Goal: Task Accomplishment & Management: Complete application form

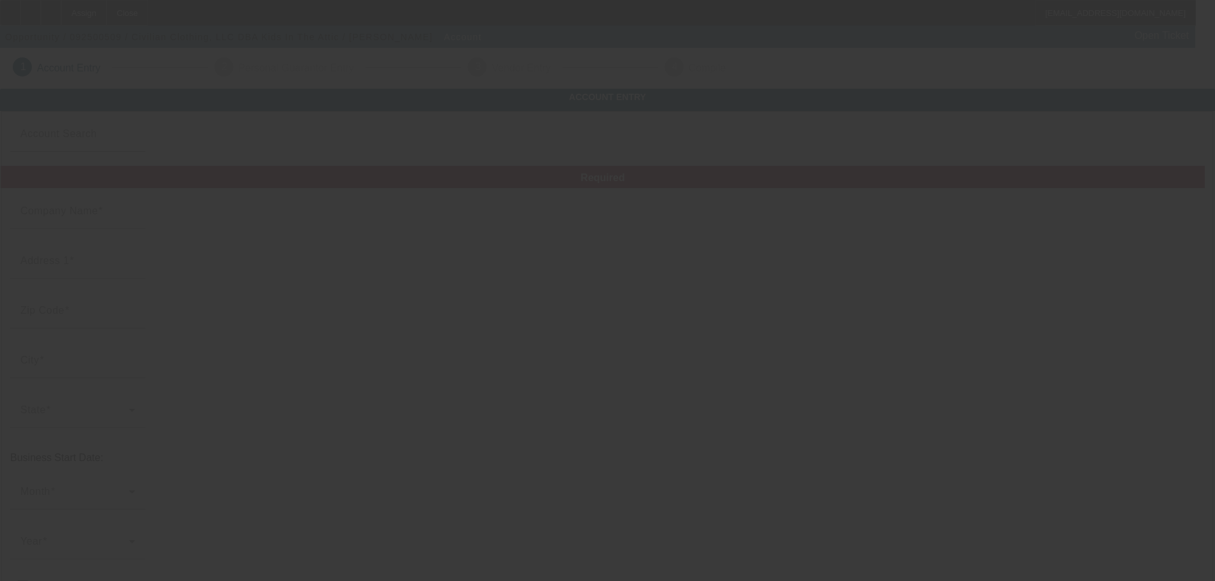
type input "Civilian Clothing, LLC"
type input "[STREET_ADDRESS]"
type input "89119"
type input "[GEOGRAPHIC_DATA]"
type input "[PHONE_NUMBER]"
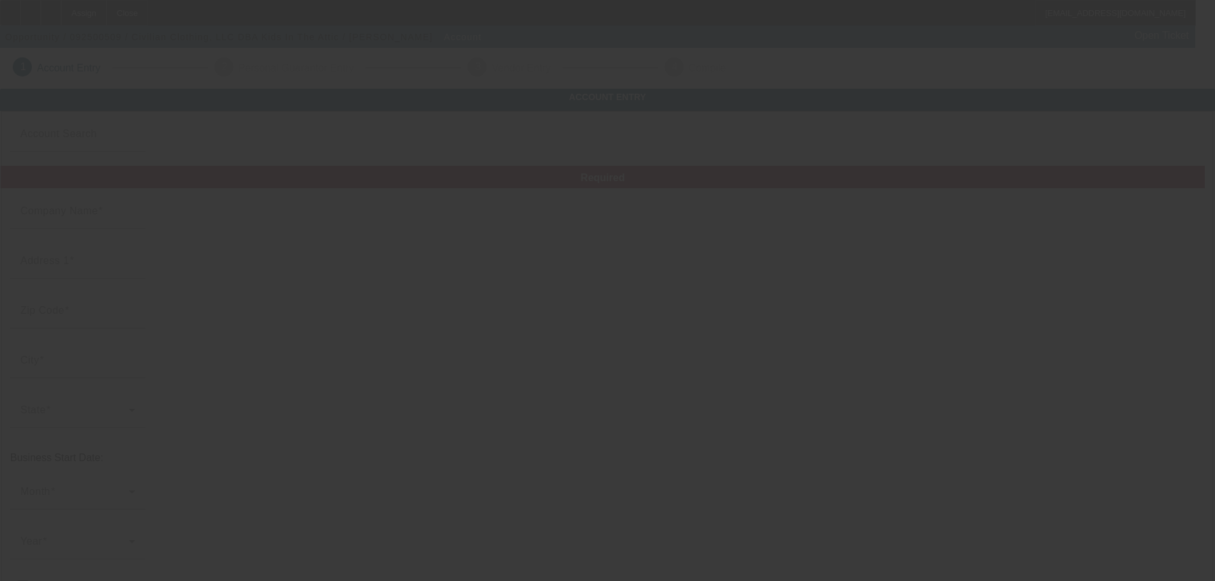
type input "Kids In The Attic"
type input "Ste A"
type input "david@kidsintheattic.com"
type input "[PERSON_NAME]"
type input "601324178"
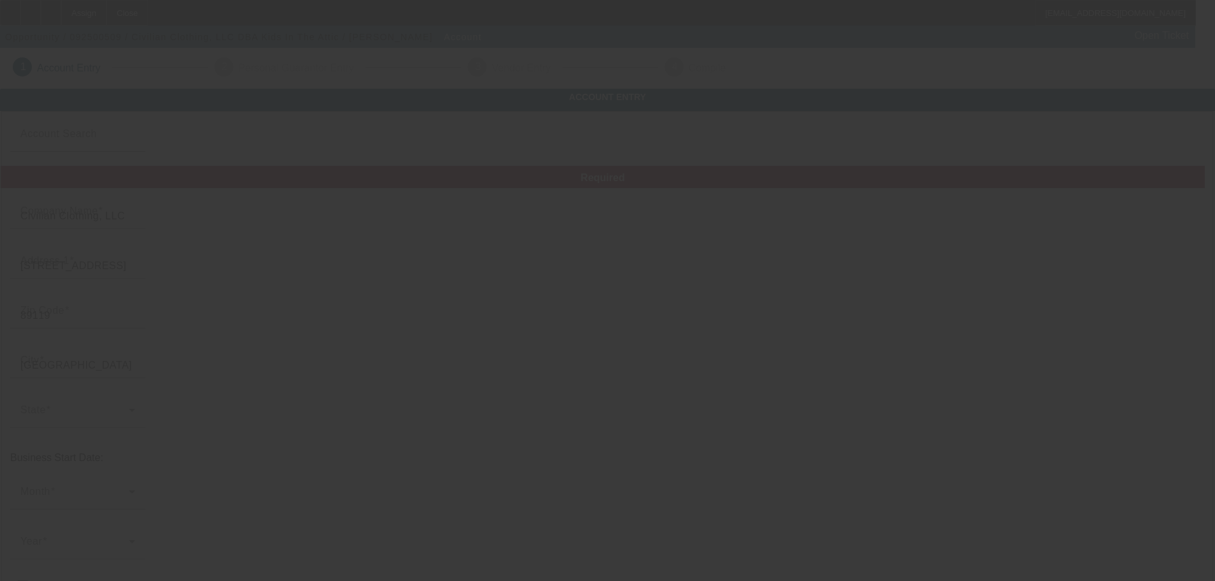
type input "https://KIDSINTHEATTIC.COM"
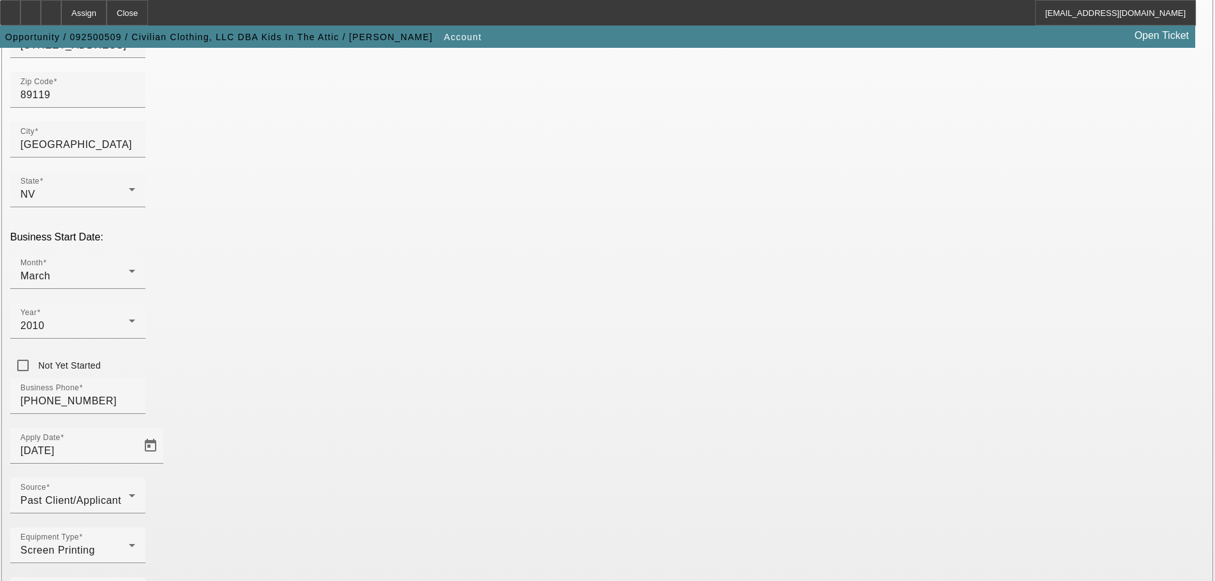
scroll to position [224, 0]
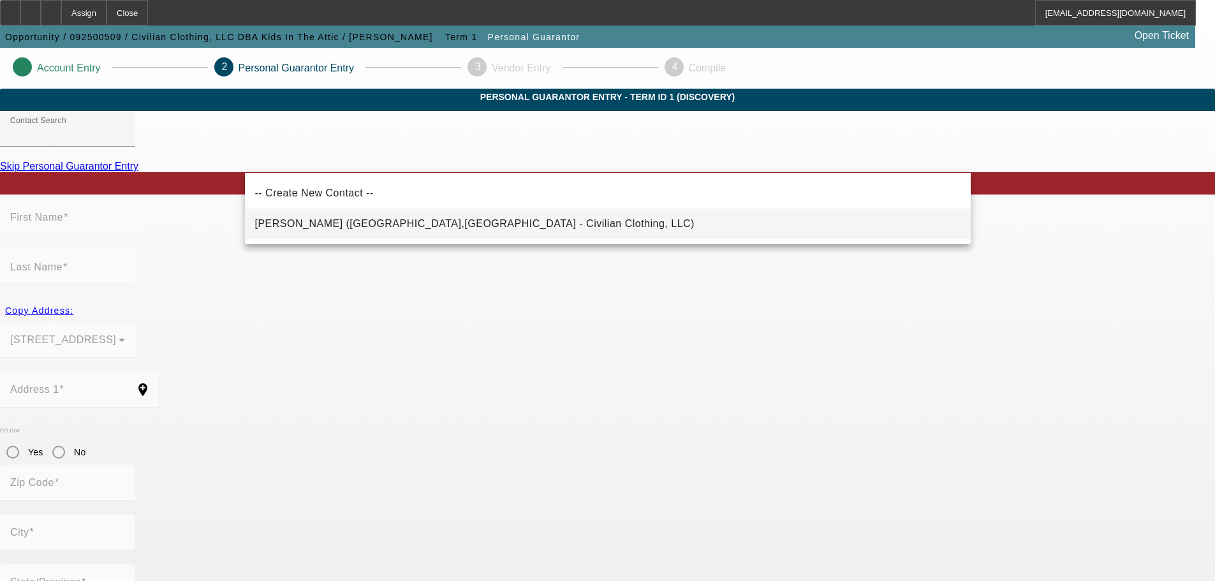
click at [525, 221] on mat-option "Duran, David (Las Vegas,NV - Civilian Clothing, LLC)" at bounding box center [608, 224] width 726 height 31
type input "Duran, David (Las Vegas,NV - Civilian Clothing, LLC)"
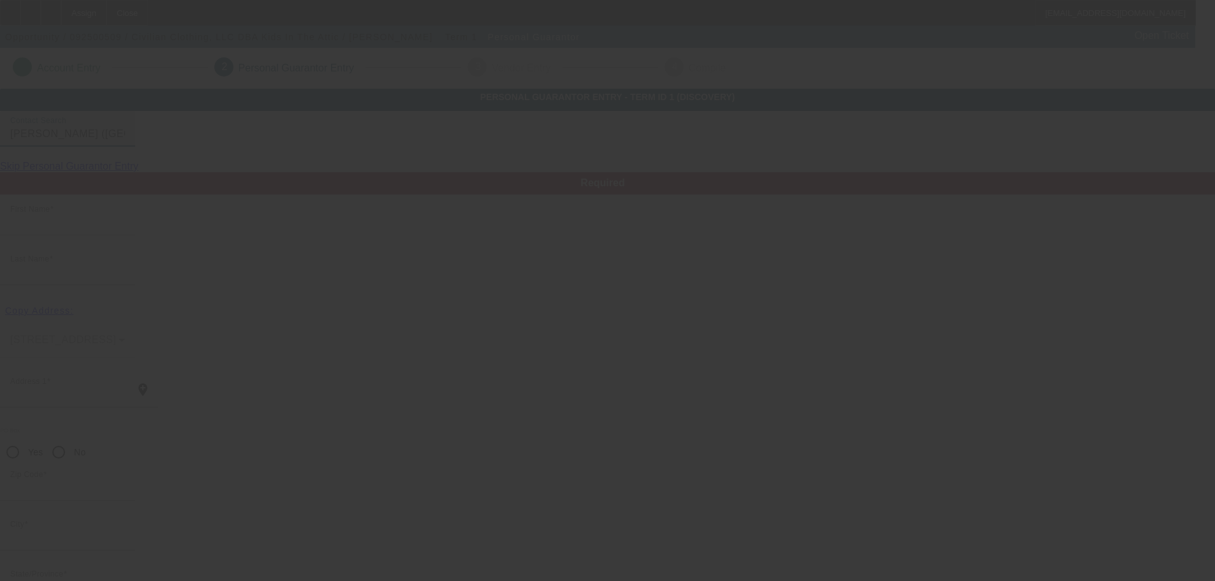
type input "David"
type input "Duran"
type input "6460 Windy Road"
radio input "true"
type input "89119"
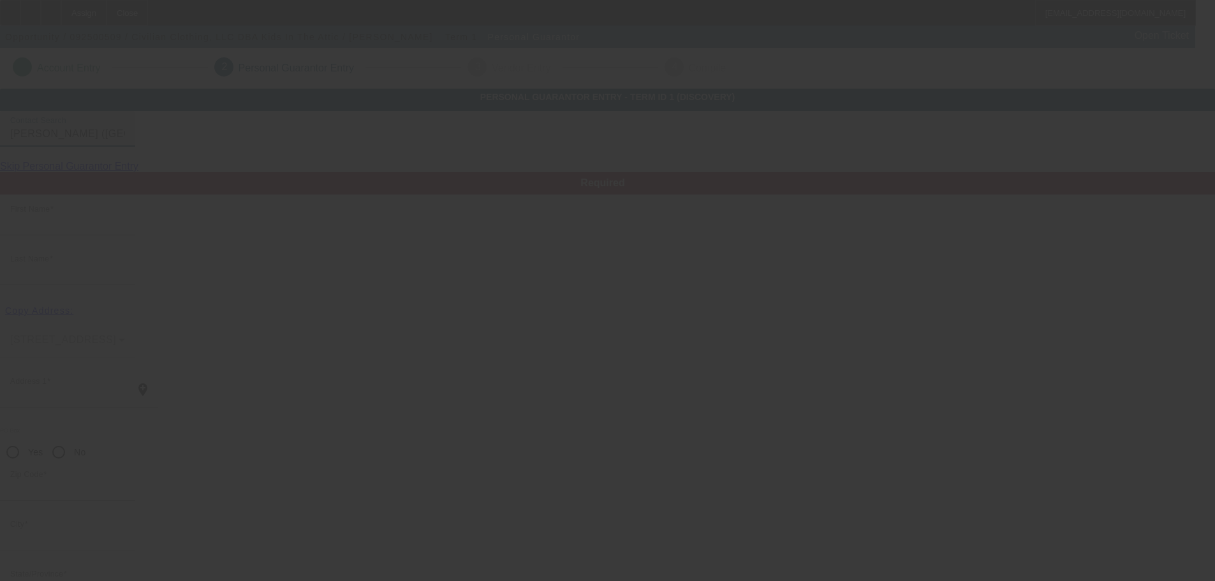
type input "Las Vegas"
type input "[PHONE_NUMBER]"
type input "601-32-4178"
type input "david@kidsintheattic.com"
type input "(702) 431-7448"
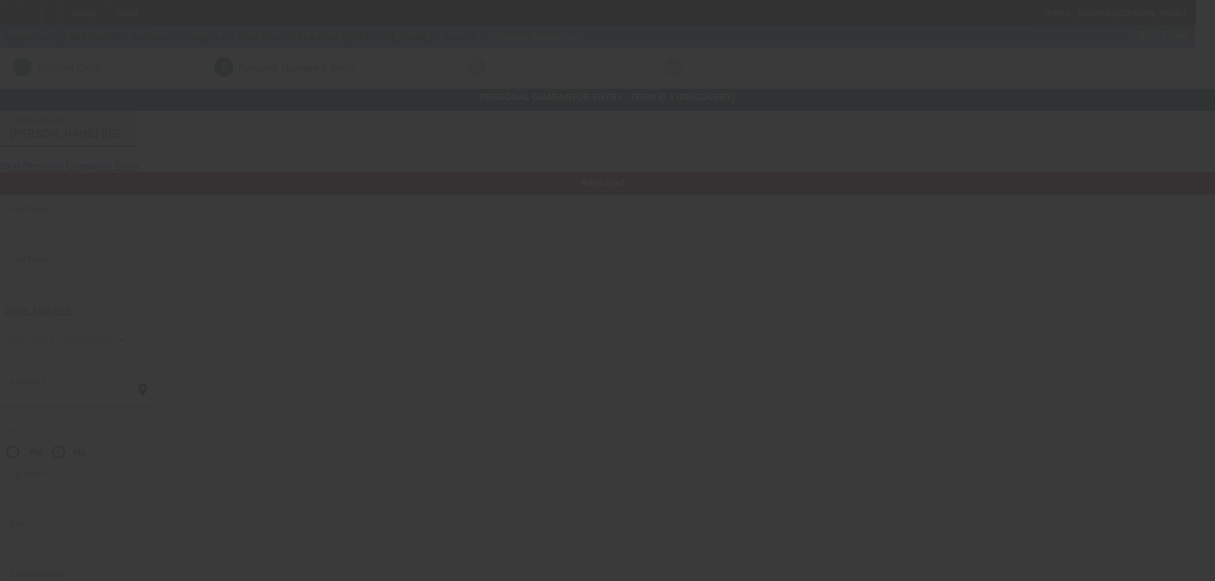
type input "[PHONE_NUMBER]"
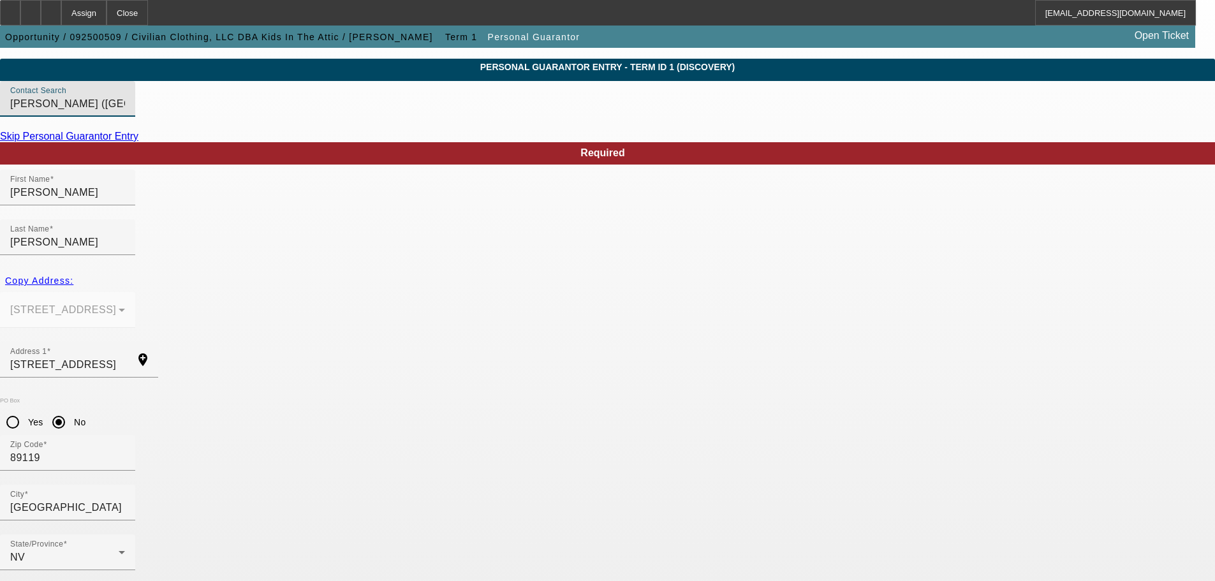
scroll to position [43, 0]
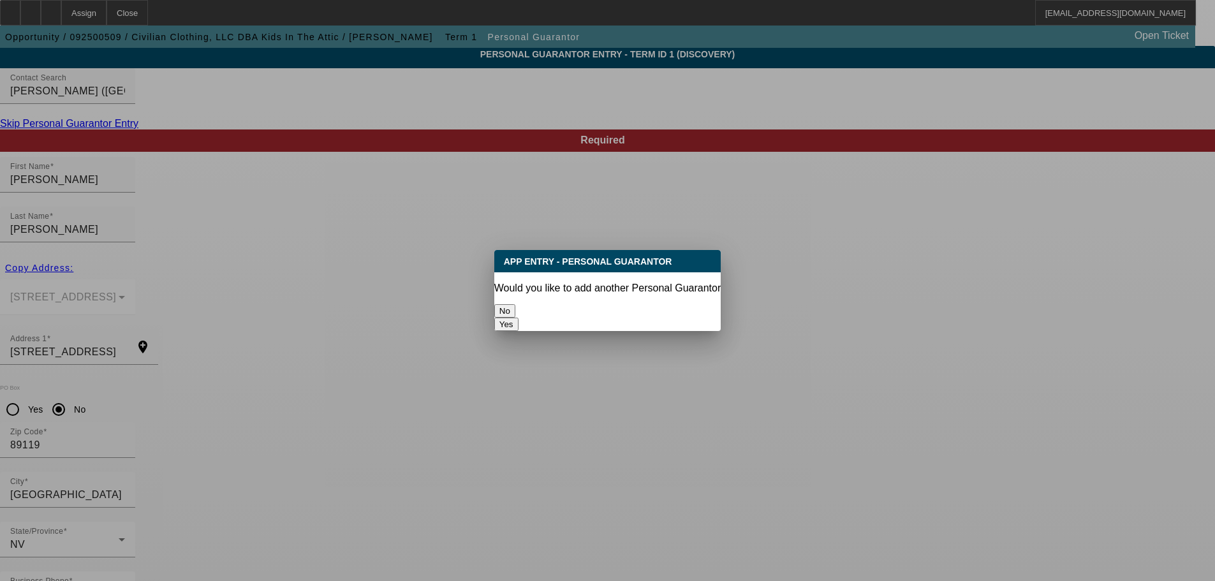
click at [515, 304] on button "No" at bounding box center [504, 310] width 21 height 13
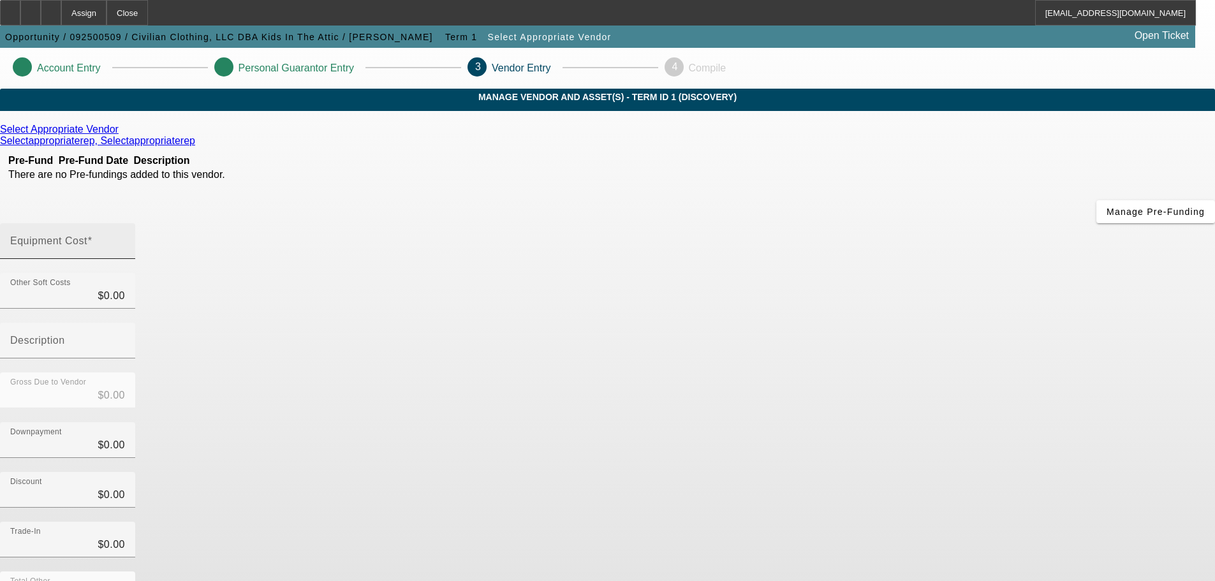
click at [125, 238] on input "Equipment Cost" at bounding box center [67, 245] width 115 height 15
type input "6"
type input "$6.00"
type input "63"
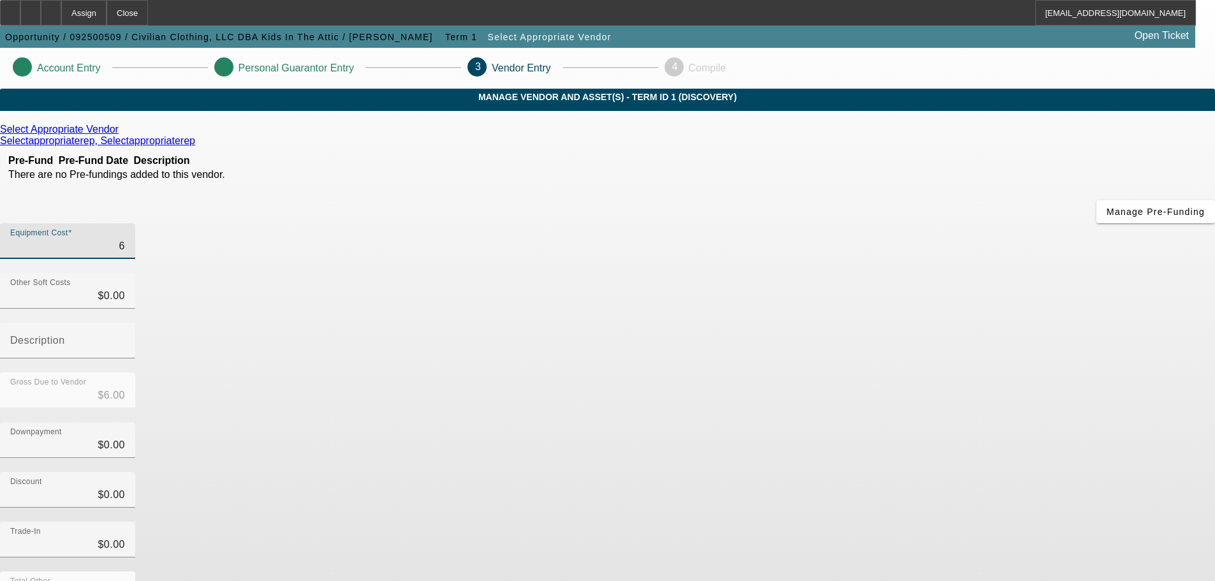
type input "$63.00"
type input "630"
type input "$630.00"
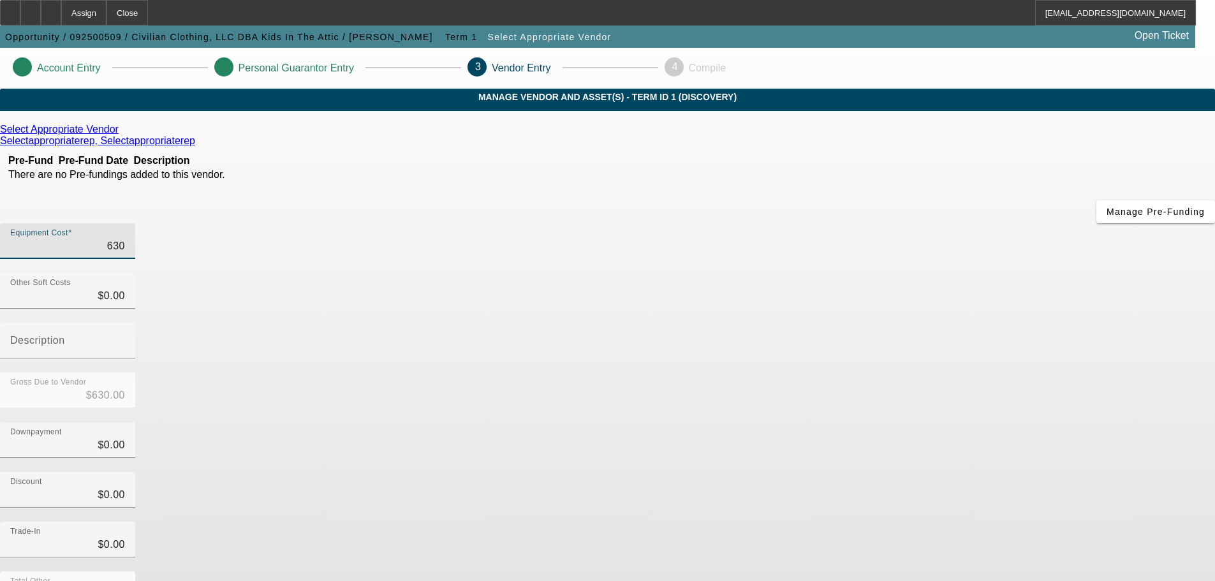
type input "6300"
type input "$6,300.00"
type input "63000"
type input "$63,000.00"
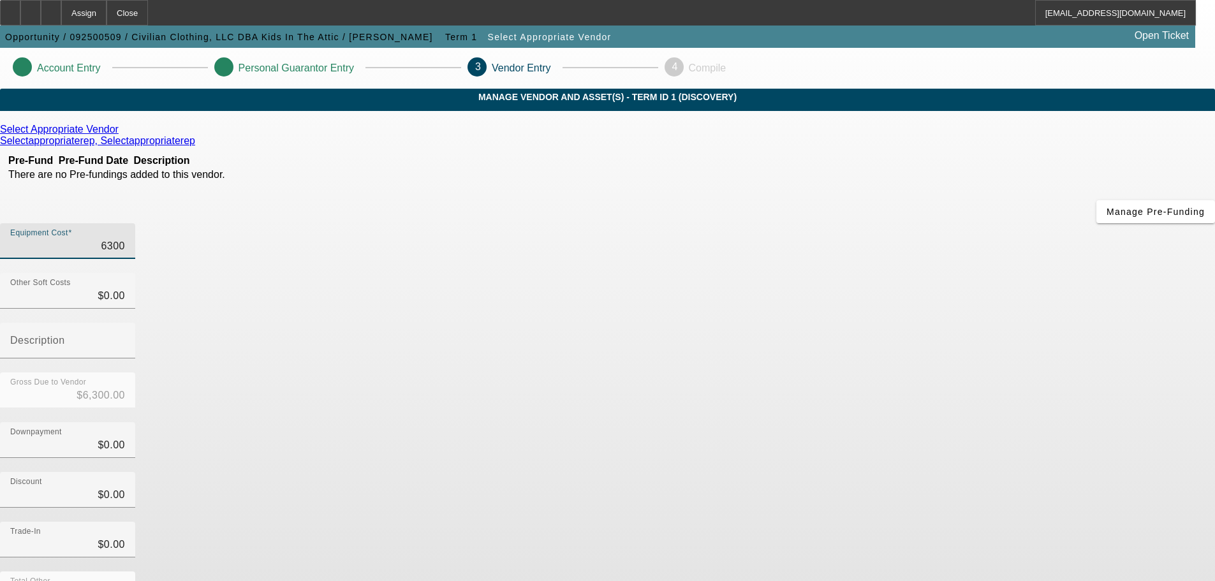
type input "$63,000.00"
click at [849, 472] on div "Discount $0.00" at bounding box center [607, 497] width 1215 height 50
click at [41, 15] on div at bounding box center [30, 13] width 20 height 26
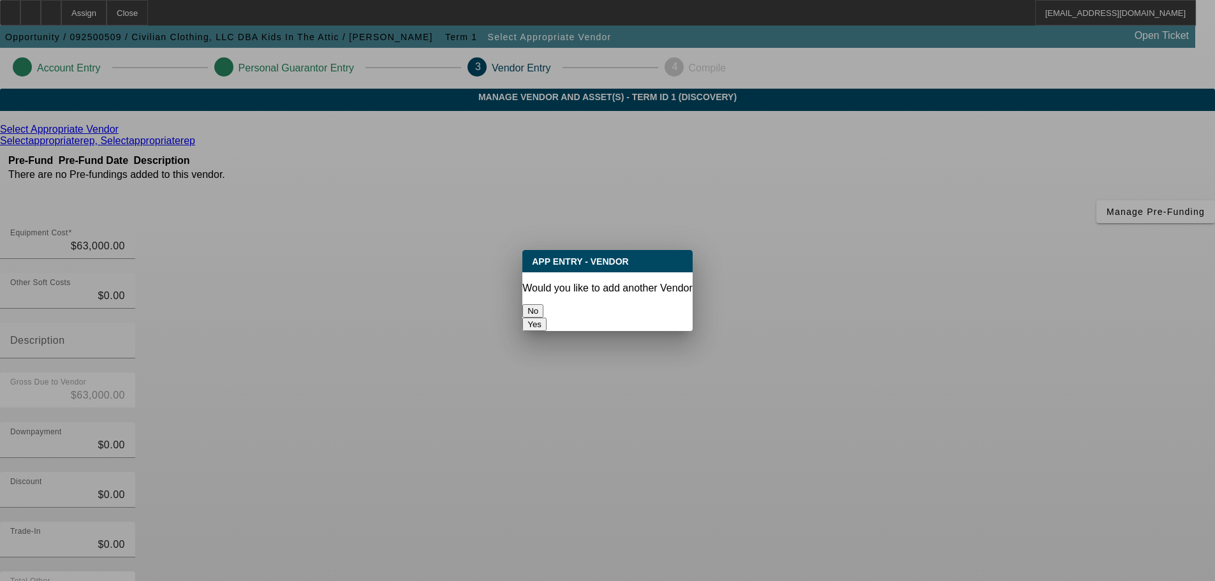
click at [543, 307] on button "No" at bounding box center [532, 310] width 21 height 13
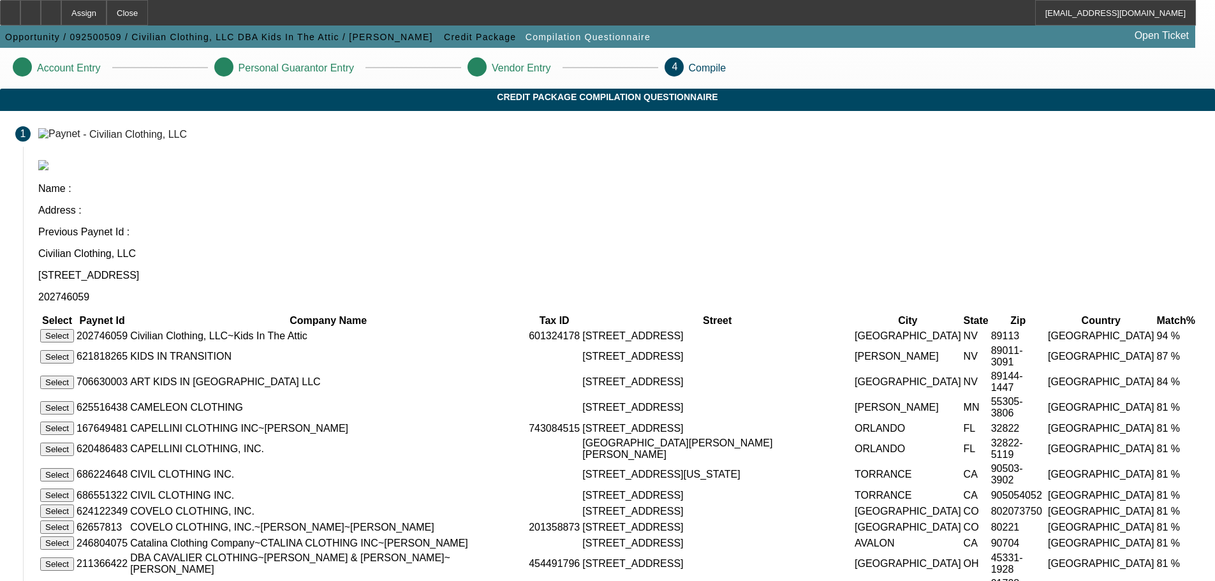
click at [74, 329] on button "Select" at bounding box center [57, 335] width 34 height 13
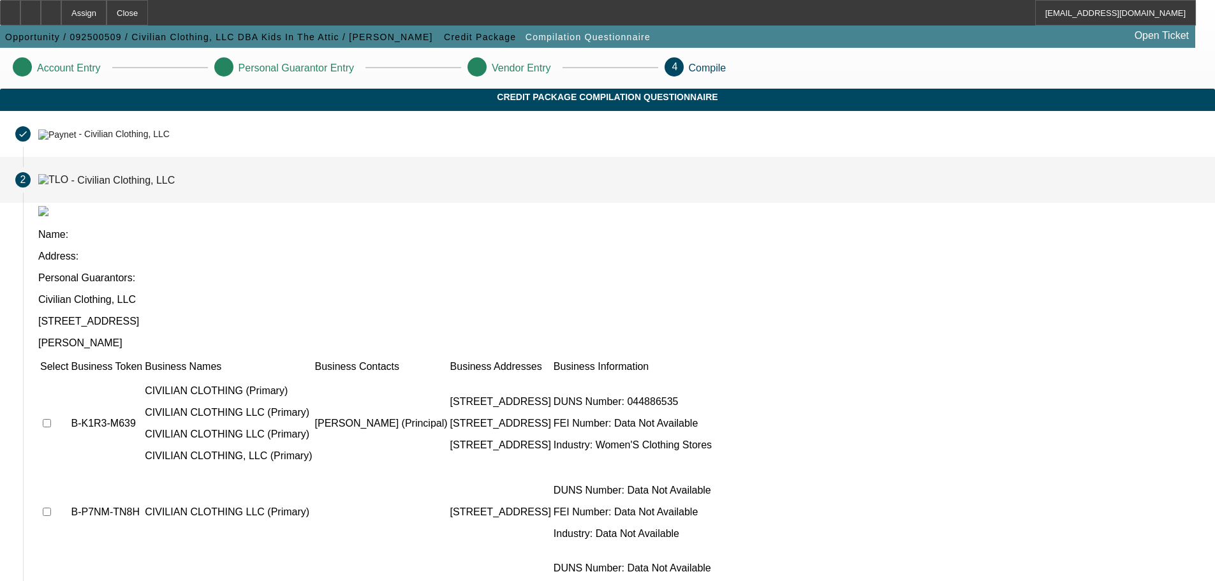
scroll to position [124, 0]
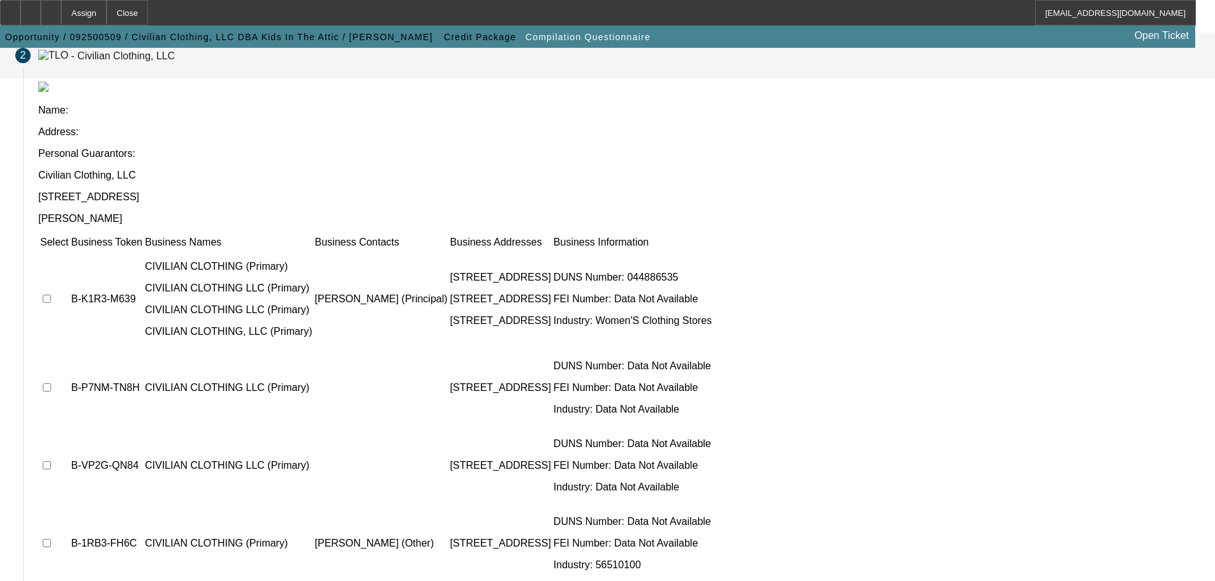
click at [51, 295] on input "checkbox" at bounding box center [47, 299] width 8 height 8
checkbox input "true"
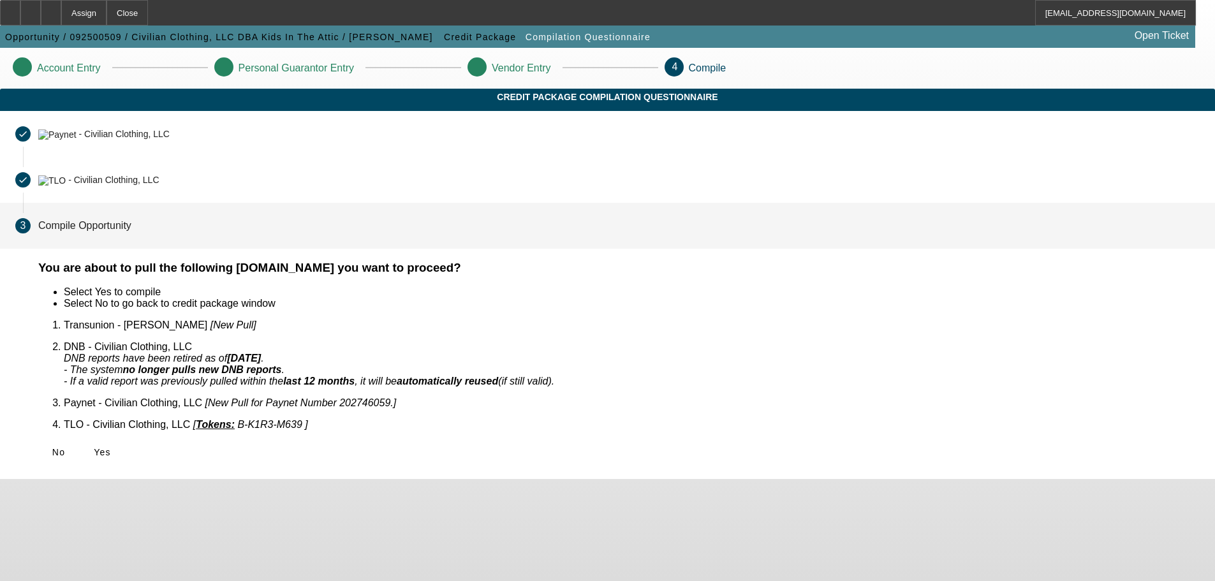
scroll to position [0, 0]
click at [94, 447] on icon at bounding box center [94, 452] width 0 height 10
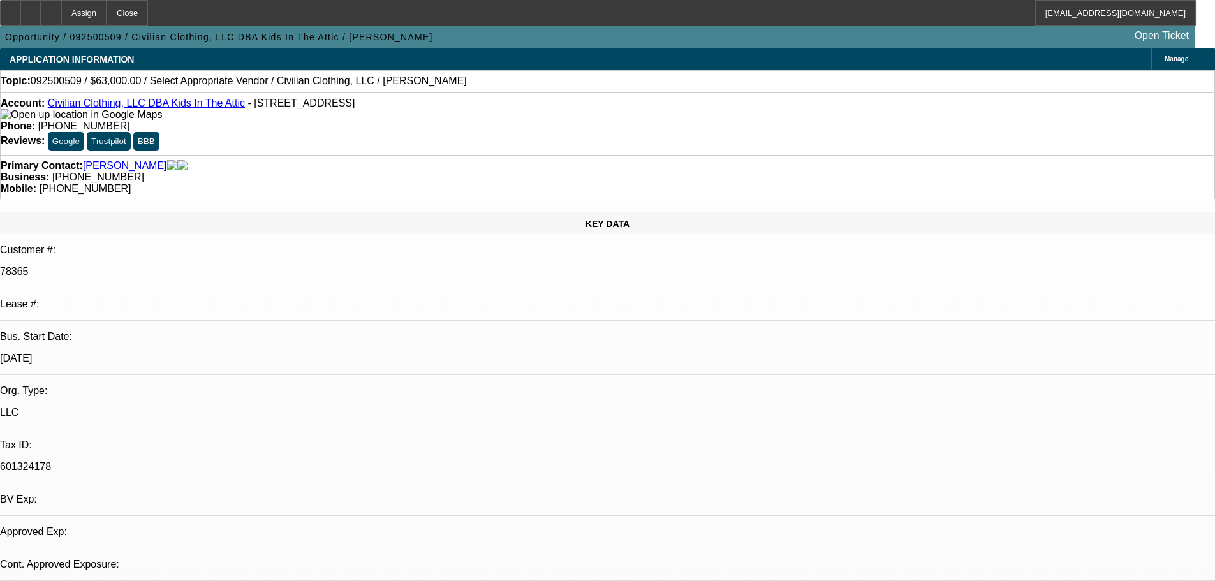
select select "0"
select select "2"
select select "0.1"
select select "4"
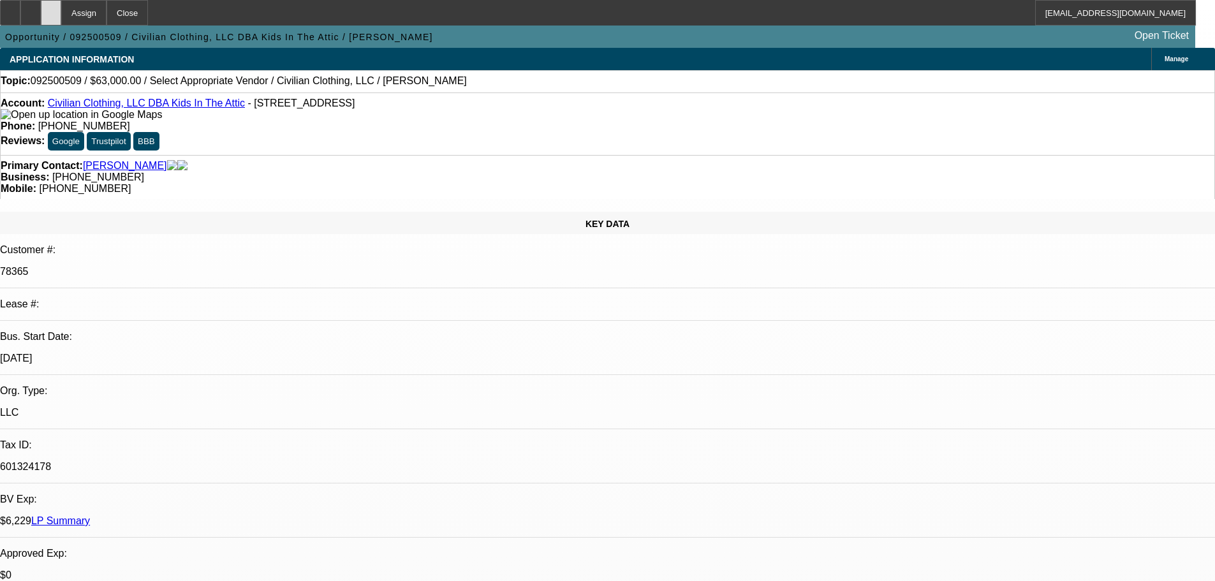
click at [61, 12] on div at bounding box center [51, 13] width 20 height 26
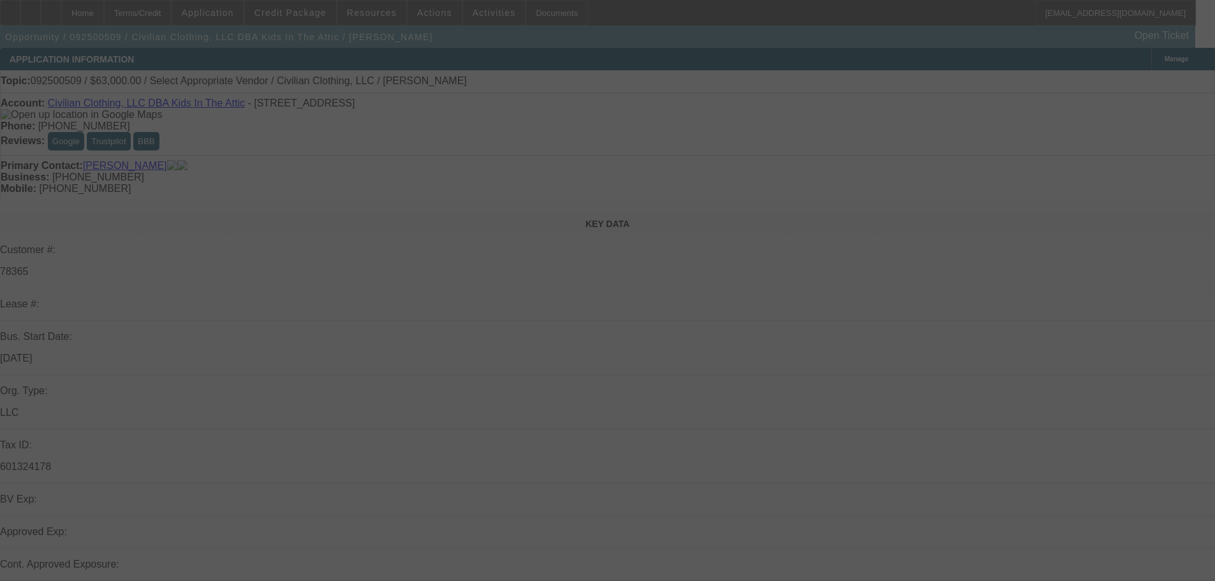
select select "0"
select select "2"
select select "0.1"
select select "4"
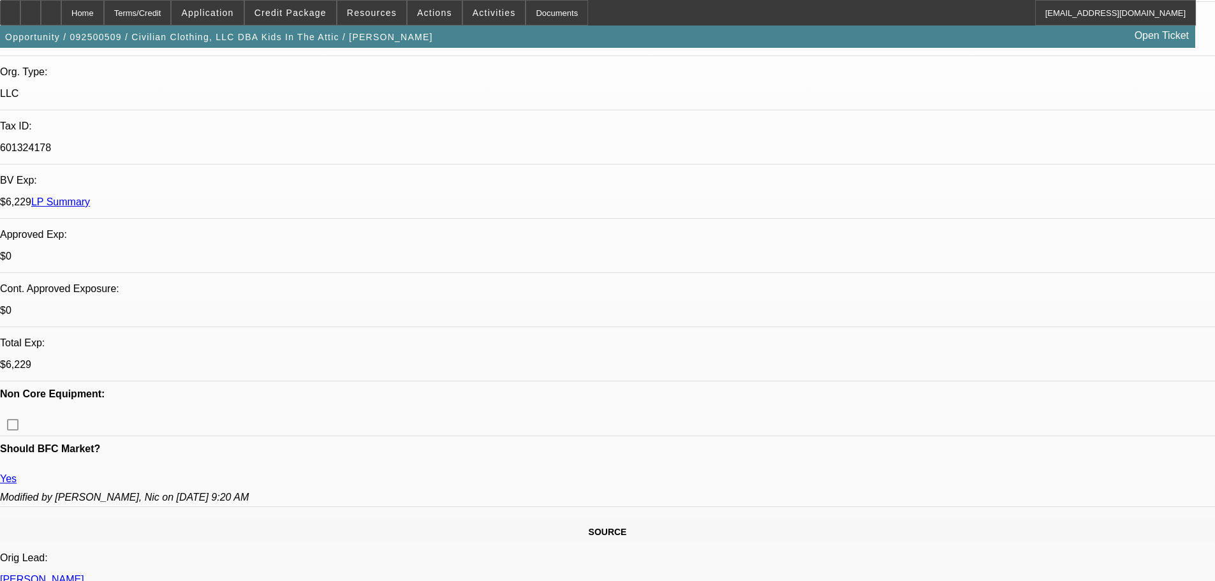
scroll to position [510, 0]
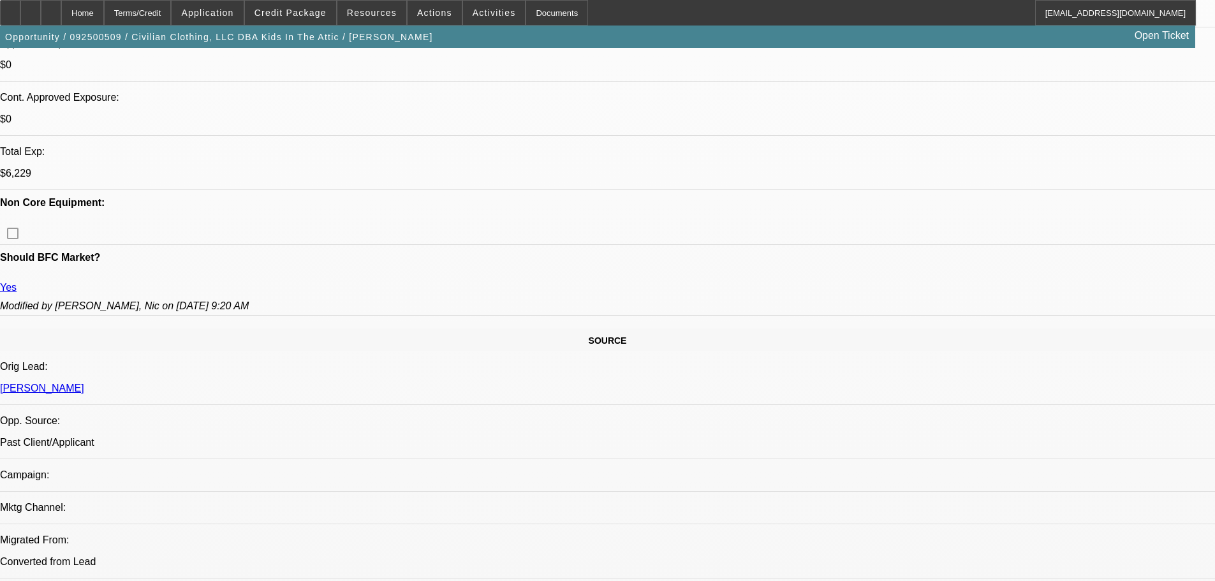
click at [307, 8] on span "Credit Package" at bounding box center [290, 13] width 72 height 10
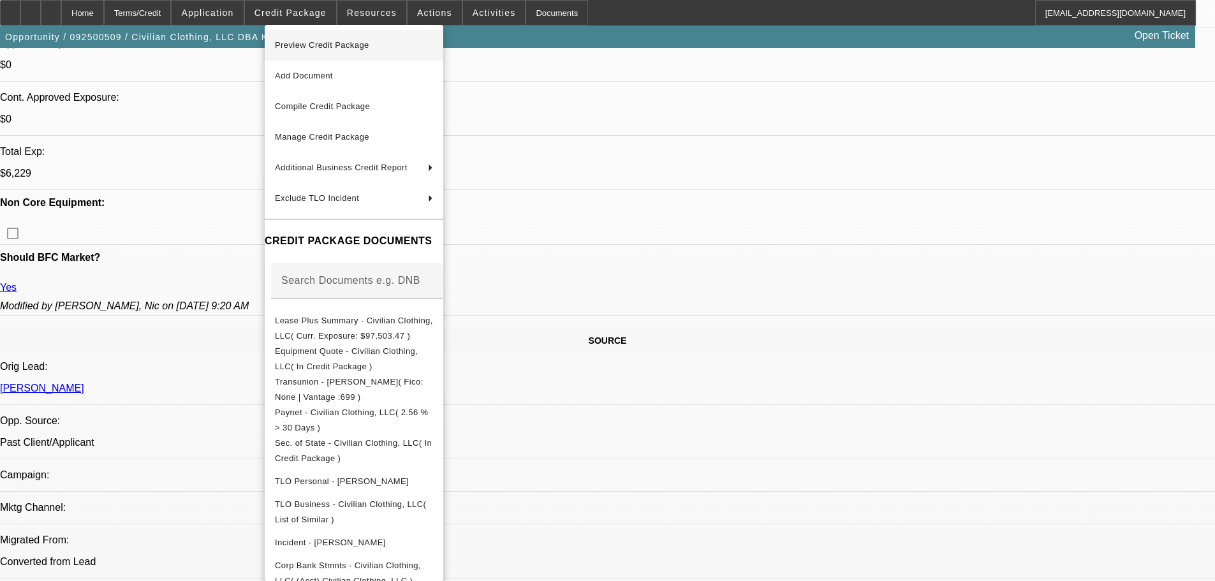
click at [316, 48] on span "Preview Credit Package" at bounding box center [322, 45] width 94 height 10
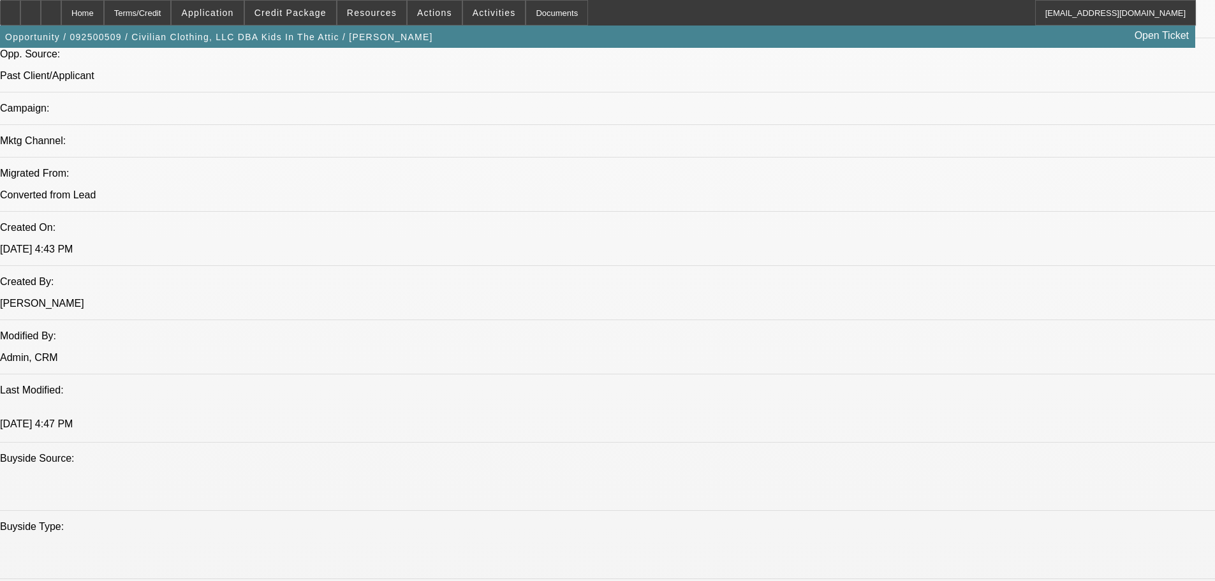
scroll to position [1084, 0]
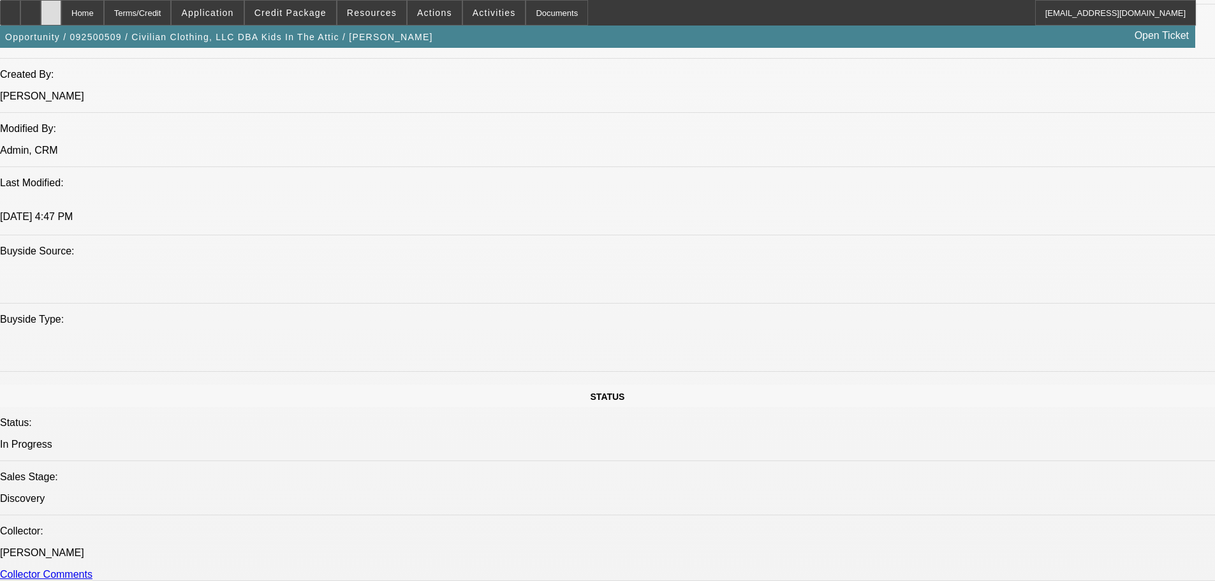
click at [51, 8] on icon at bounding box center [51, 8] width 0 height 0
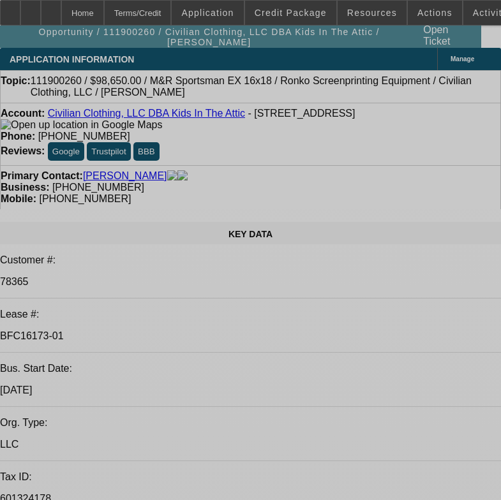
select select "0"
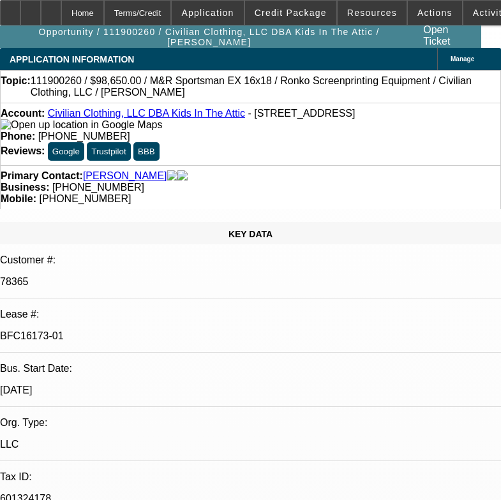
select select "3"
select select "2"
select select "0.1"
select select "4"
select select "0"
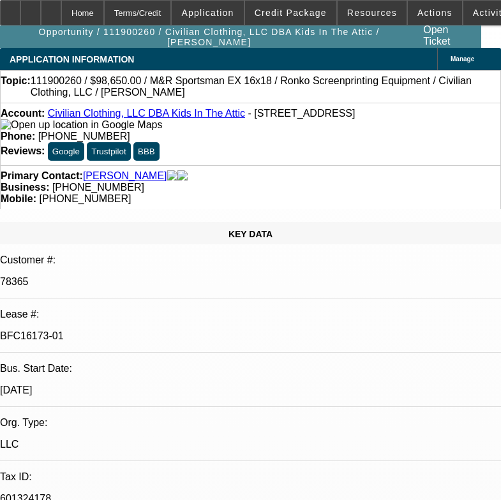
select select "3"
select select "2"
select select "0.1"
select select "4"
select select "0"
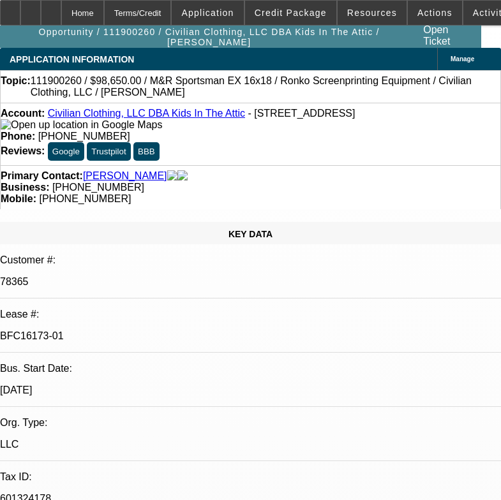
select select "3"
select select "2"
select select "0.1"
select select "4"
select select "0"
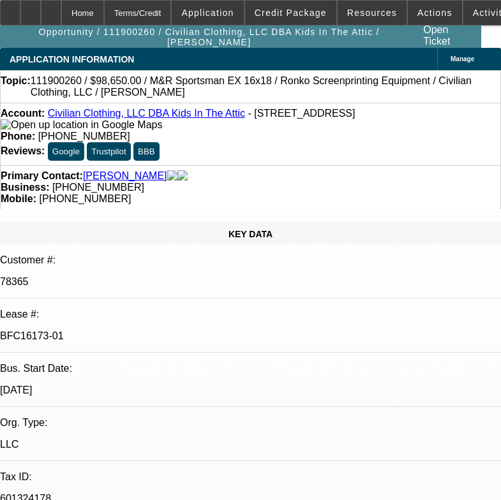
select select "3"
select select "2"
select select "0.1"
select select "4"
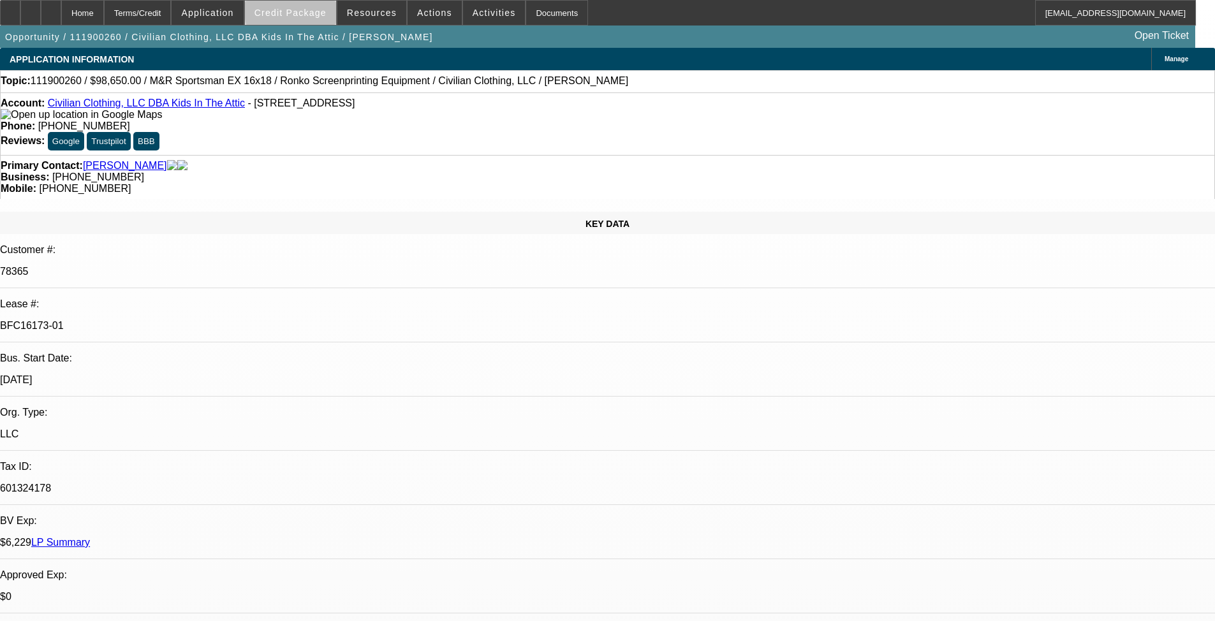
click at [321, 13] on span "Credit Package" at bounding box center [290, 13] width 72 height 10
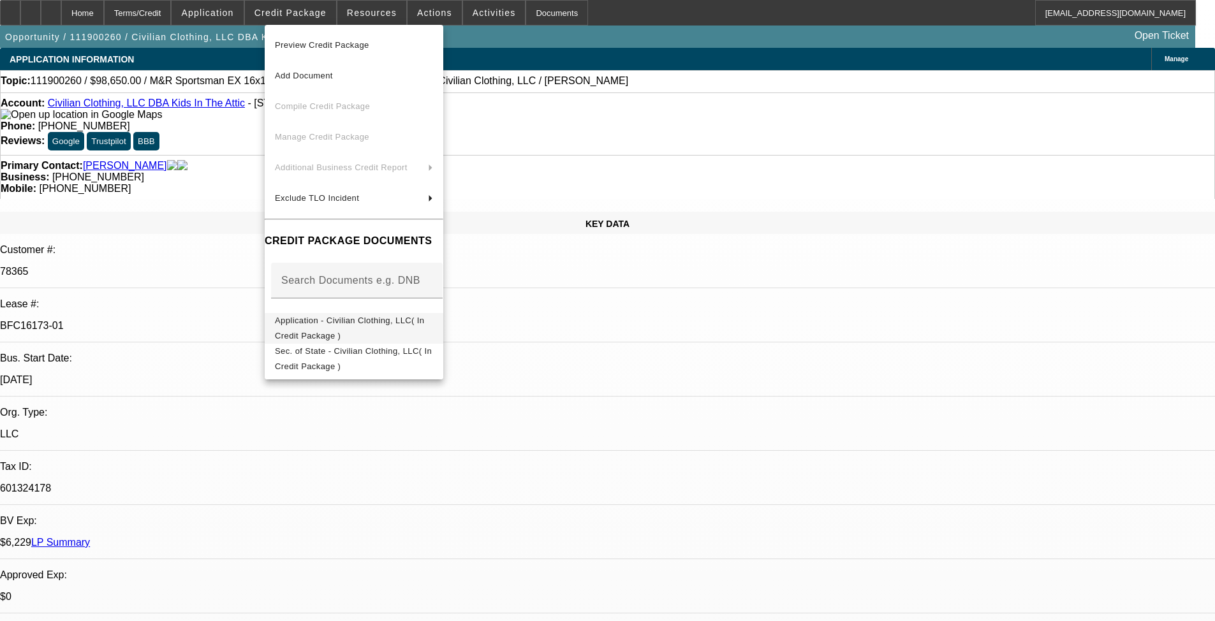
click at [361, 327] on span "Application - Civilian Clothing, LLC( In Credit Package )" at bounding box center [349, 328] width 149 height 25
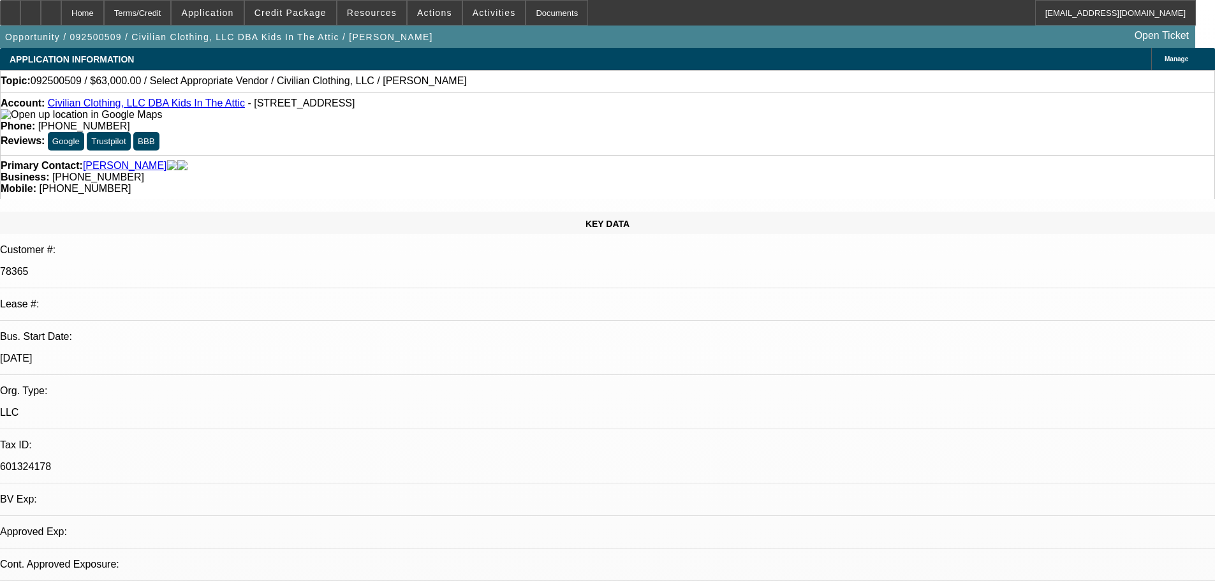
select select "0"
select select "2"
select select "0.1"
select select "4"
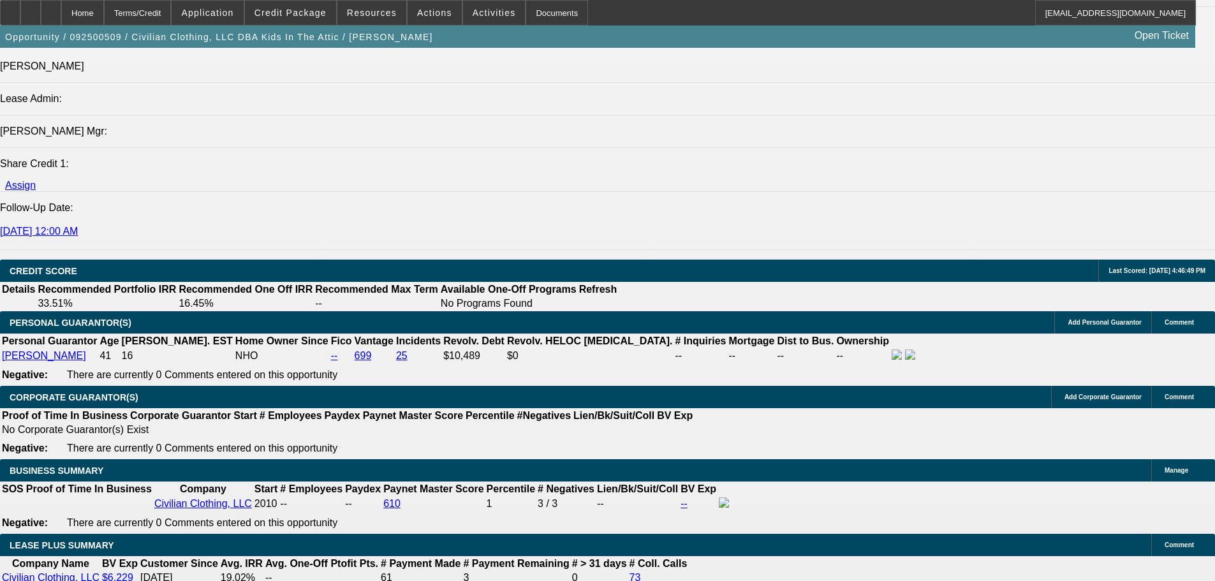
scroll to position [1977, 0]
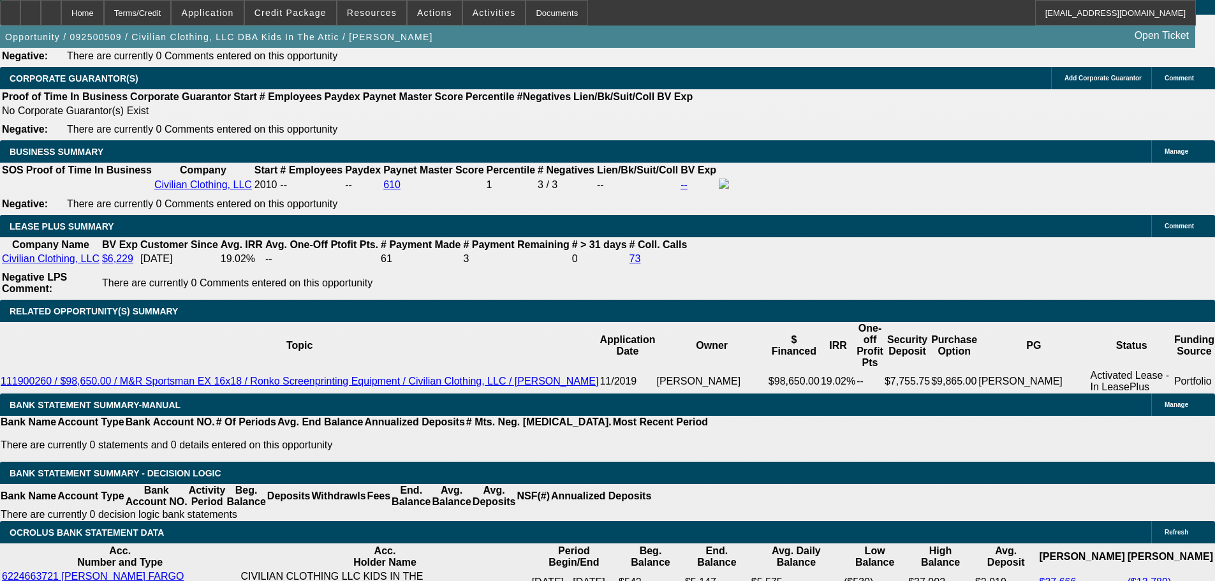
type input "$0.00"
select select "0.1"
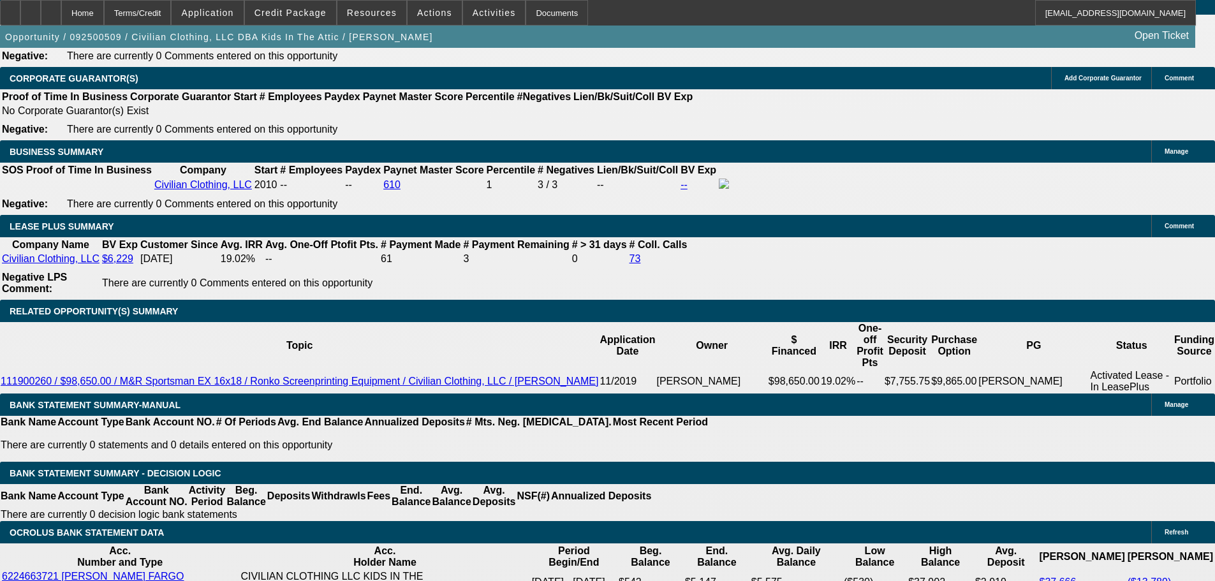
type input "$6,300.00"
type input "60"
type input "2"
type input "$1,987.64"
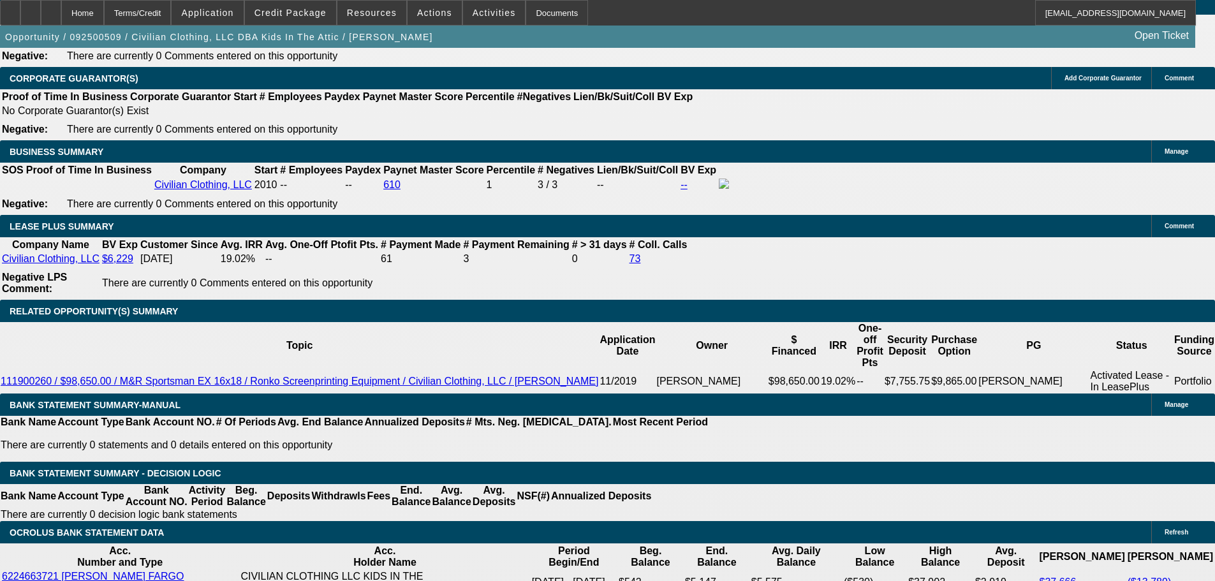
type input "$993.82"
type input "20"
type input "$3,004.40"
type input "$1,502.20"
type input "20"
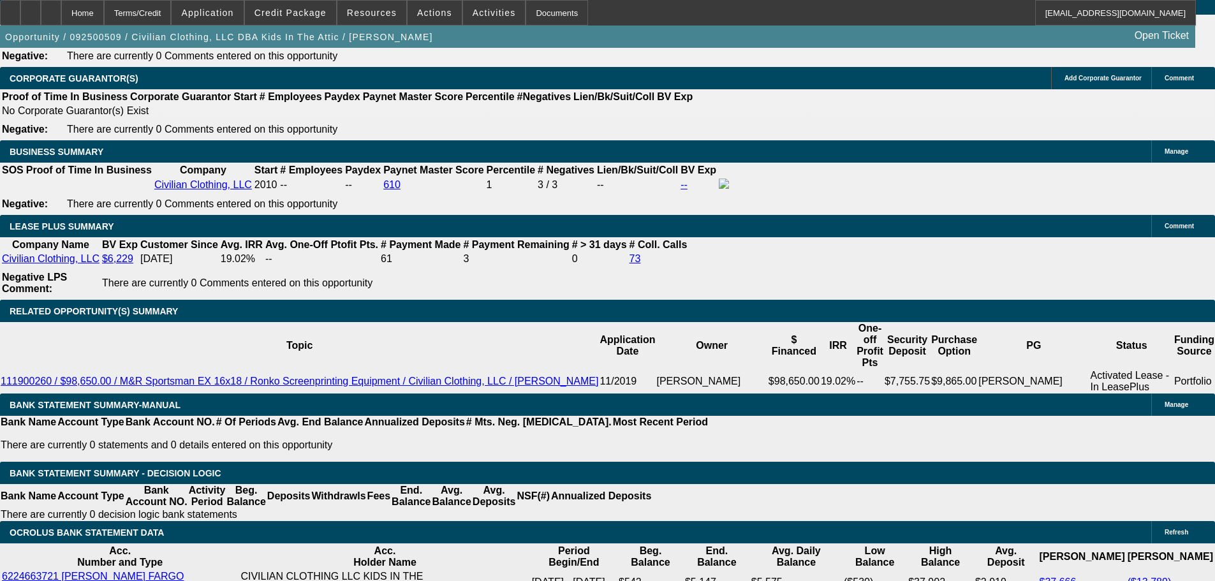
select select "0"
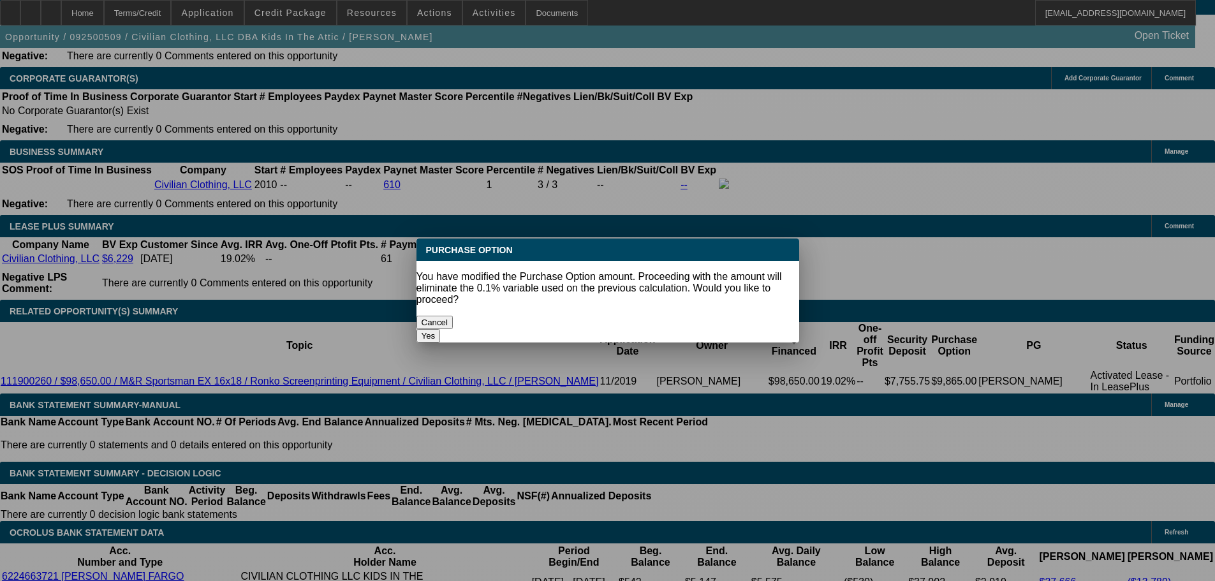
click at [441, 329] on button "Yes" at bounding box center [428, 335] width 24 height 13
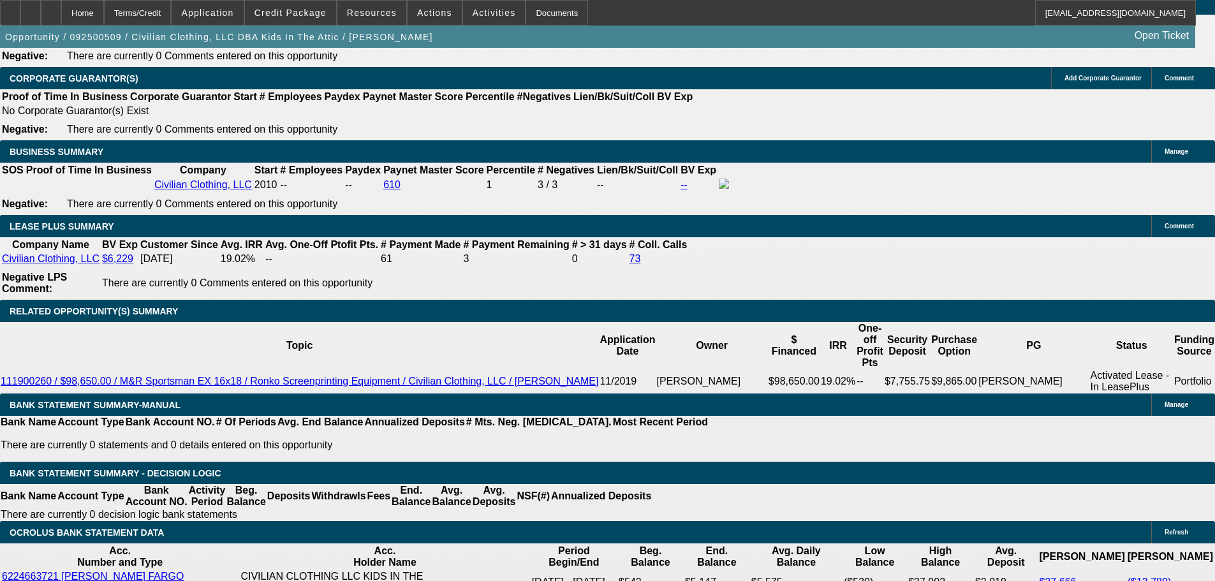
scroll to position [1977, 0]
drag, startPoint x: 243, startPoint y: 485, endPoint x: 344, endPoint y: 493, distance: 101.1
type input "$1.00"
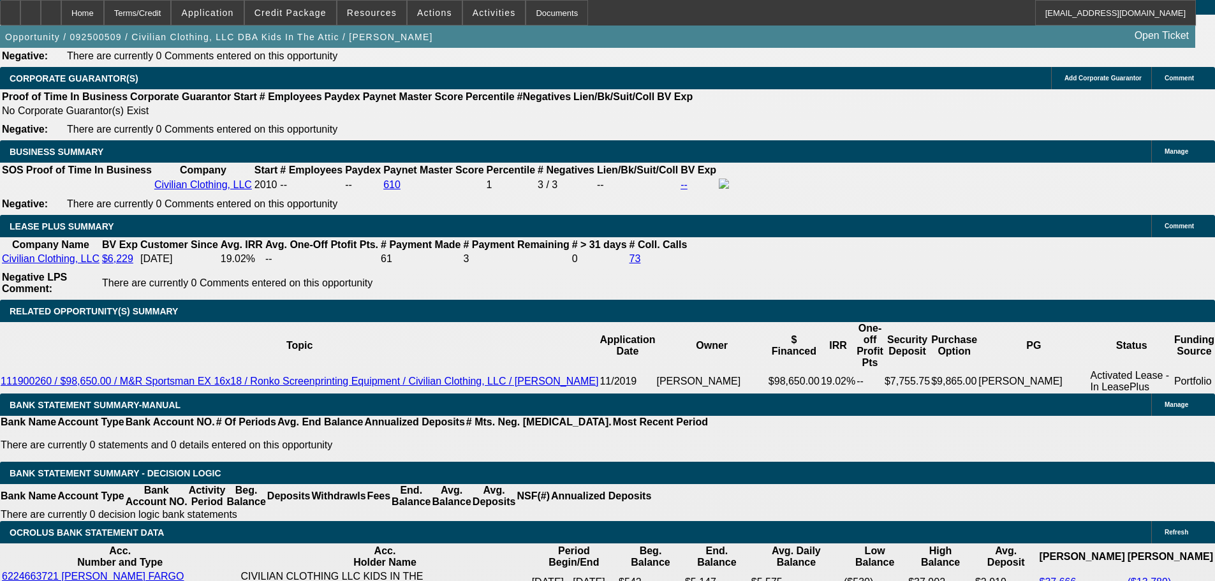
select select "2"
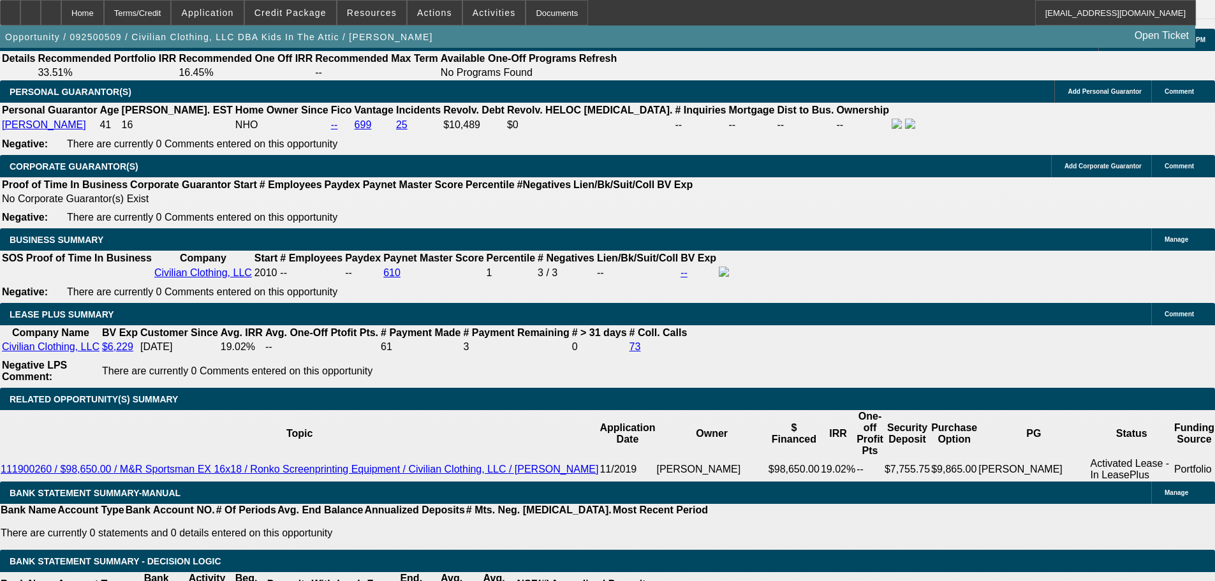
scroll to position [1785, 0]
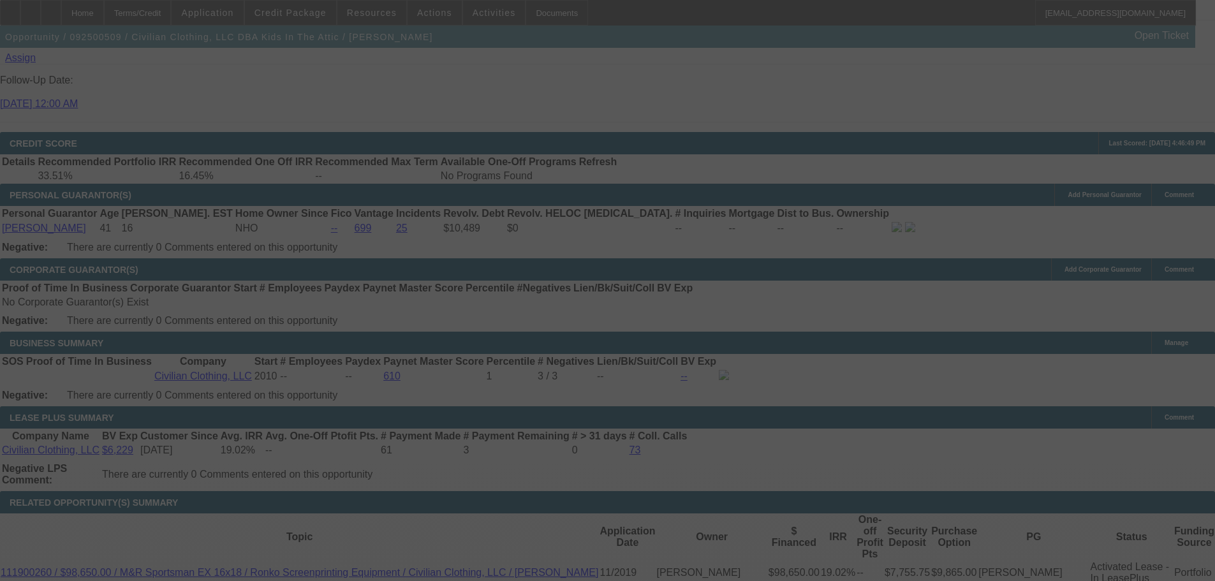
select select "0.1"
select select "2"
select select "0"
select select "2"
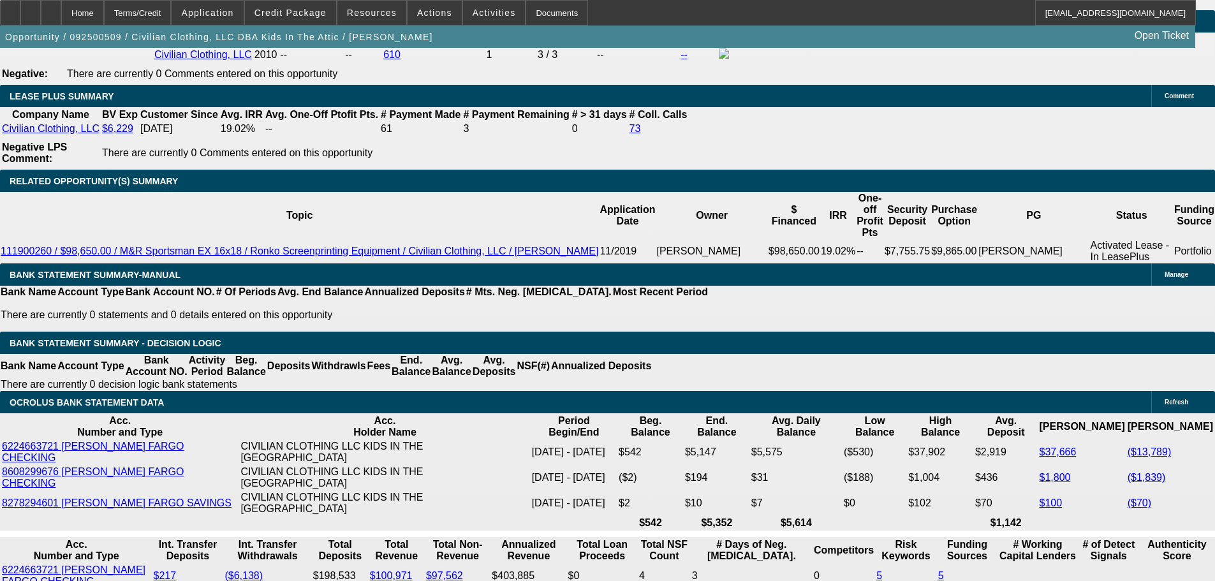
scroll to position [2104, 0]
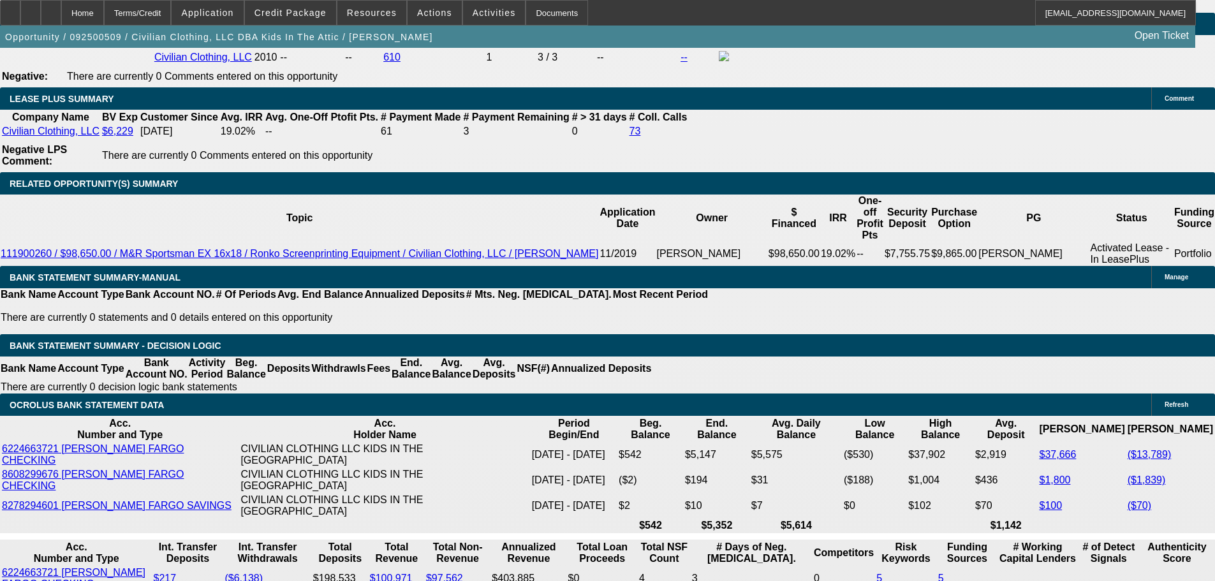
drag, startPoint x: 282, startPoint y: 263, endPoint x: 328, endPoint y: 268, distance: 46.8
type input "UNKNOWN"
type input "2"
type input "$1,987.64"
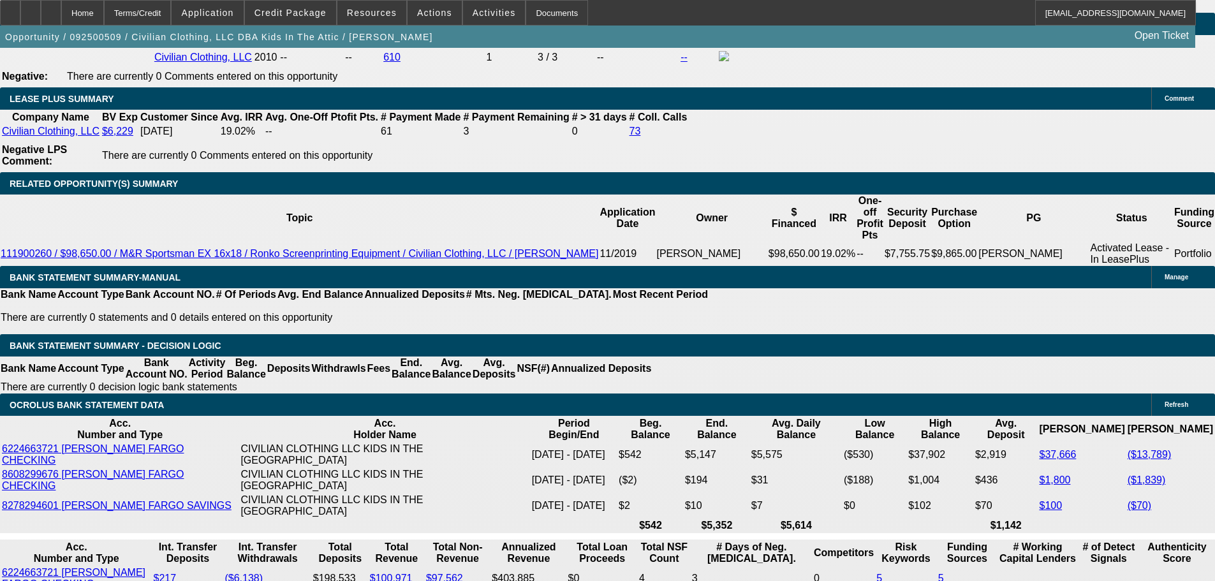
type input "$993.82"
type input "22"
type input "$3,131.98"
type input "$1,565.99"
type input "22"
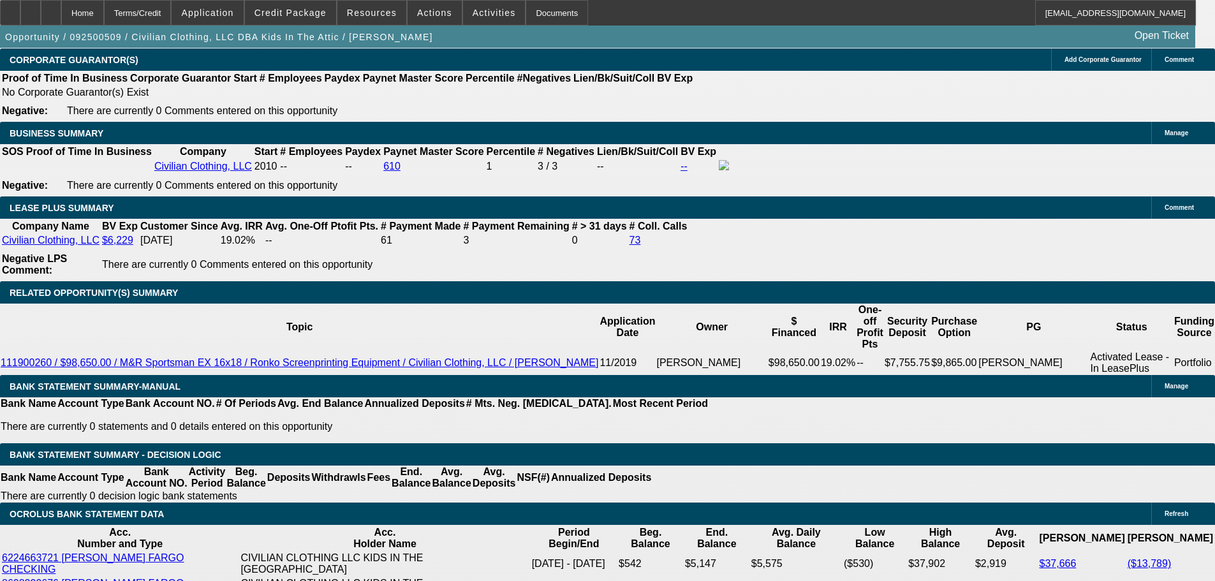
scroll to position [1849, 0]
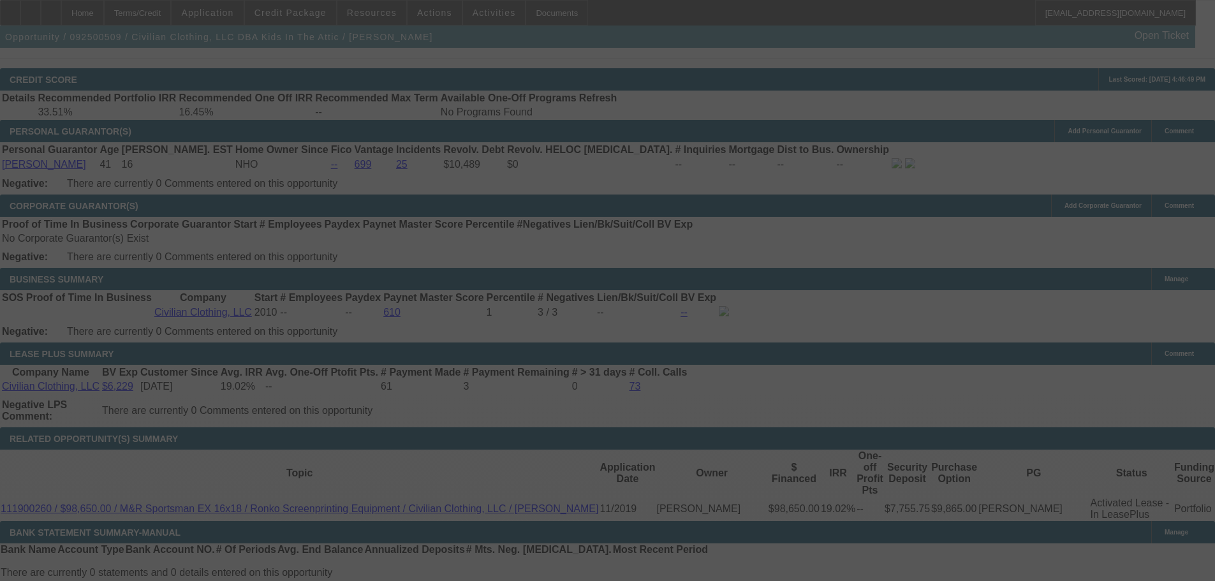
select select "0.1"
select select "2"
select select "0"
select select "2"
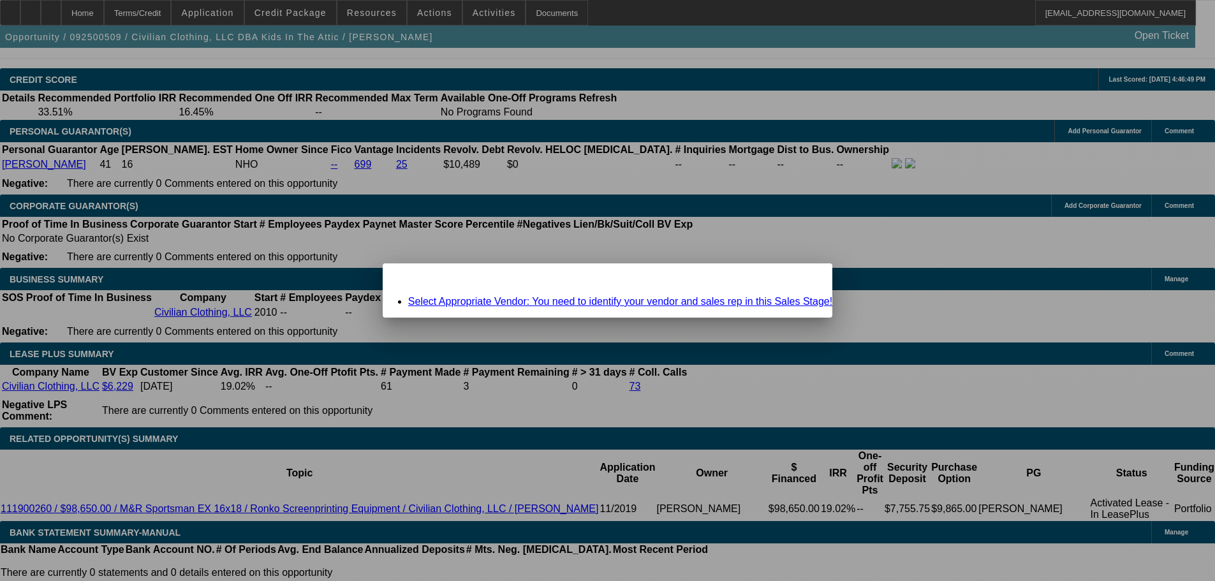
click at [807, 278] on span "Close" at bounding box center [815, 274] width 17 height 7
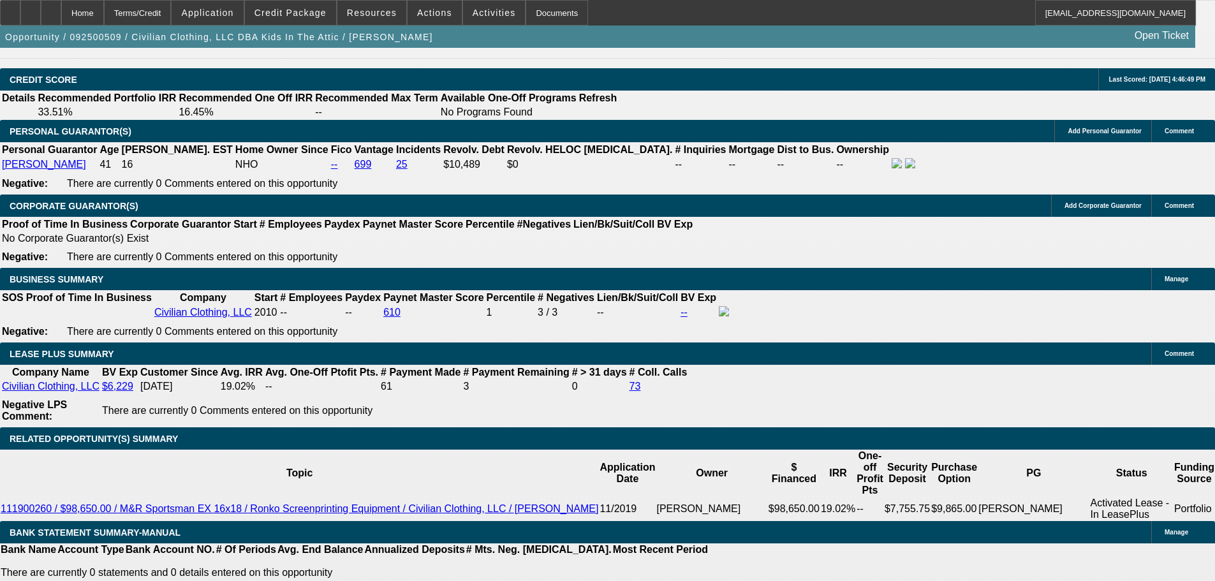
scroll to position [1849, 0]
click at [291, 13] on span "Credit Package" at bounding box center [290, 13] width 72 height 10
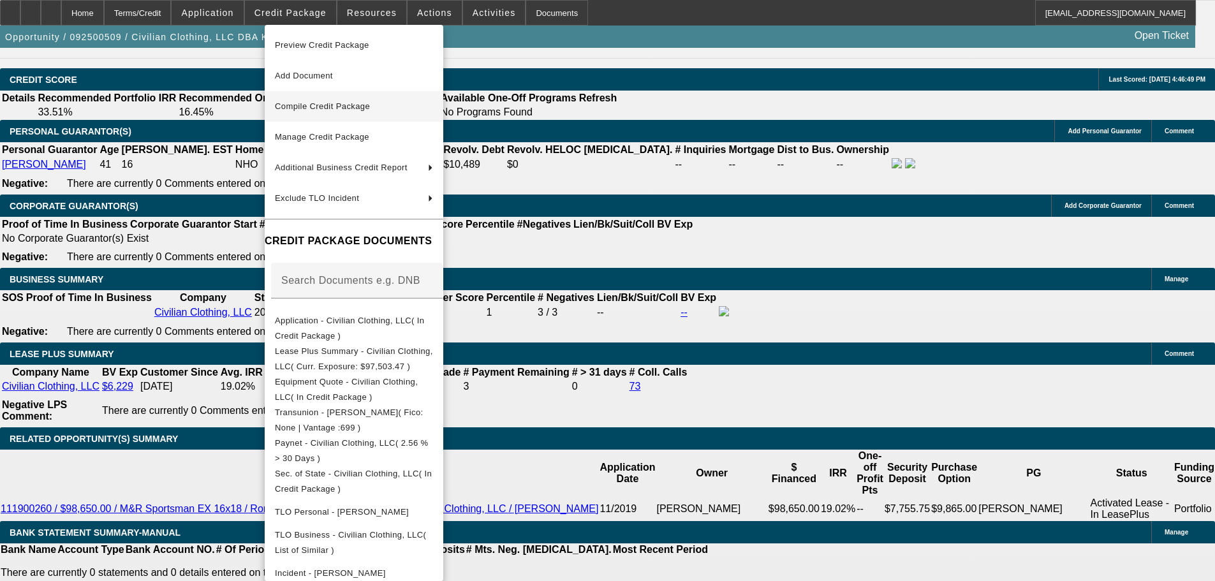
click at [333, 105] on span "Compile Credit Package" at bounding box center [322, 106] width 95 height 10
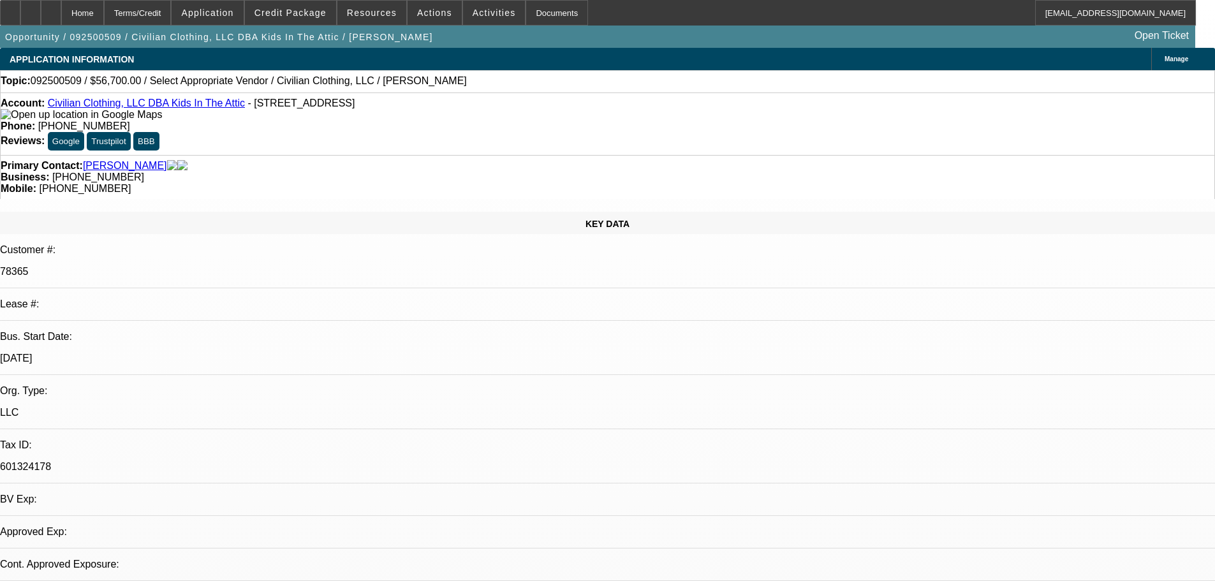
select select "0.1"
select select "2"
select select "0"
select select "2"
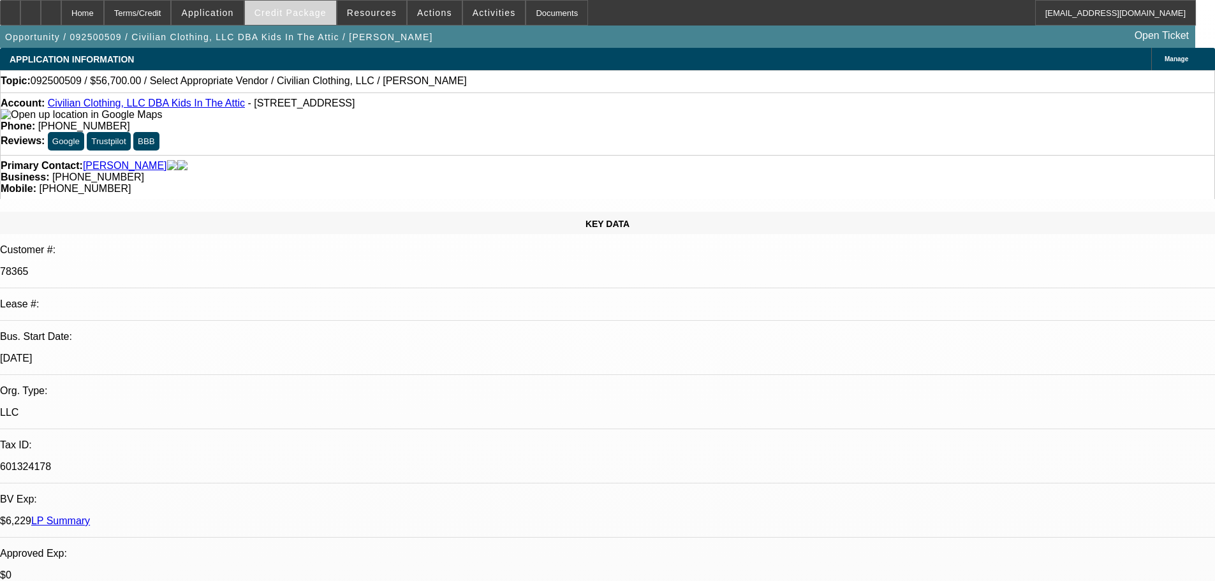
click at [299, 21] on span at bounding box center [290, 12] width 91 height 31
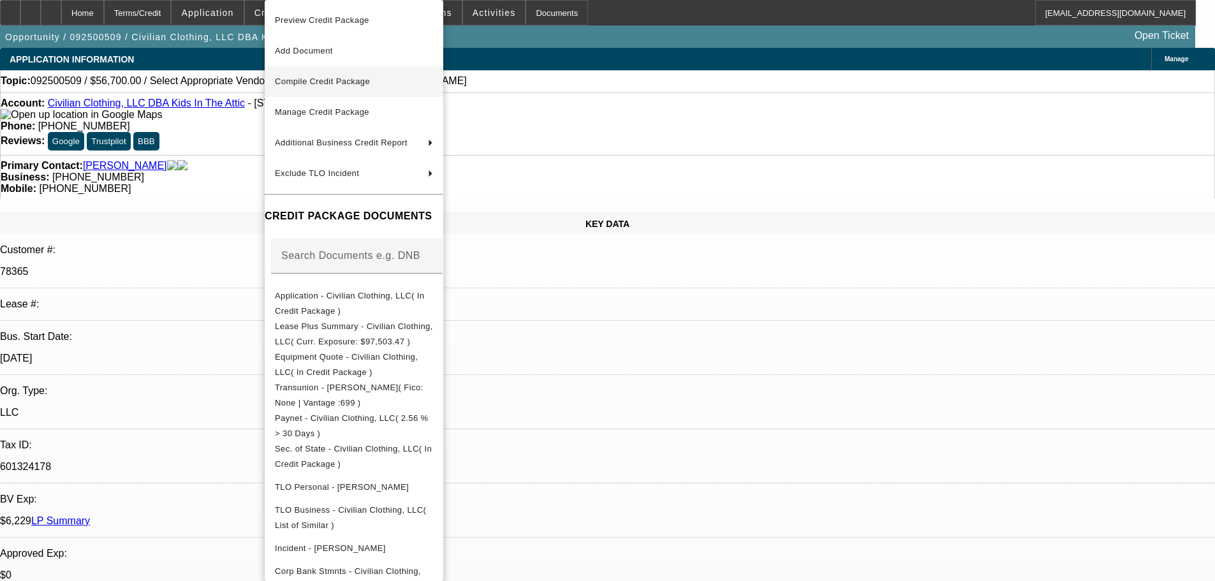
click at [314, 80] on span "Compile Credit Package" at bounding box center [322, 82] width 95 height 10
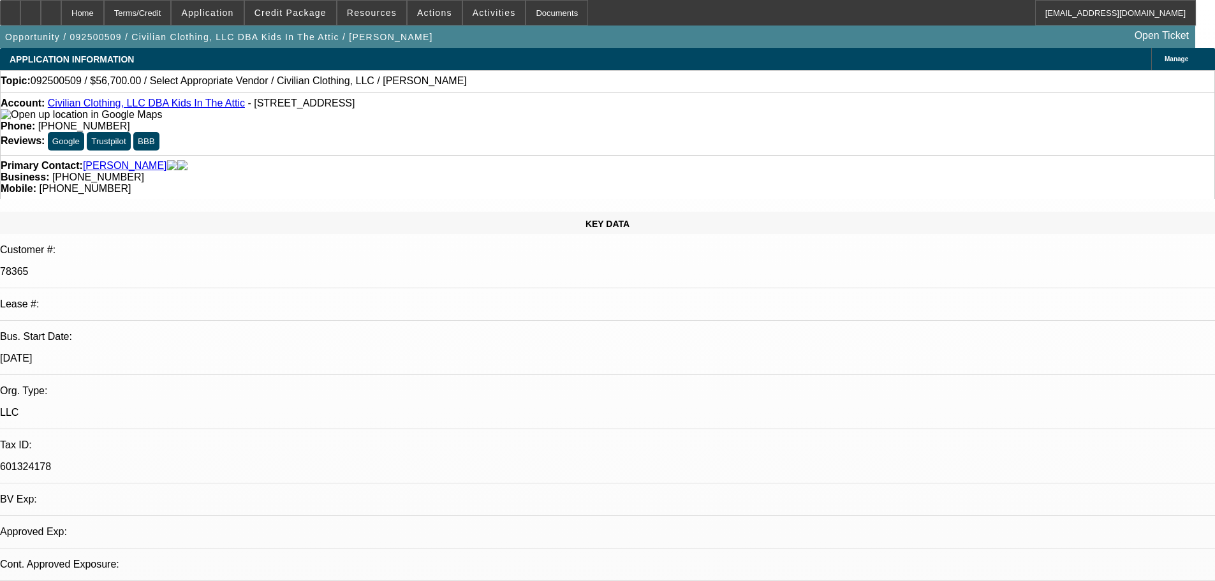
select select "0.1"
select select "2"
select select "0"
select select "2"
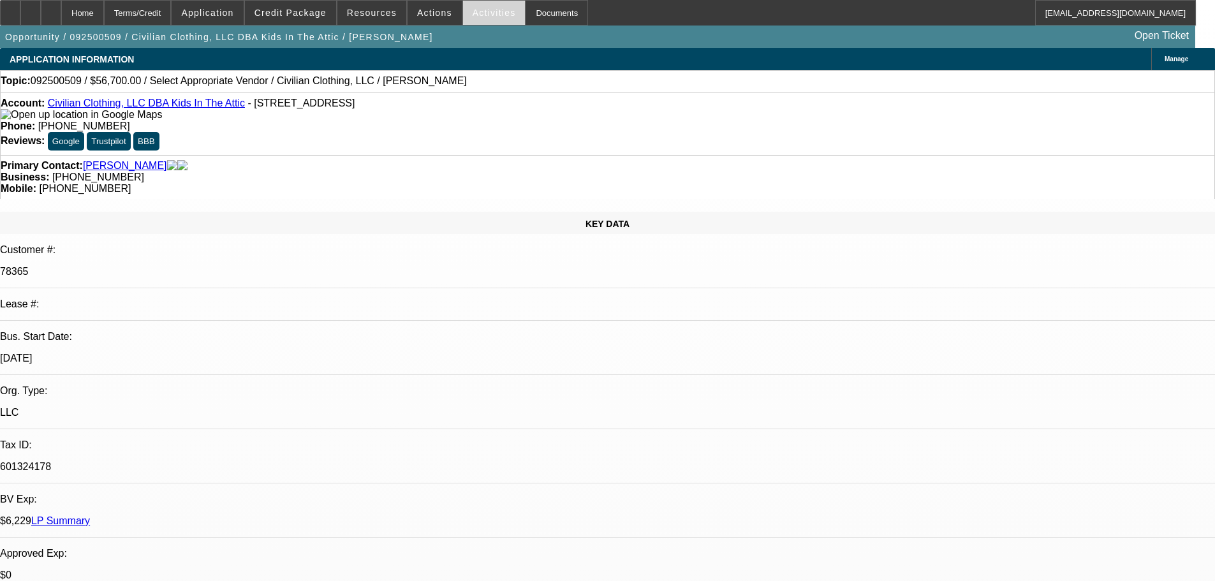
click at [479, 11] on span "Activities" at bounding box center [494, 13] width 43 height 10
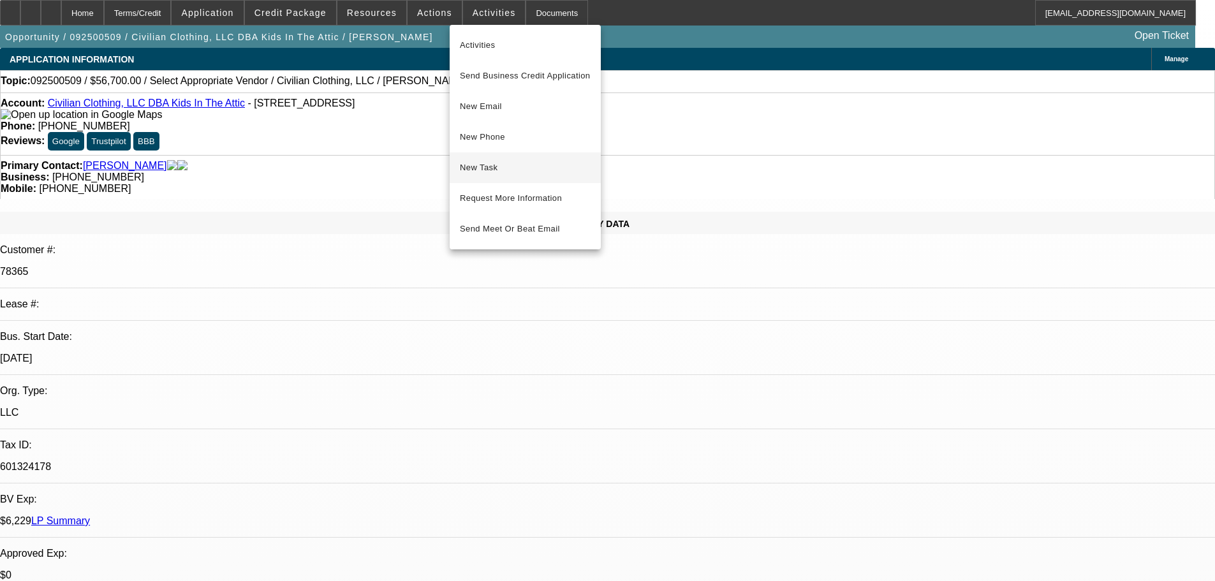
click at [532, 174] on span "New Task" at bounding box center [525, 167] width 131 height 15
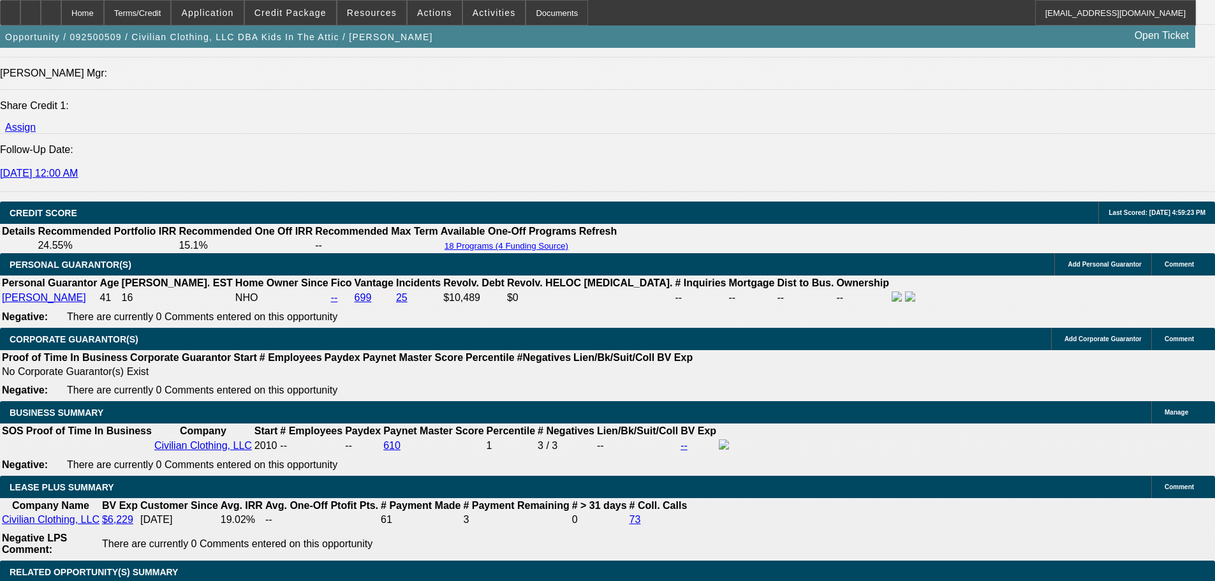
scroll to position [1785, 0]
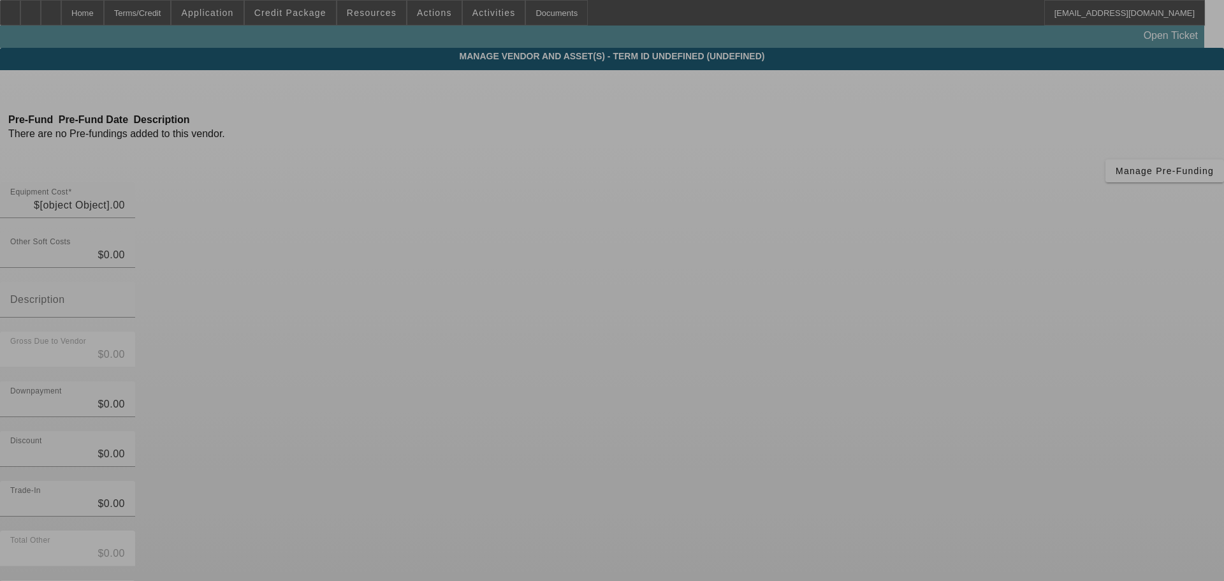
type input "$63,000.00"
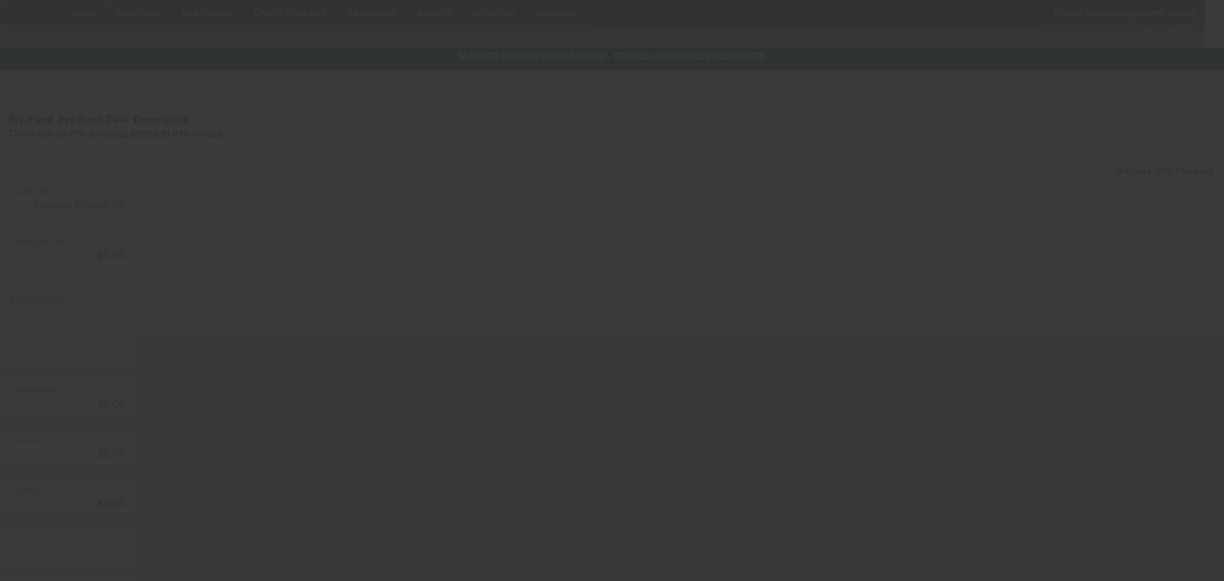
type input "$63,000.00"
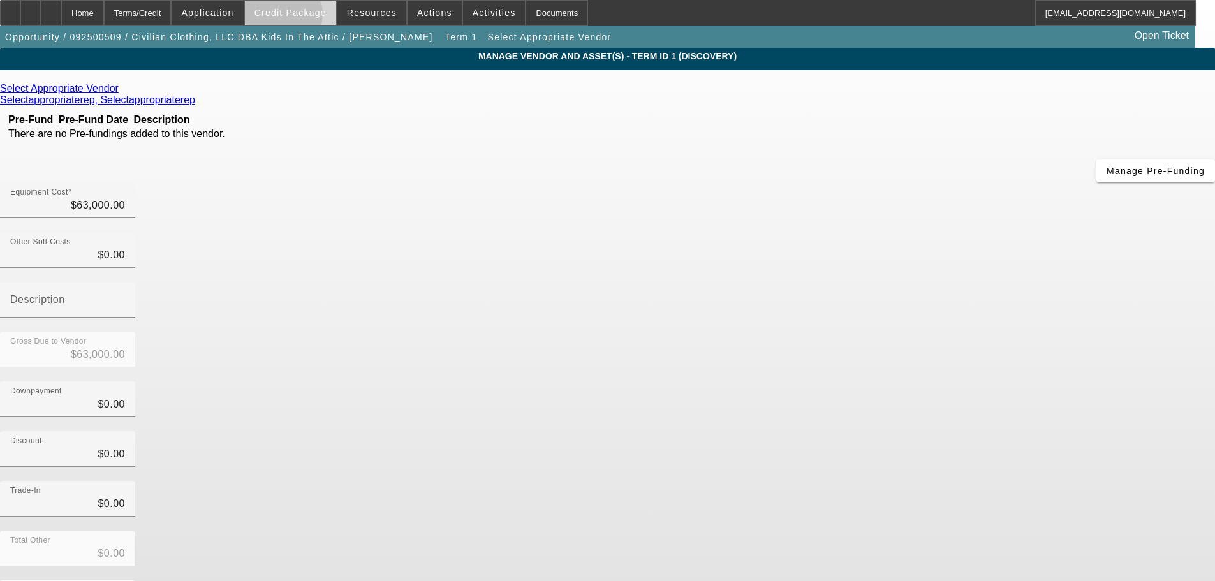
click at [302, 17] on span "Credit Package" at bounding box center [290, 13] width 72 height 10
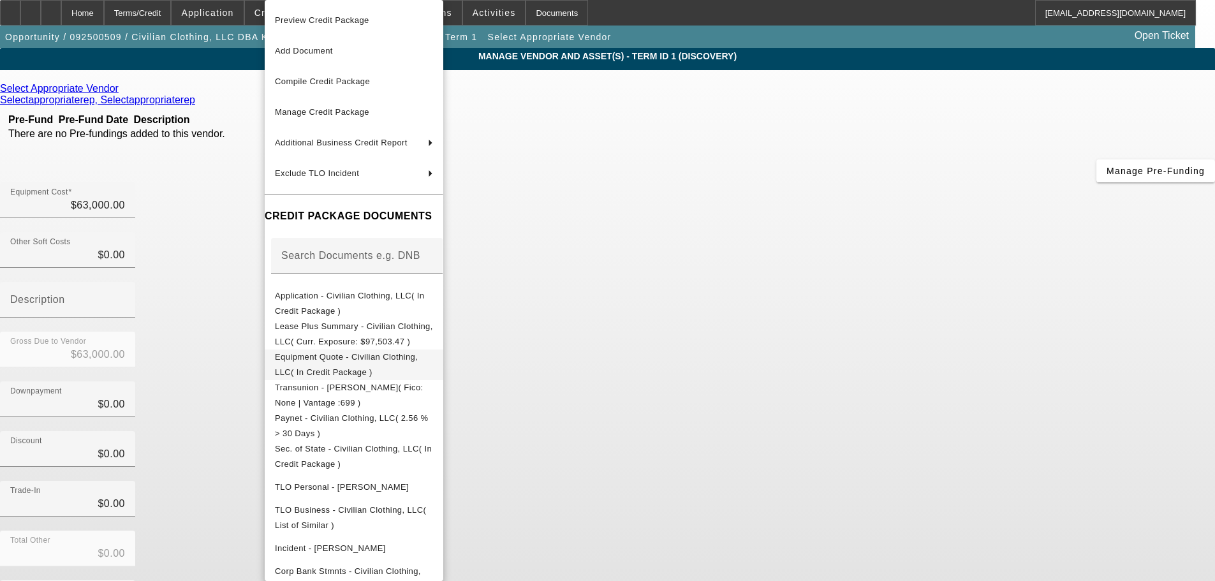
click at [377, 362] on span "Equipment Quote - Civilian Clothing, LLC( In Credit Package )" at bounding box center [346, 364] width 143 height 25
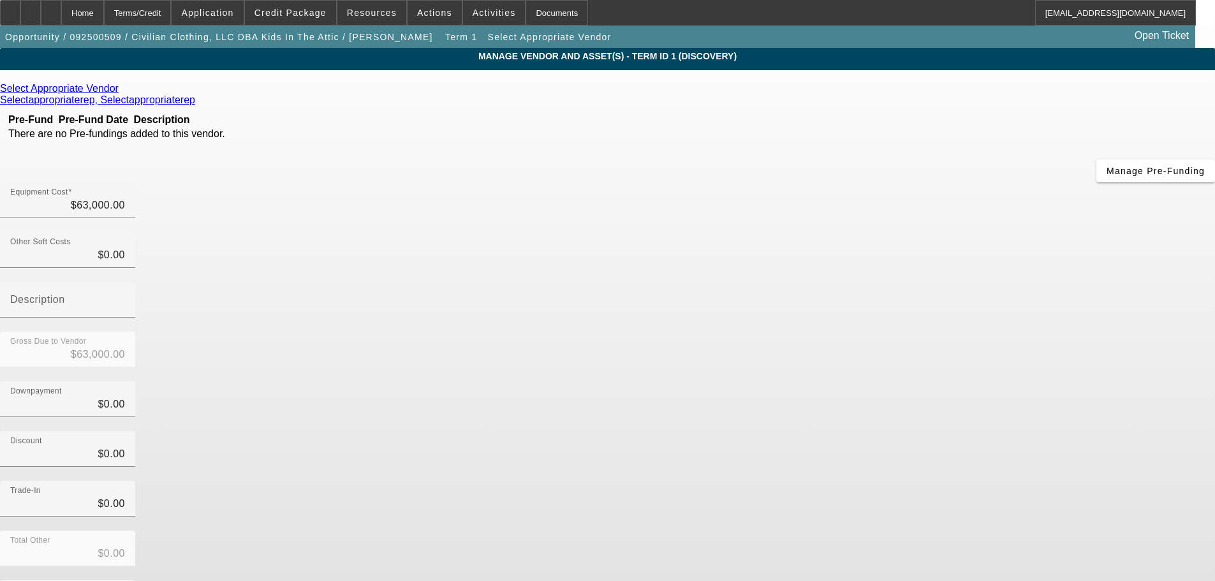
click at [122, 90] on icon at bounding box center [122, 88] width 0 height 11
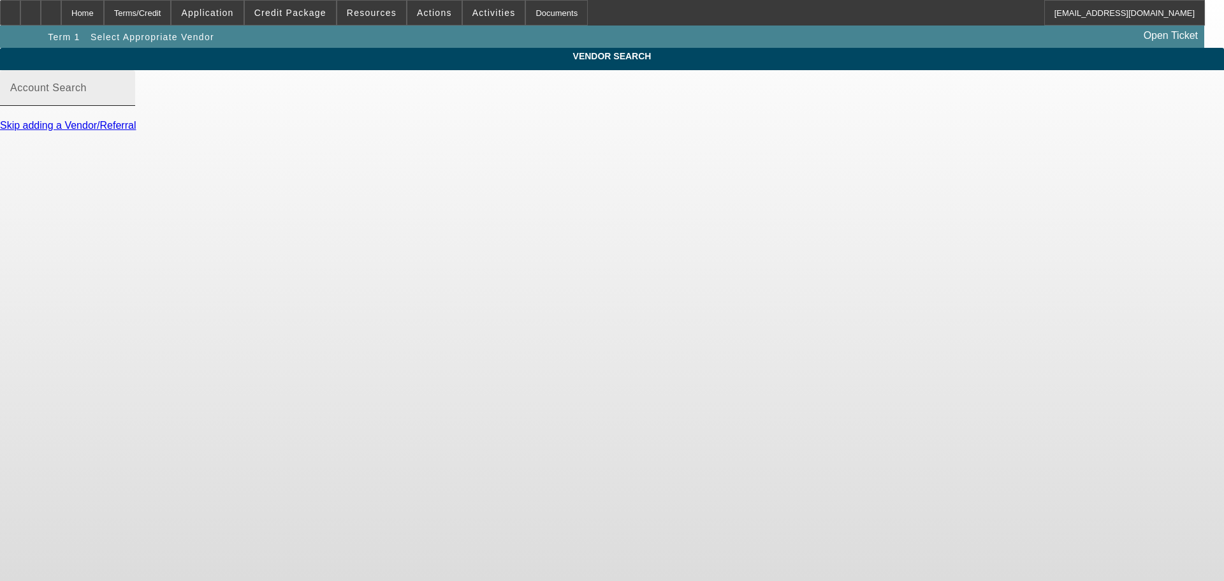
click at [87, 93] on mat-label "Account Search" at bounding box center [48, 87] width 77 height 11
click at [125, 101] on input "Account Search" at bounding box center [67, 92] width 115 height 15
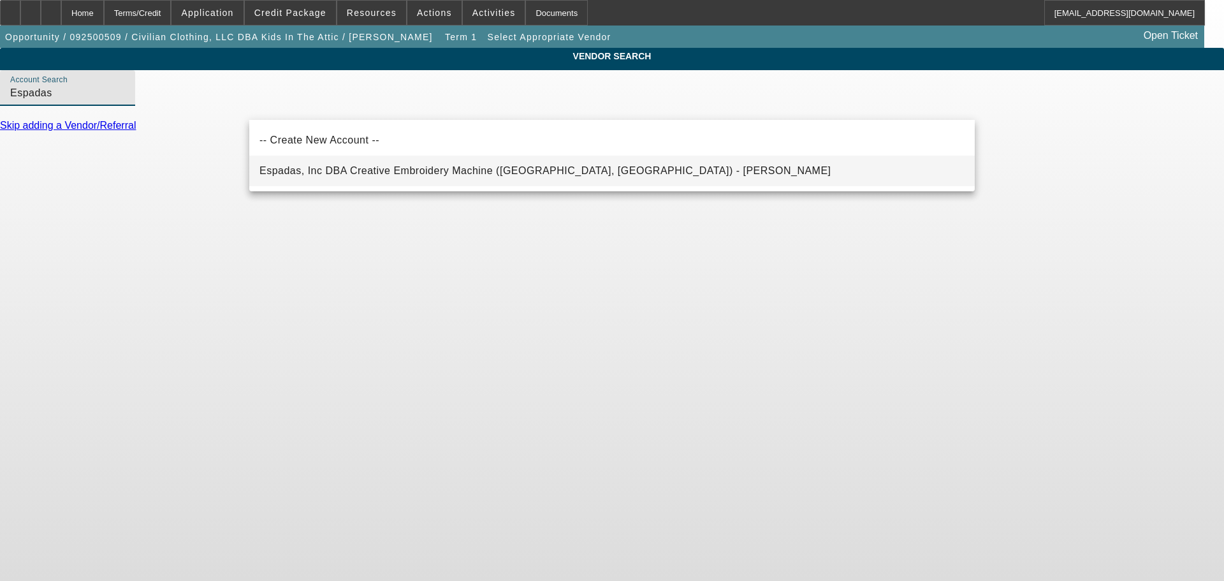
click at [415, 176] on span "Espadas, Inc DBA Creative Embroidery Machine (Baldwin Park, CA) - Espadas, Jaime" at bounding box center [546, 170] width 572 height 15
type input "Espadas, Inc DBA Creative Embroidery Machine (Baldwin Park, CA) - Espadas, Jaime"
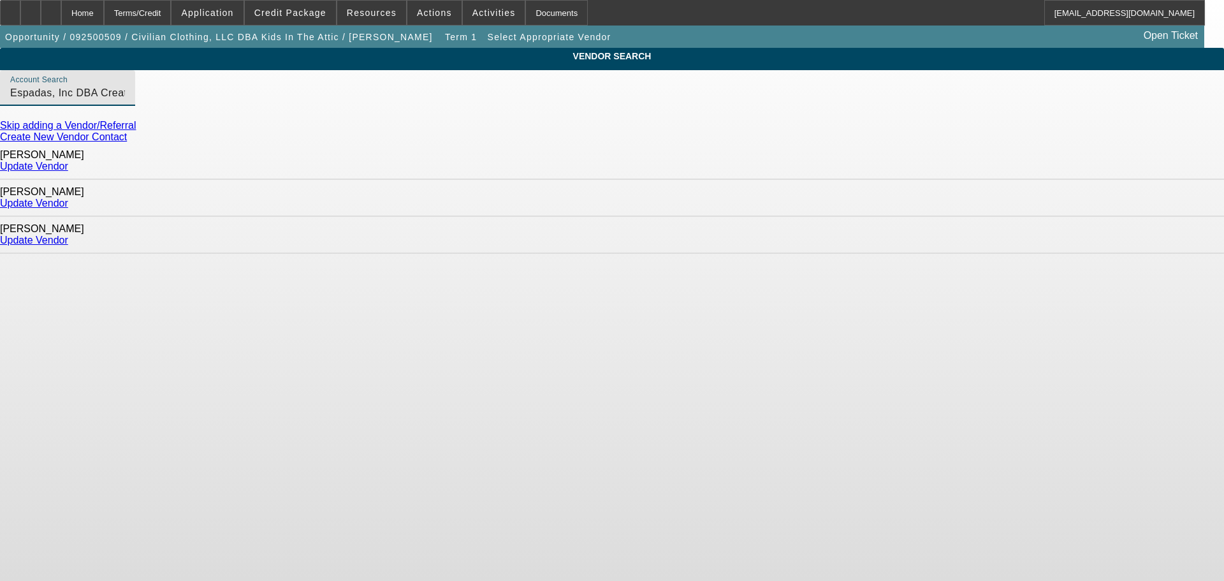
click at [68, 161] on link "Update Vendor" at bounding box center [34, 166] width 68 height 11
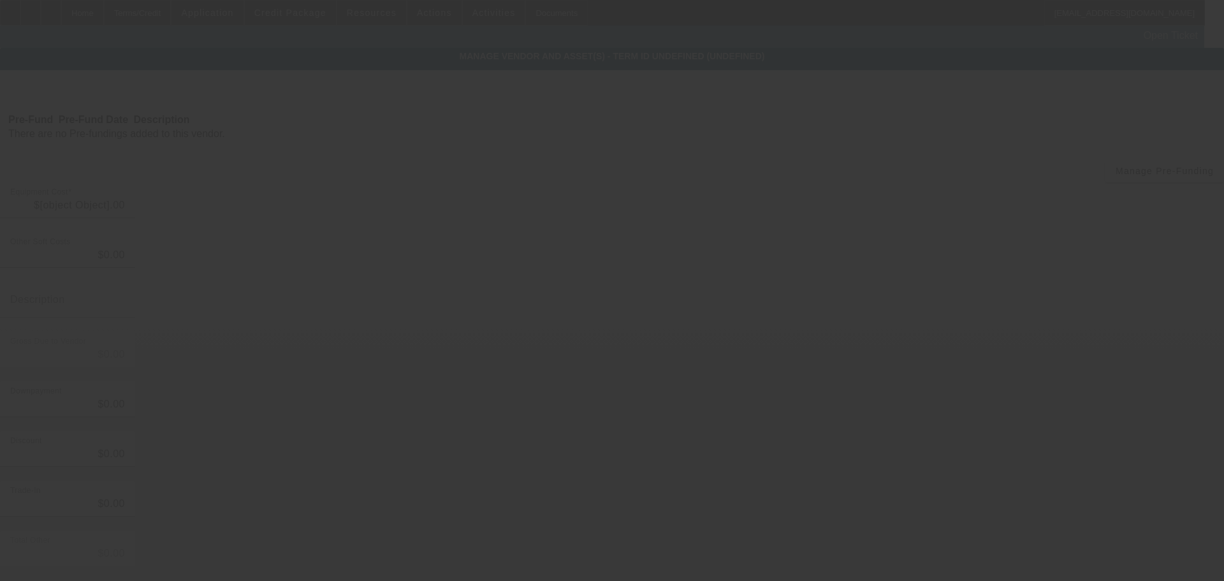
type input "$63,000.00"
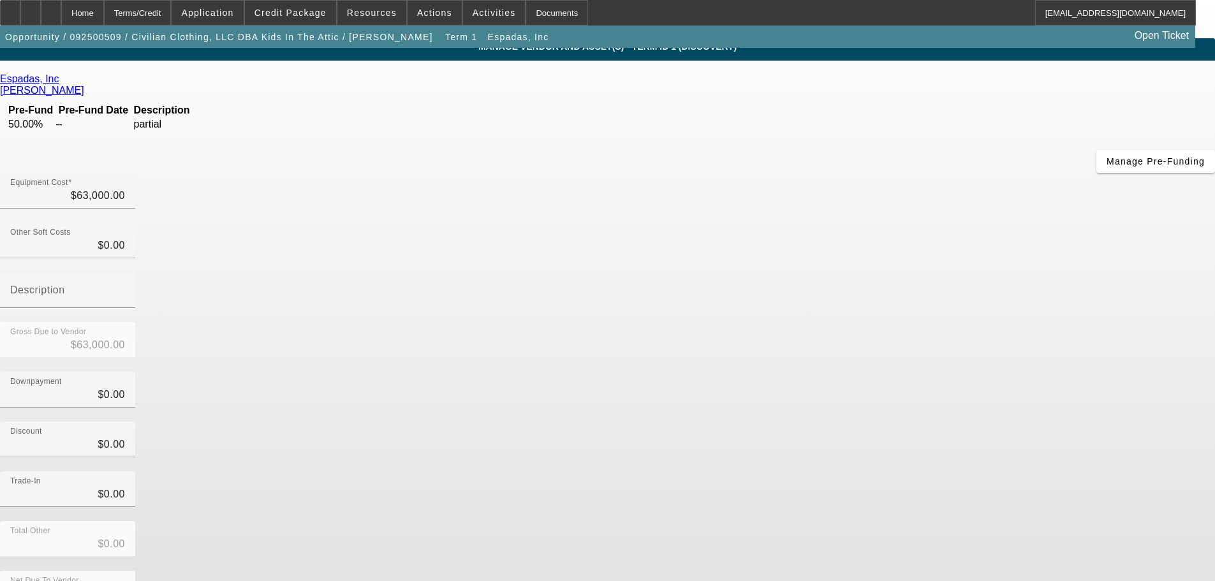
scroll to position [12, 0]
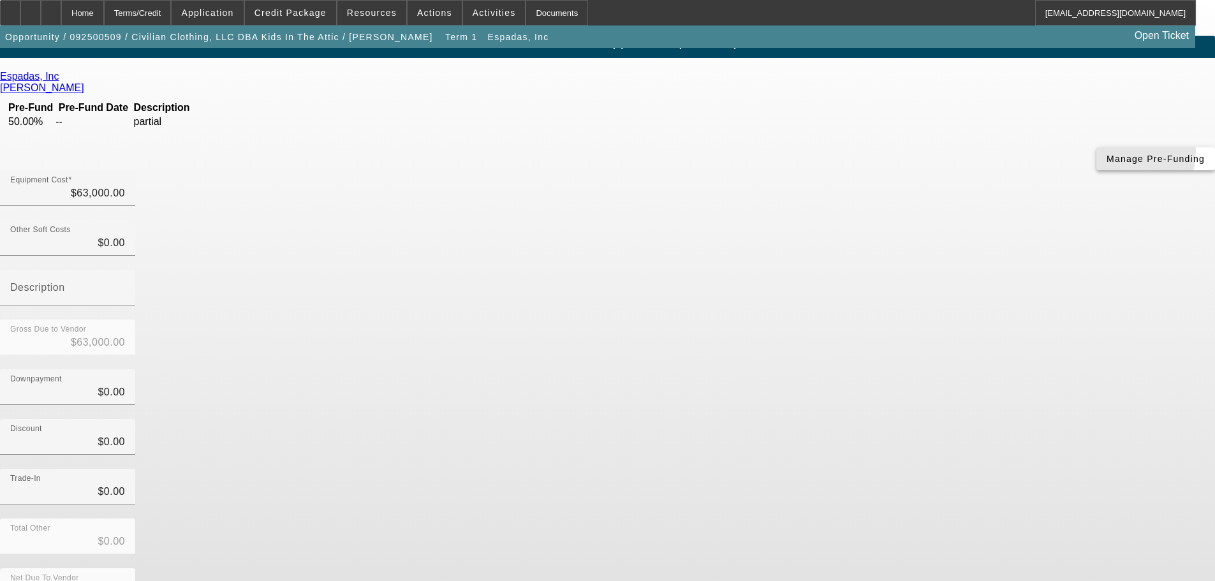
click at [1106, 164] on span "Manage Pre-Funding" at bounding box center [1155, 159] width 98 height 10
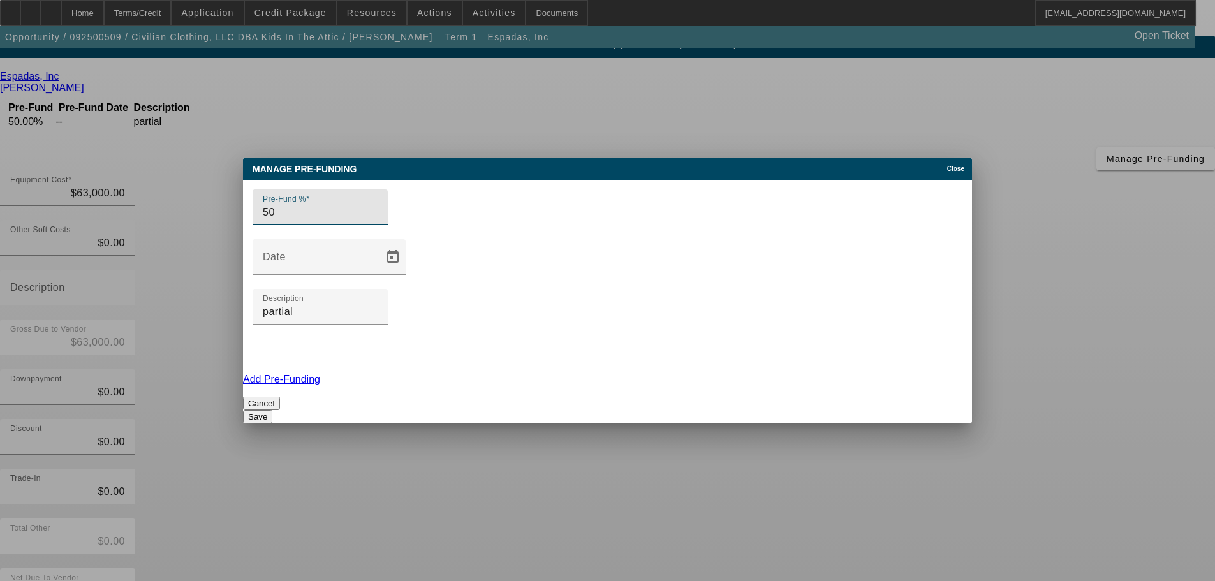
click at [364, 220] on input "50" at bounding box center [320, 212] width 115 height 15
type input "5"
type input "100"
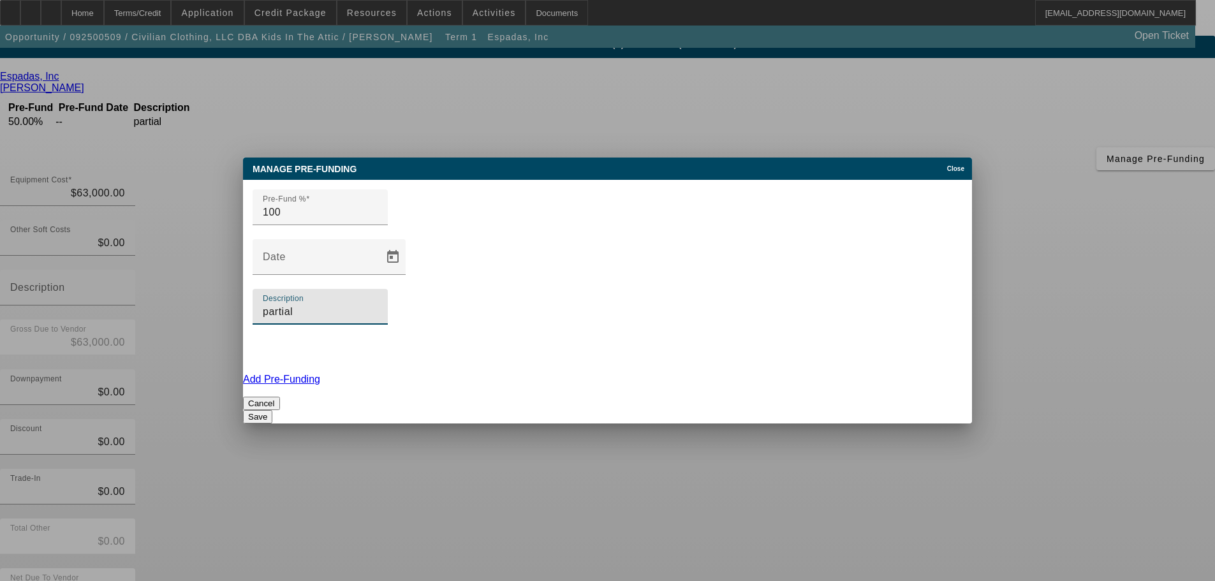
drag, startPoint x: 664, startPoint y: 279, endPoint x: 591, endPoint y: 291, distance: 73.8
click at [592, 293] on div "Pre-Fund % 100 Date Description partial" at bounding box center [607, 277] width 729 height 194
click at [272, 410] on button "Save" at bounding box center [257, 416] width 29 height 13
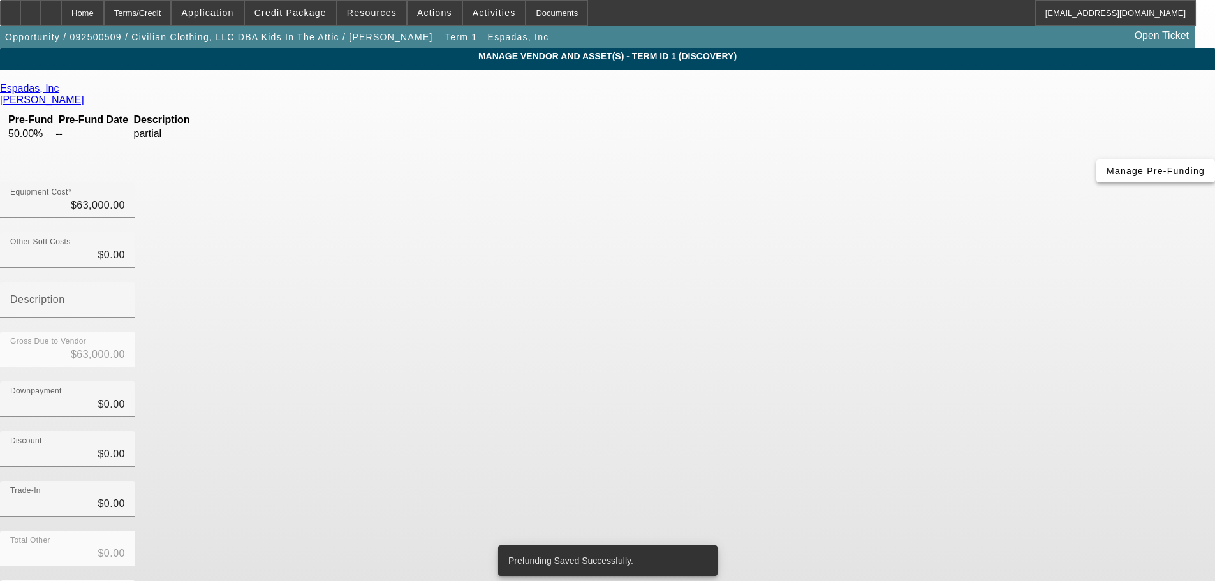
scroll to position [12, 0]
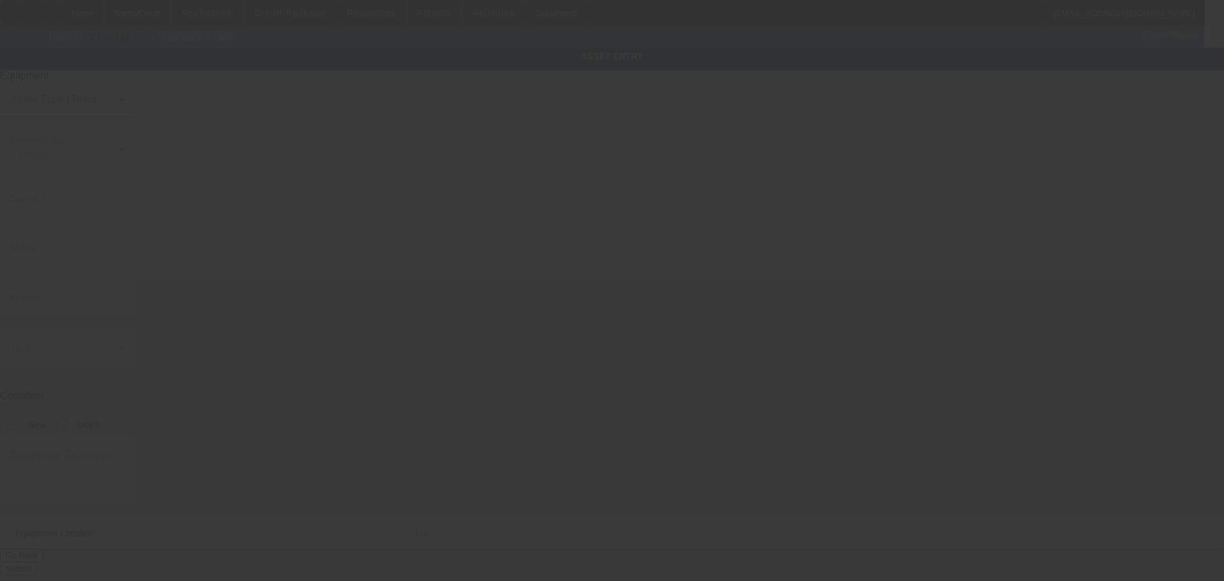
type input "6460 Windy Rd"
type input "Ste A"
type input "Las Vegas"
type input "89119"
type input "Clark"
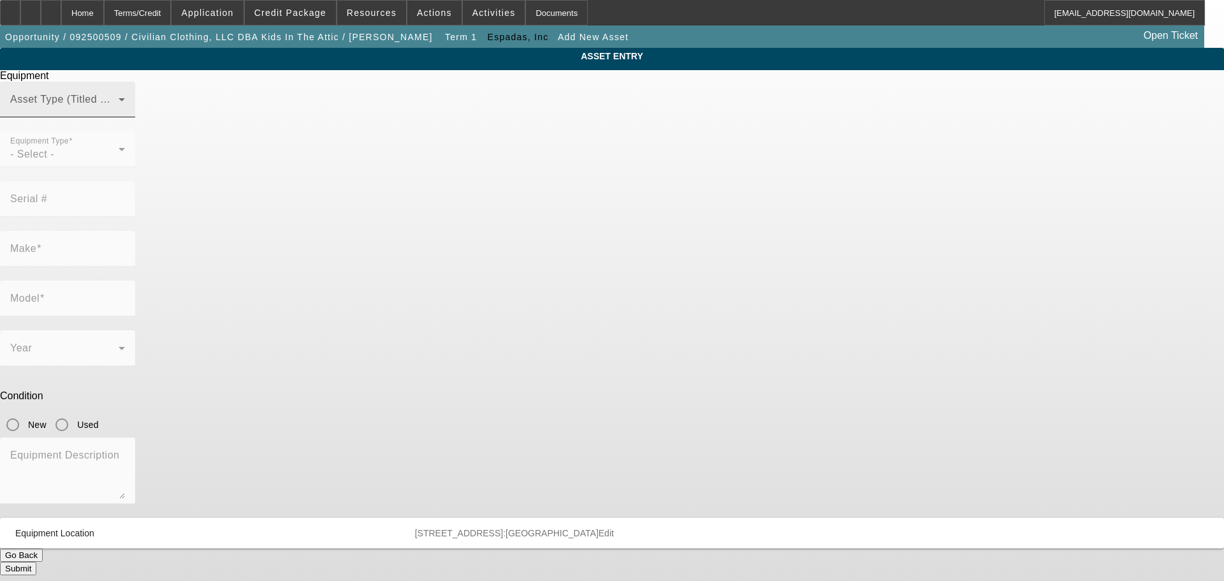
click at [119, 112] on span at bounding box center [64, 104] width 108 height 15
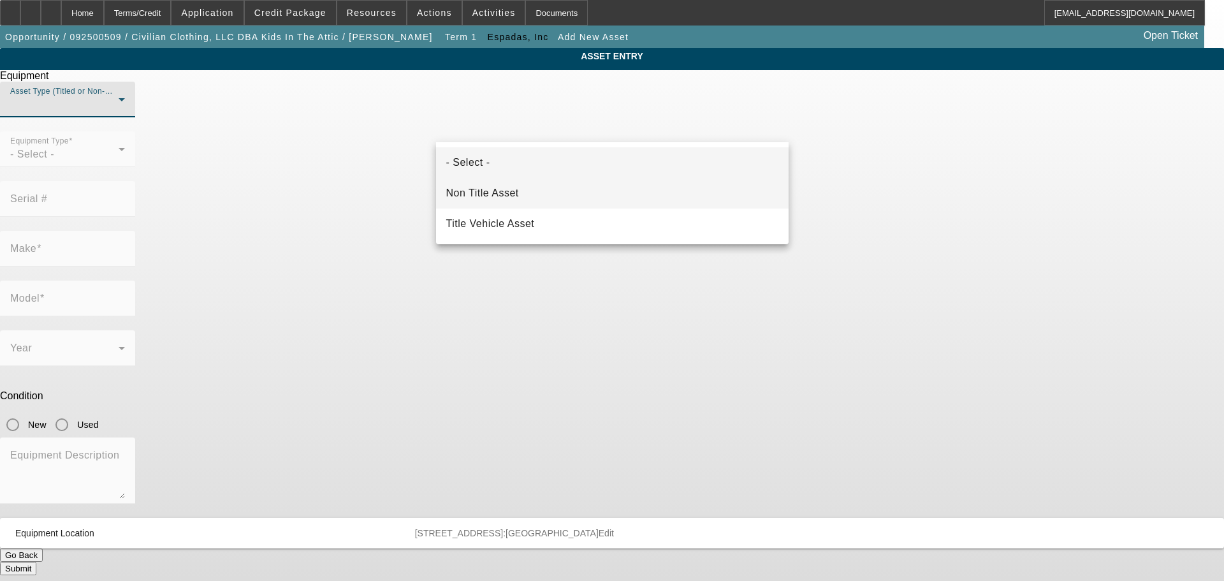
click at [517, 187] on span "Non Title Asset" at bounding box center [482, 193] width 73 height 15
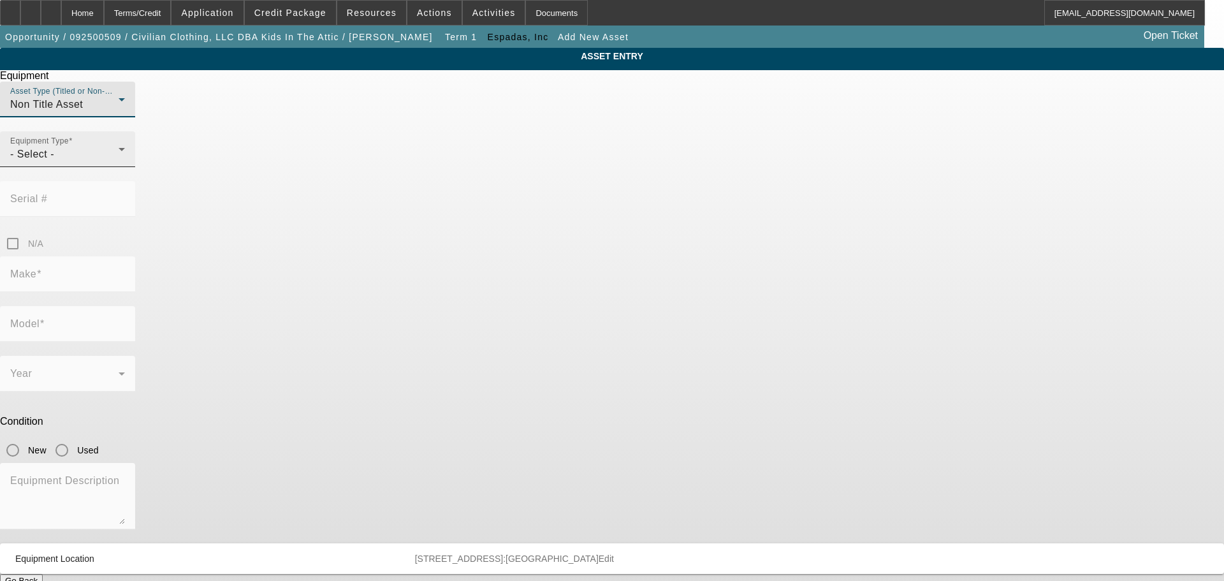
click at [119, 162] on div "- Select -" at bounding box center [64, 154] width 108 height 15
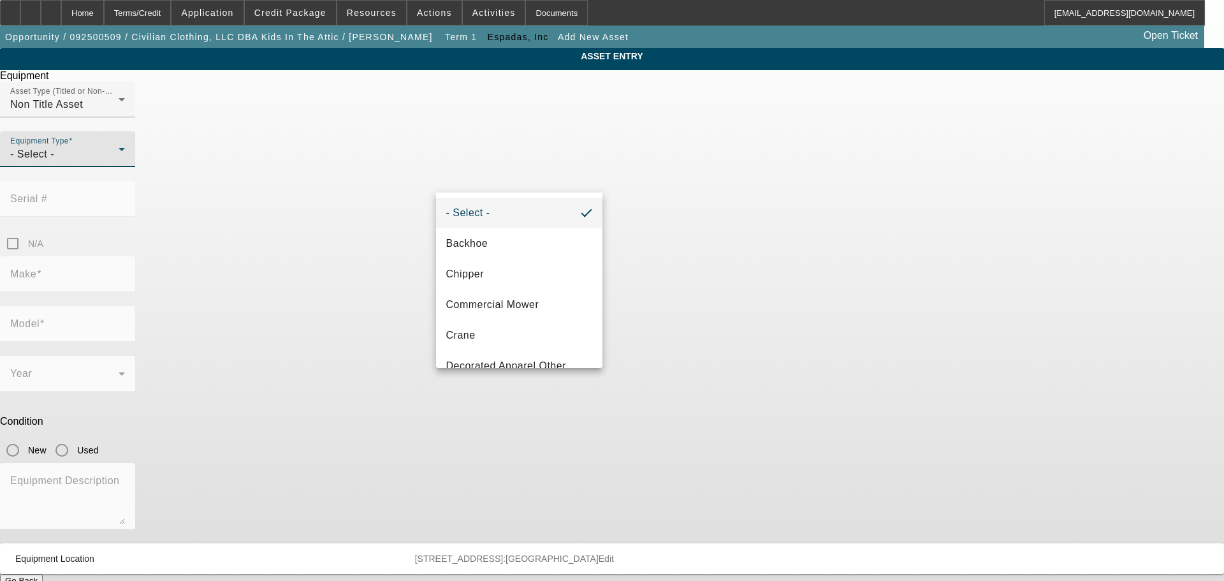
scroll to position [75, 0]
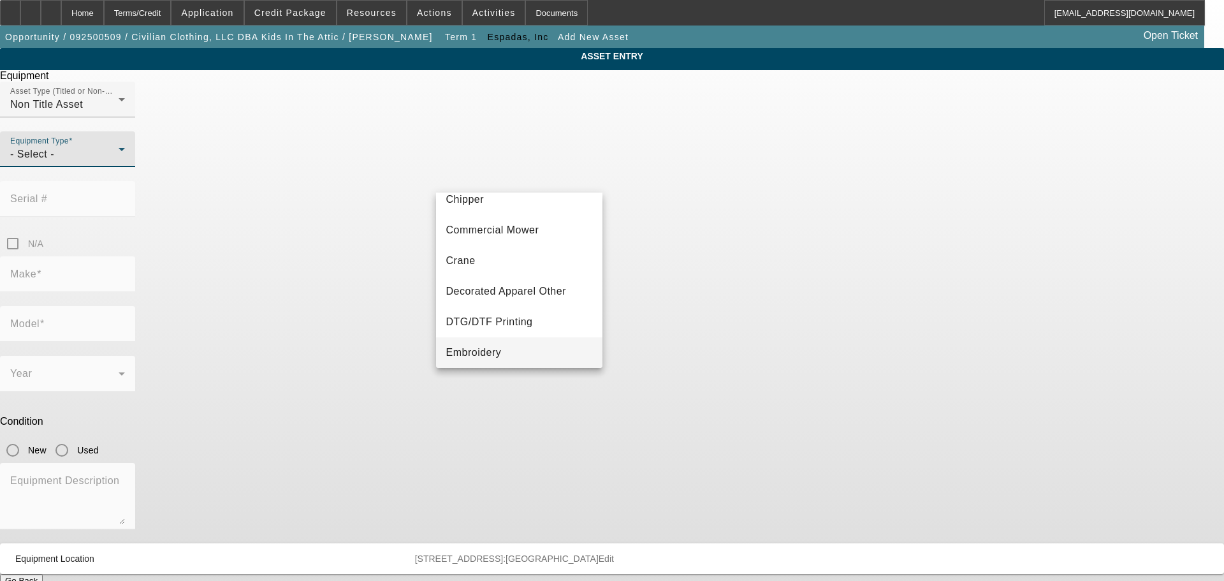
click at [490, 346] on span "Embroidery" at bounding box center [473, 352] width 55 height 15
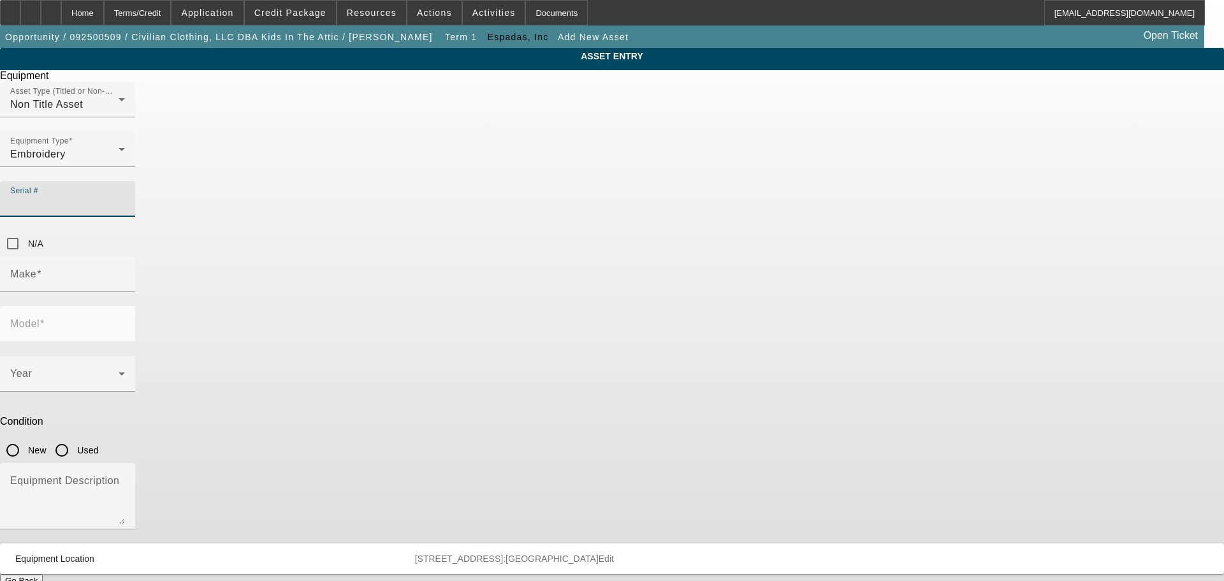
click at [125, 196] on input "Serial #" at bounding box center [67, 203] width 115 height 15
type input "3133067A22"
click at [125, 256] on div "Make" at bounding box center [67, 274] width 115 height 36
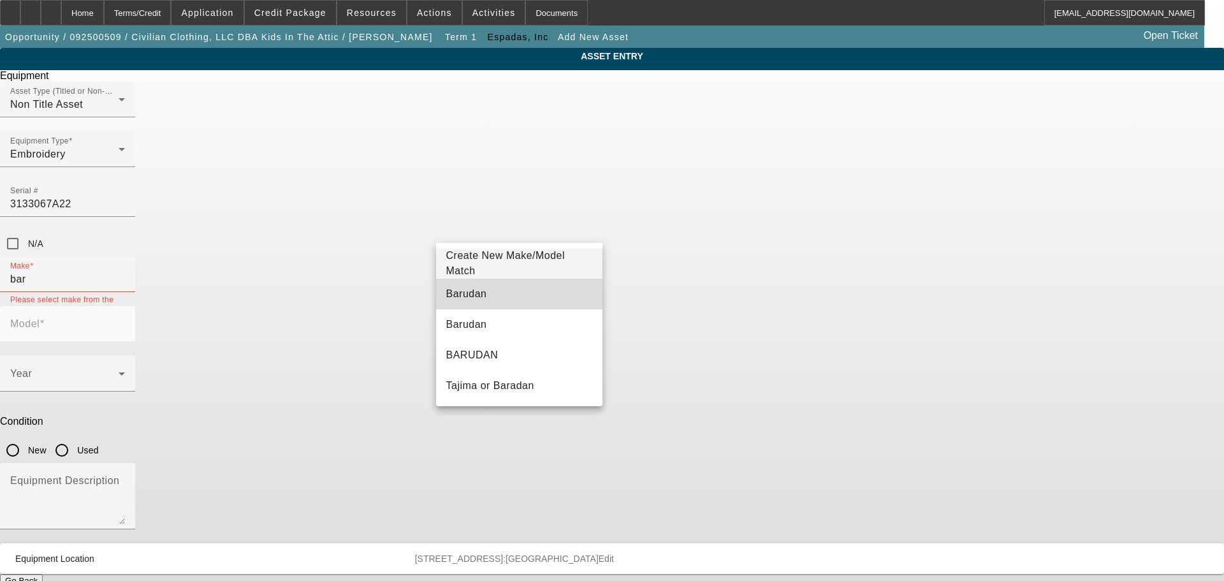
click at [503, 289] on mat-option "Barudan" at bounding box center [519, 294] width 167 height 31
type input "Barudan"
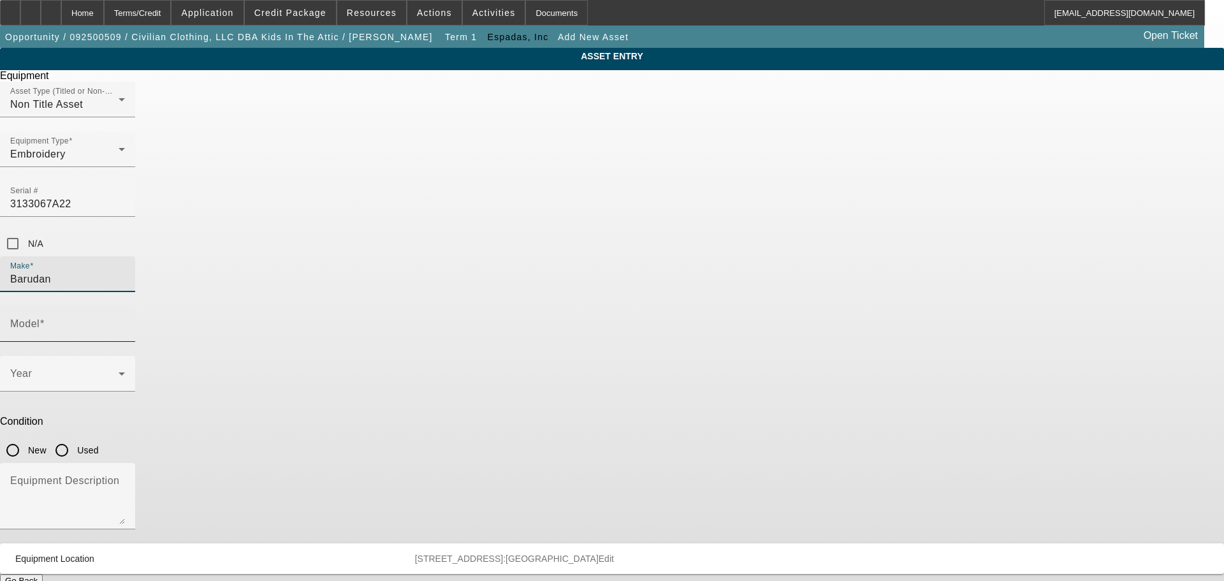
click at [125, 321] on input "Model" at bounding box center [67, 328] width 115 height 15
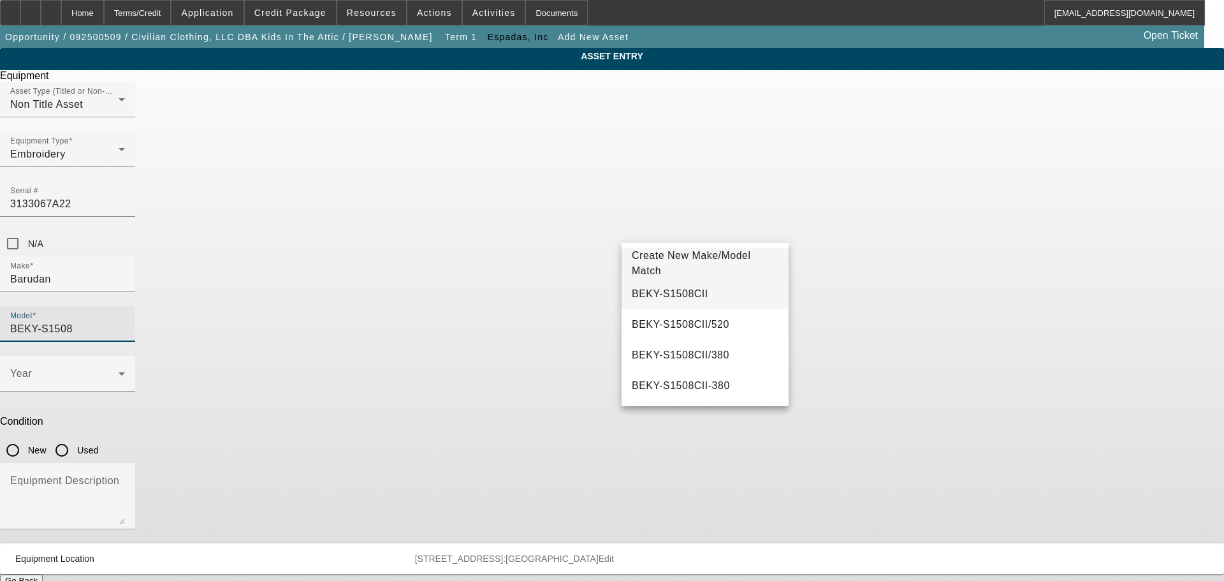
click at [673, 286] on span "BEKY-S1508CII" at bounding box center [670, 293] width 77 height 15
type input "BEKY-S1508CII"
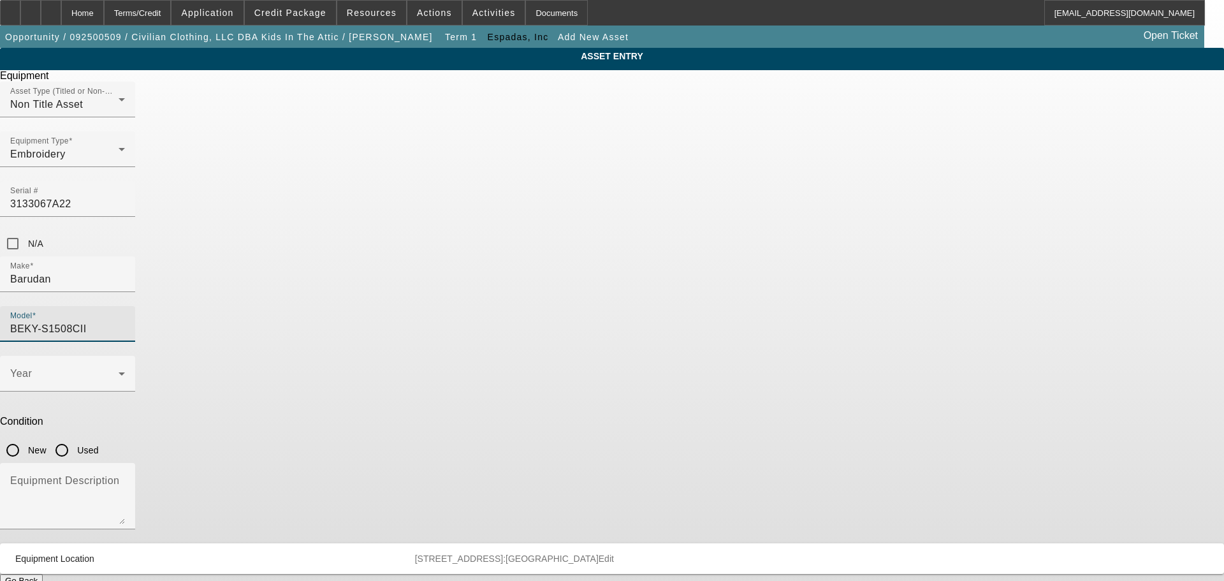
click at [75, 437] on input "Used" at bounding box center [62, 450] width 26 height 26
radio input "true"
click at [125, 356] on div "Year" at bounding box center [67, 374] width 115 height 36
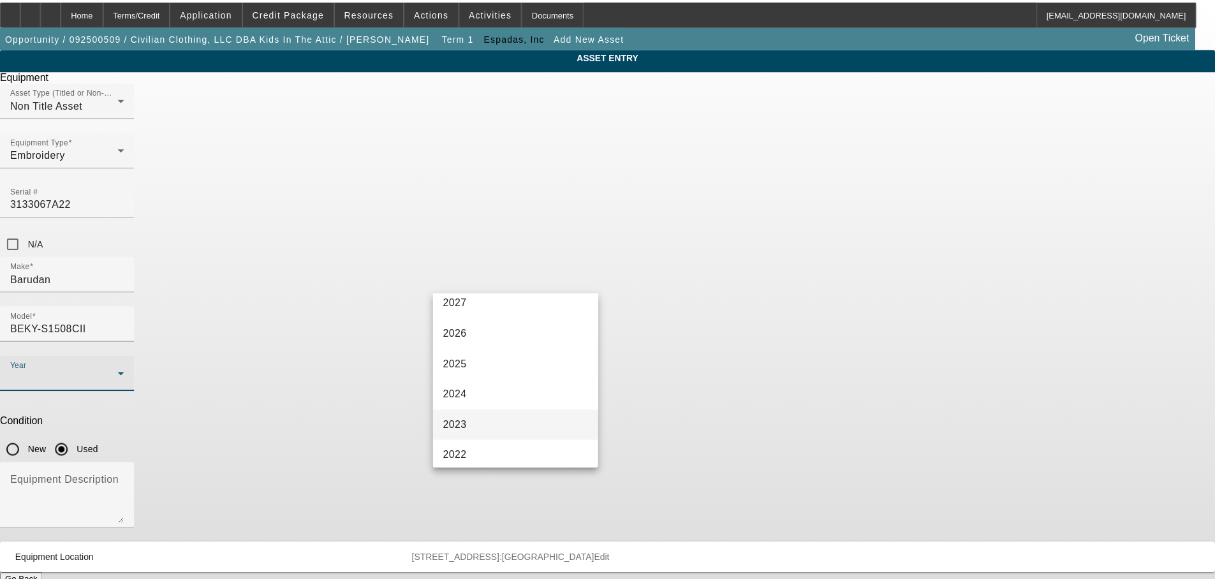
scroll to position [64, 0]
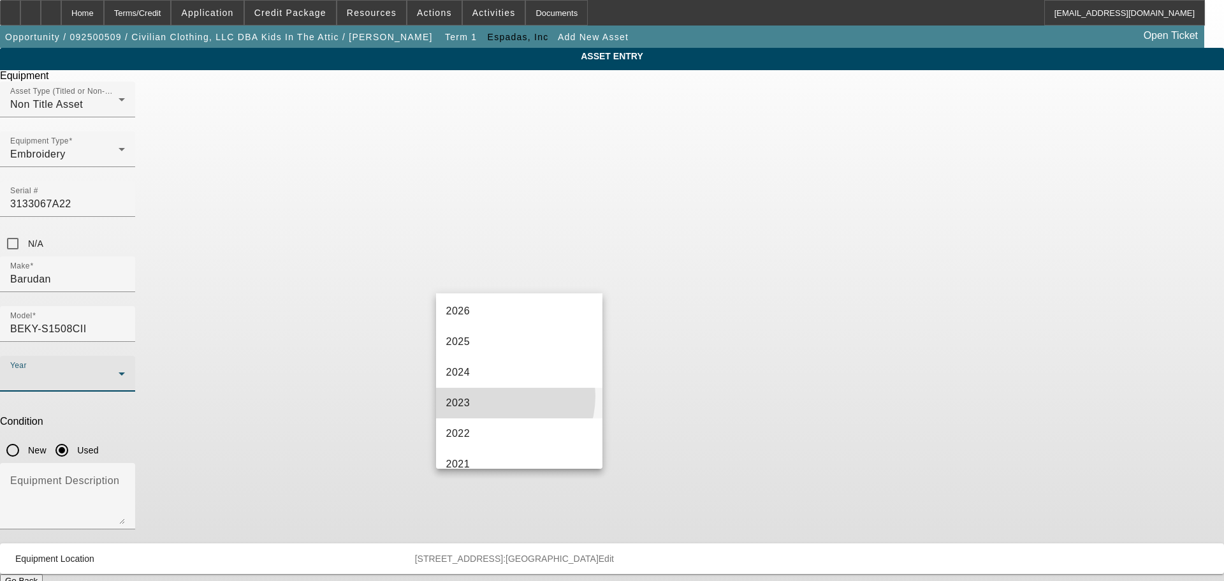
click at [495, 396] on mat-option "2023" at bounding box center [519, 403] width 167 height 31
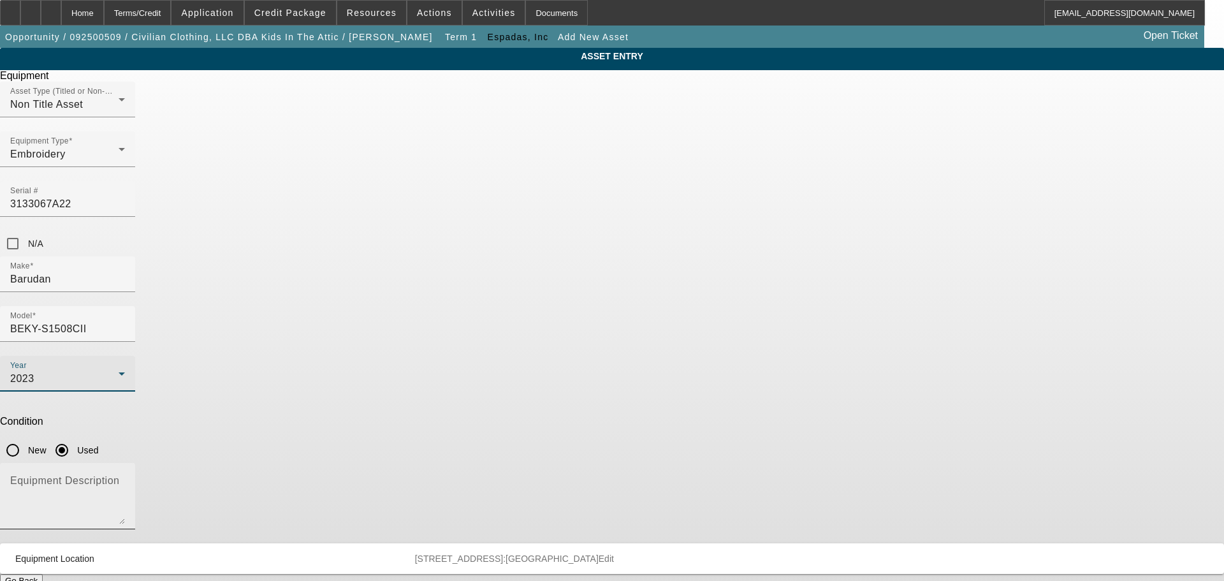
click at [125, 478] on textarea "Equipment Description" at bounding box center [67, 501] width 115 height 46
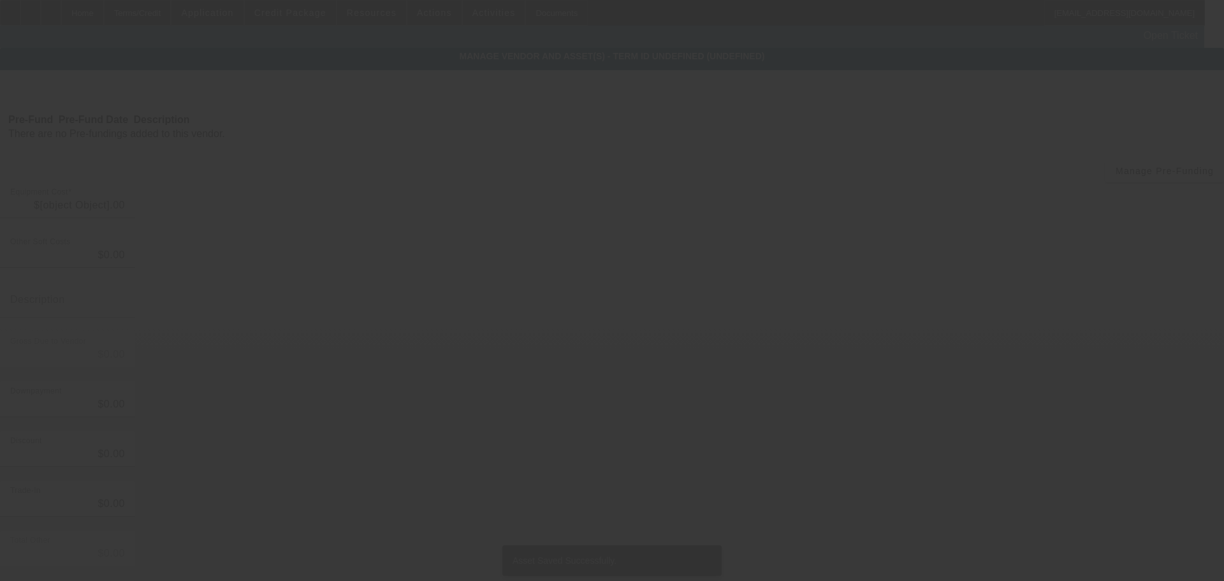
type input "$63,000.00"
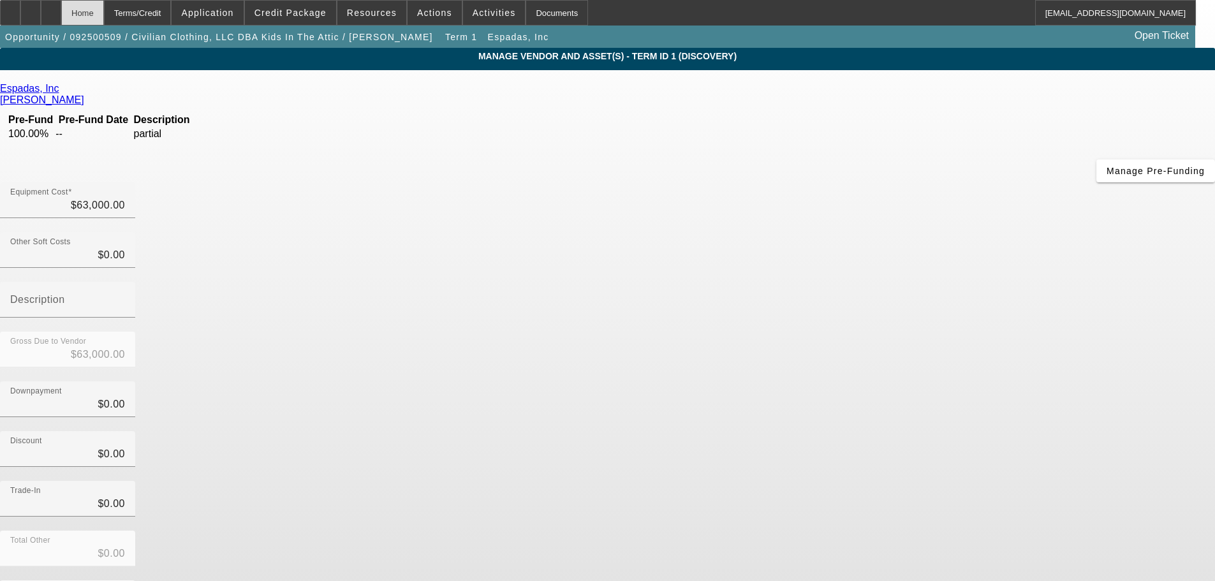
click at [100, 17] on div "Home" at bounding box center [82, 13] width 43 height 26
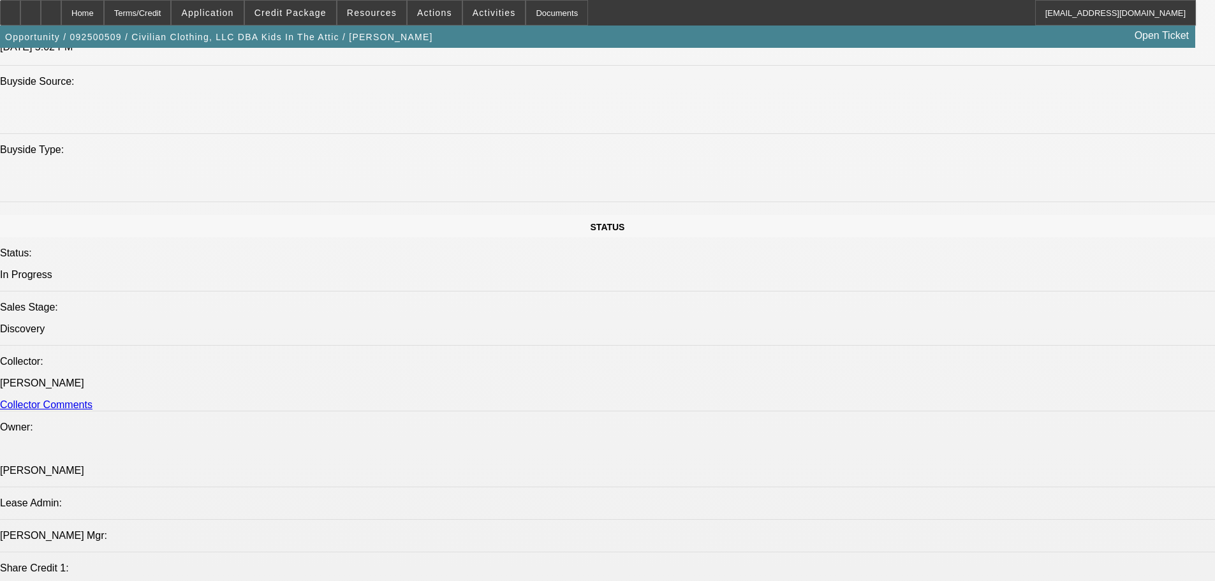
select select "0.1"
select select "2"
select select "0"
select select "2"
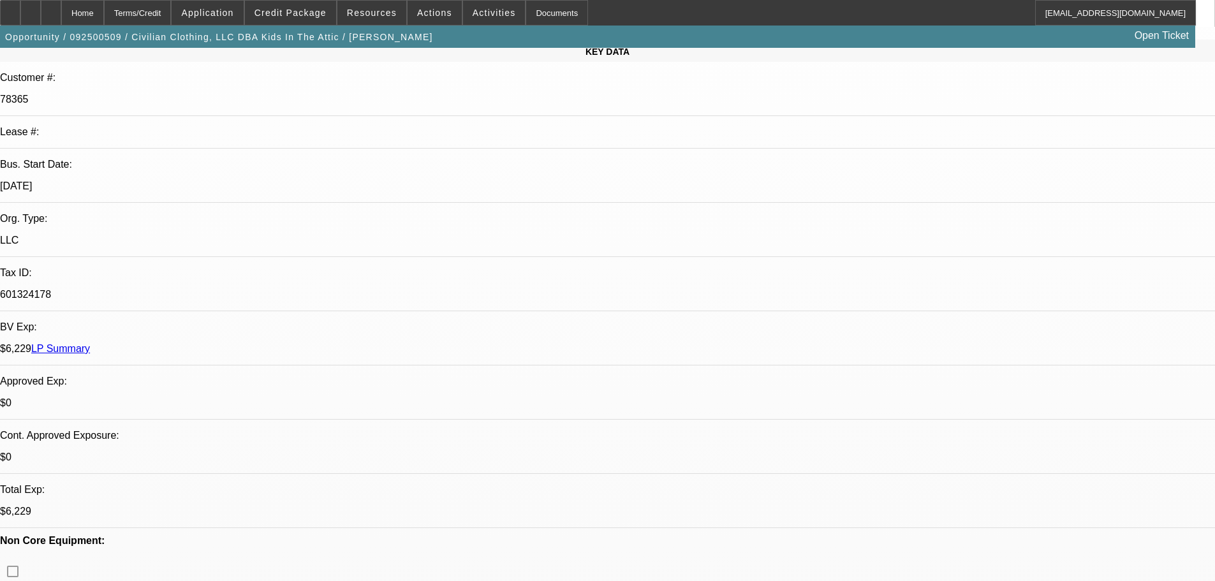
scroll to position [162, 0]
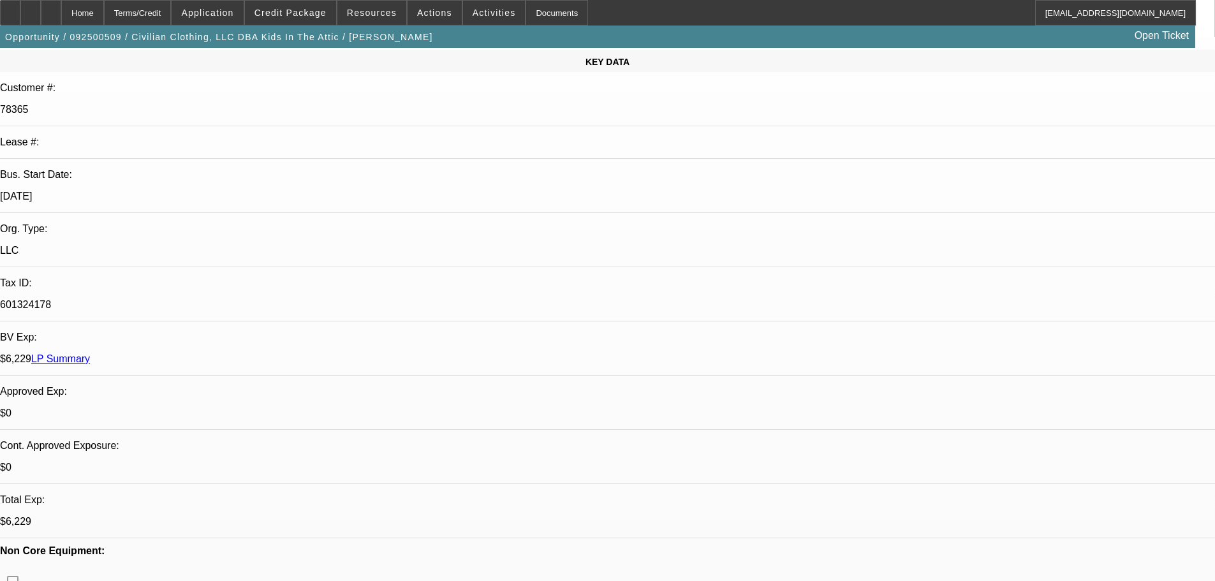
click at [90, 353] on link "LP Summary" at bounding box center [60, 358] width 59 height 11
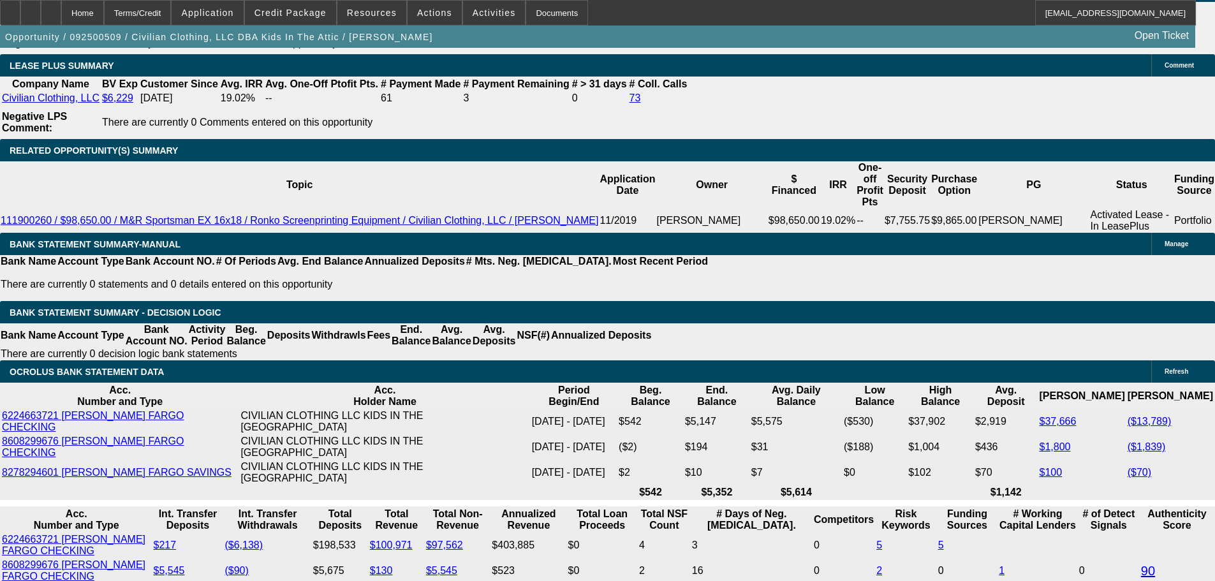
scroll to position [2139, 0]
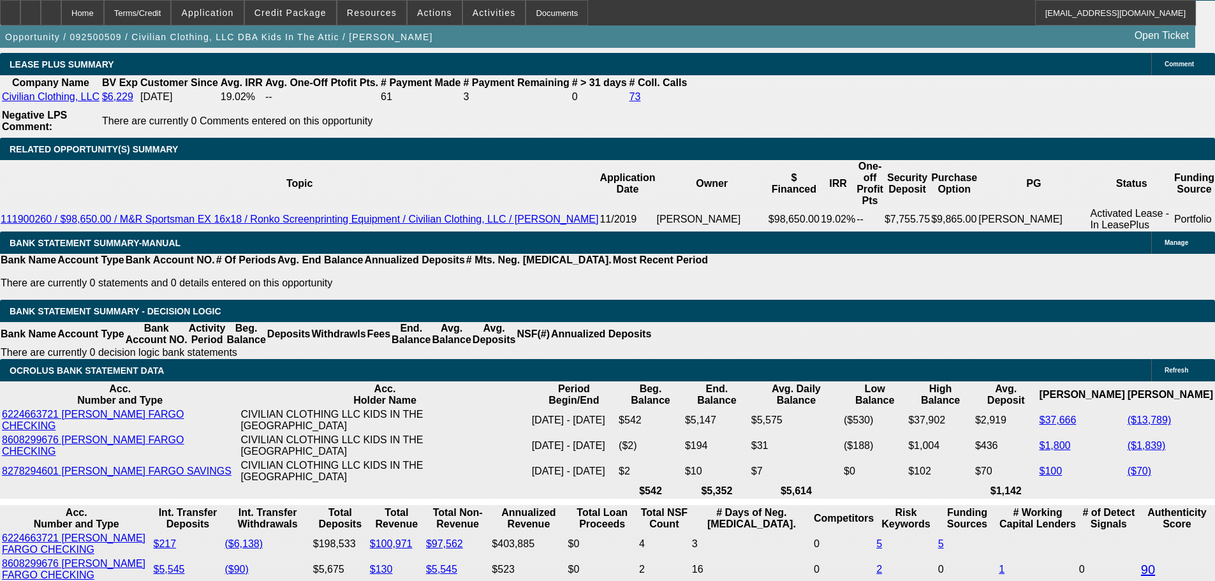
select select "0.15"
type input "$9,450.00"
type input "UNKNOWN"
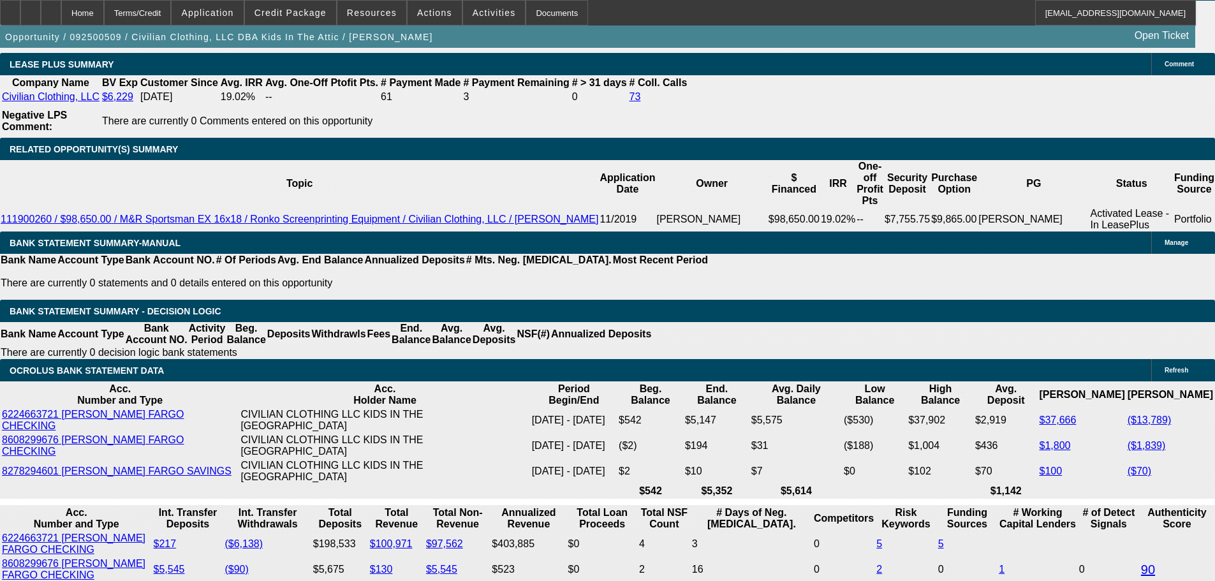
type input "$2,957.98"
type input "$1,478.99"
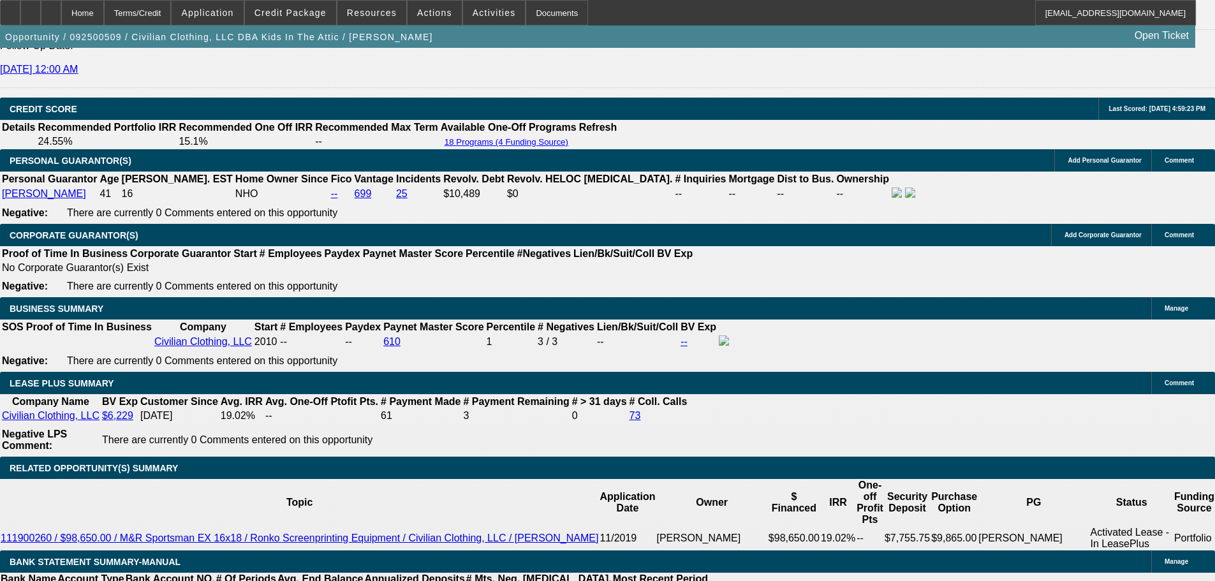
drag, startPoint x: 196, startPoint y: 231, endPoint x: 222, endPoint y: 230, distance: 25.5
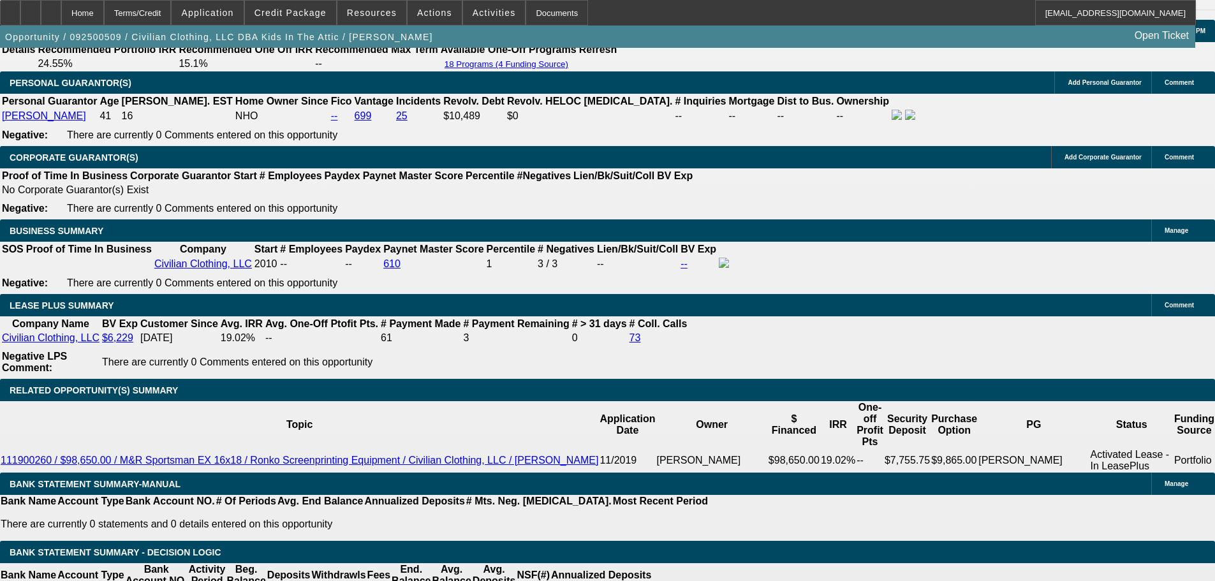
scroll to position [2011, 0]
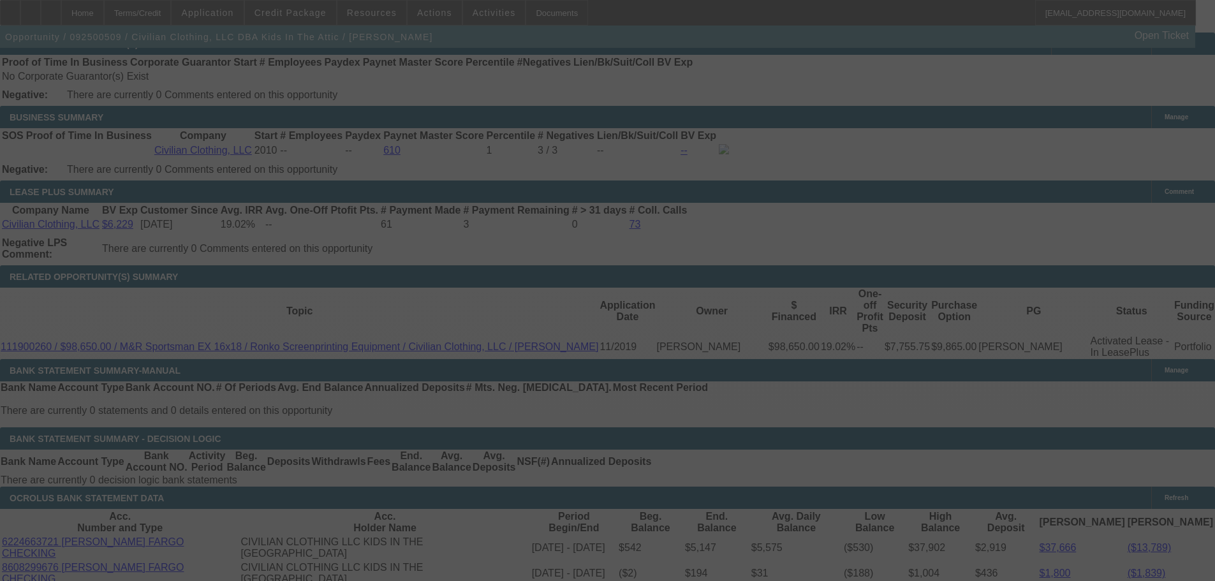
select select "0.15"
select select "2"
select select "0"
select select "2"
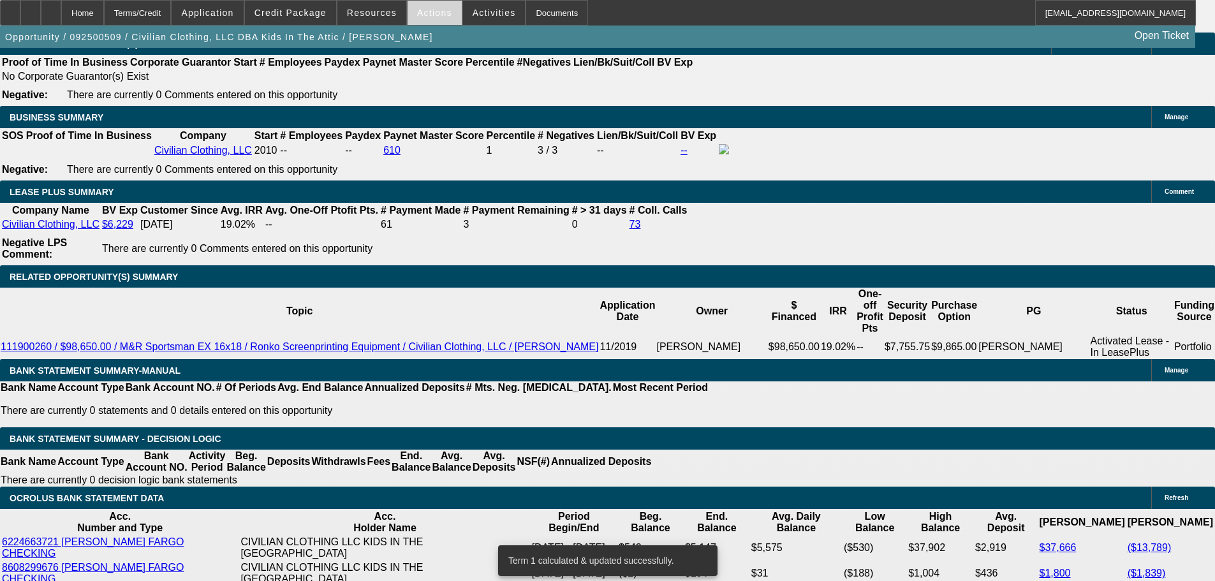
click at [430, 12] on span "Actions" at bounding box center [434, 13] width 35 height 10
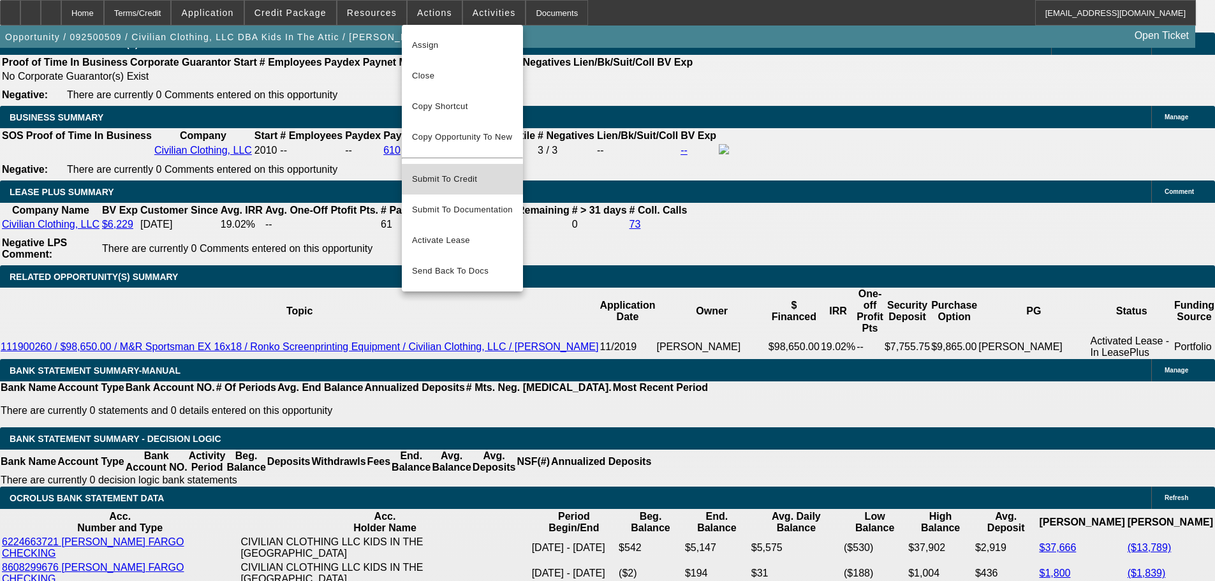
click at [481, 172] on span "Submit To Credit" at bounding box center [462, 179] width 101 height 15
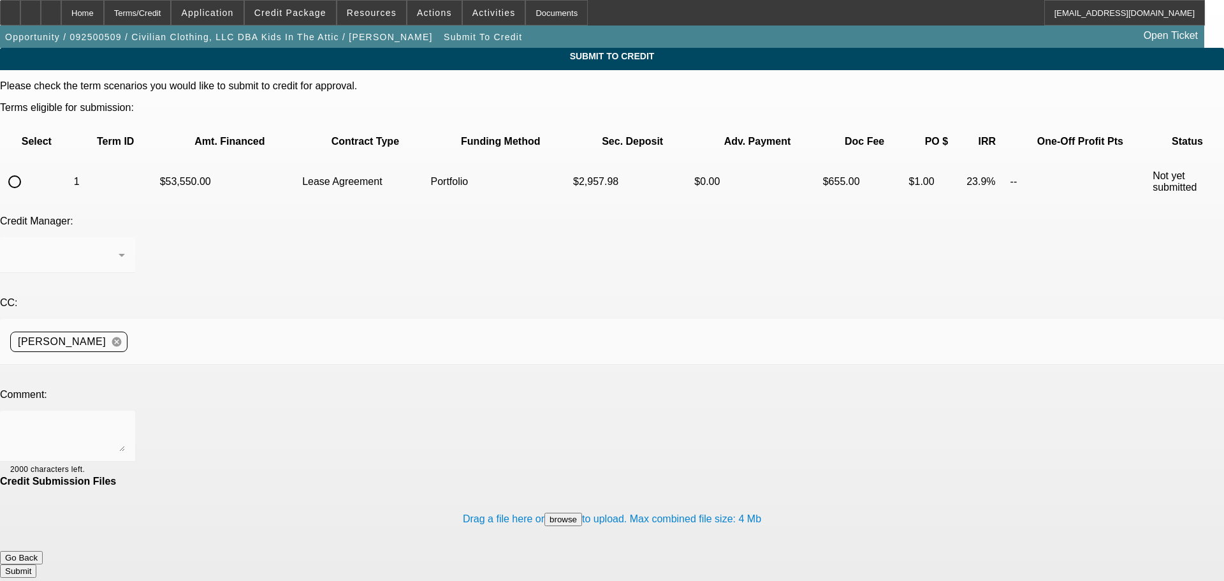
click at [27, 169] on input "radio" at bounding box center [15, 182] width 26 height 26
radio input "true"
click at [125, 237] on div "Arida, Michael" at bounding box center [67, 255] width 115 height 36
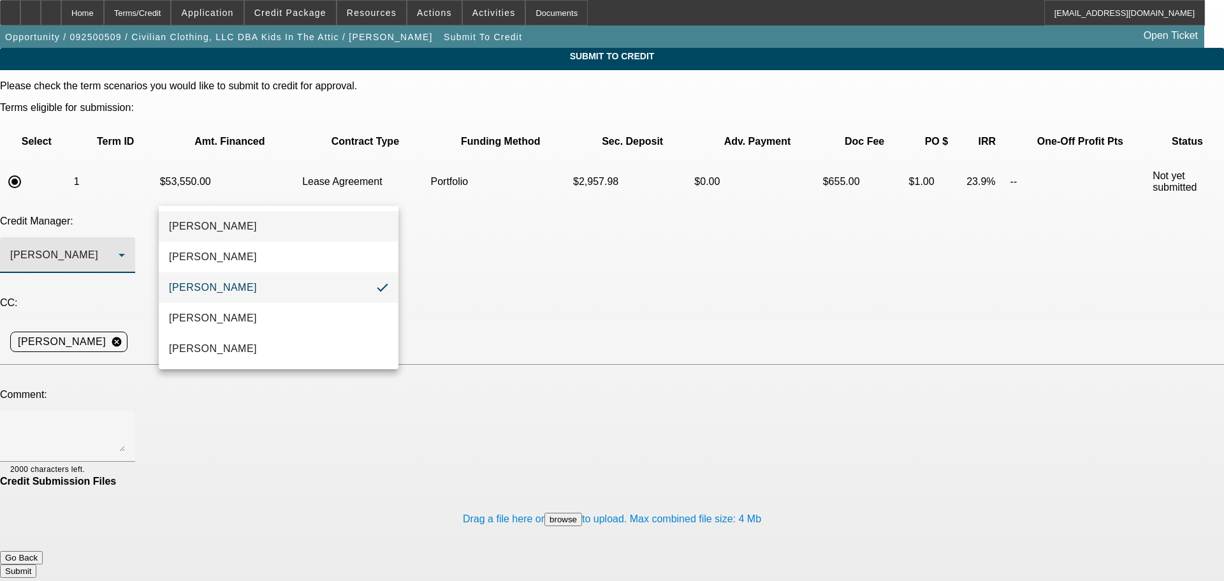
click at [239, 224] on mat-option "Arida, George" at bounding box center [279, 226] width 240 height 31
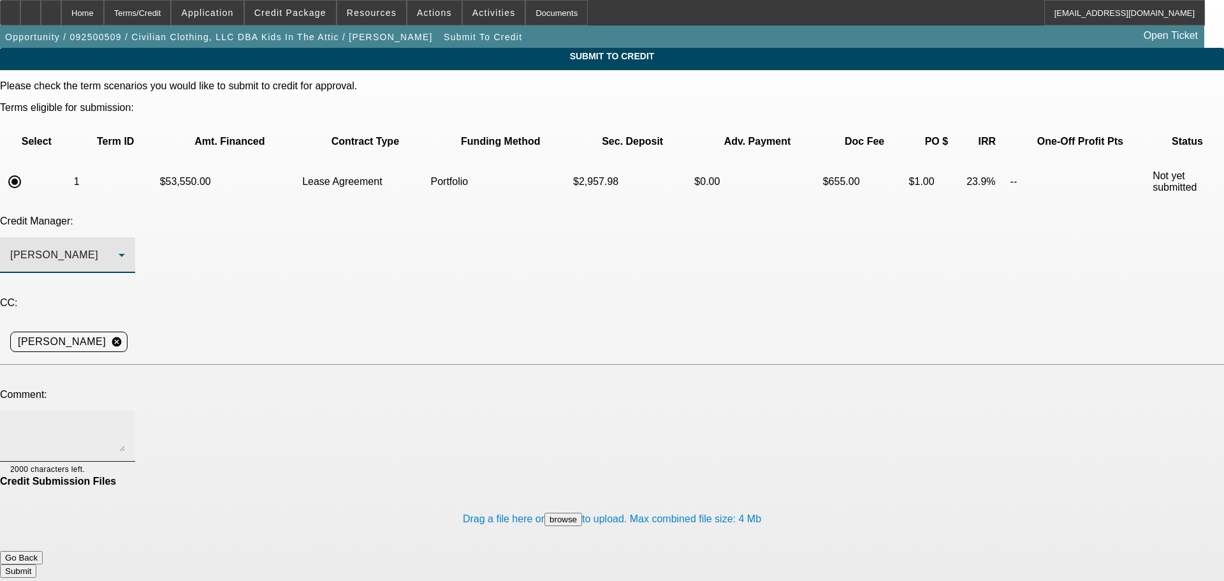
click at [125, 421] on textarea at bounding box center [67, 436] width 115 height 31
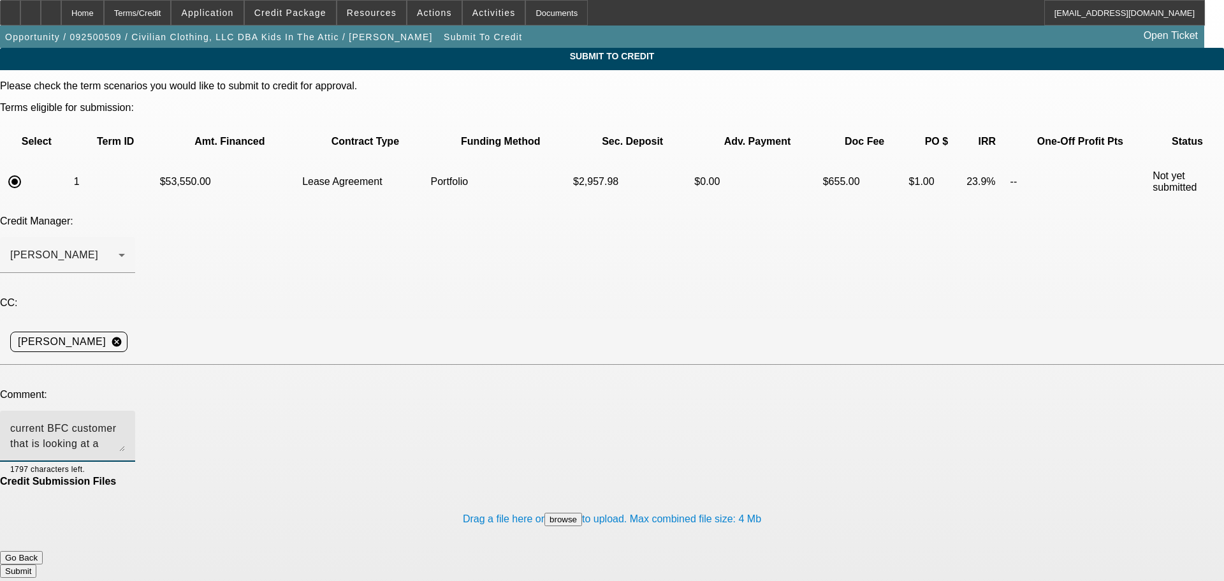
type textarea "current BFC customer that is looking at a used 2023 Bauran 1508 from a used dea…"
click at [36, 564] on button "Submit" at bounding box center [18, 570] width 36 height 13
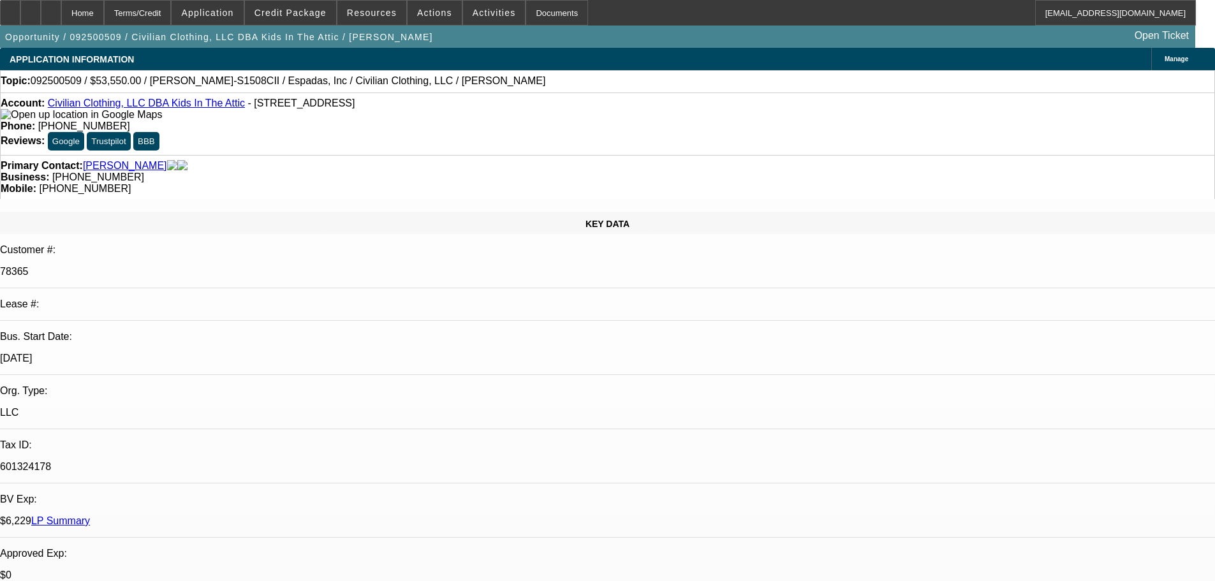
select select "0.15"
select select "2"
select select "0"
select select "2"
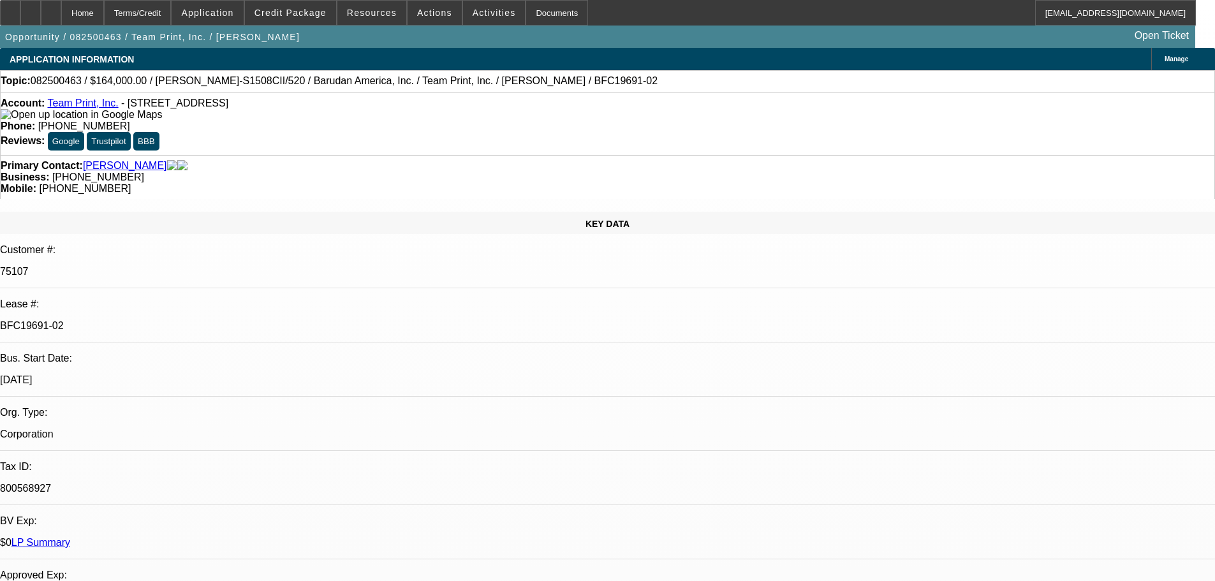
select select "0"
select select "2"
select select "0"
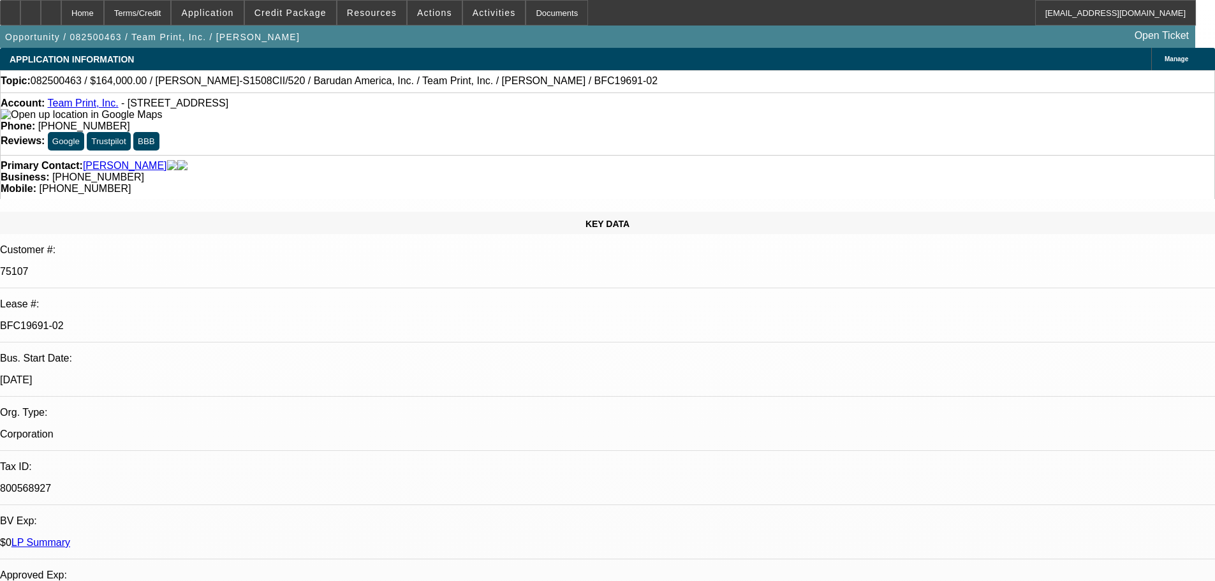
select select "0"
select select "2"
select select "0"
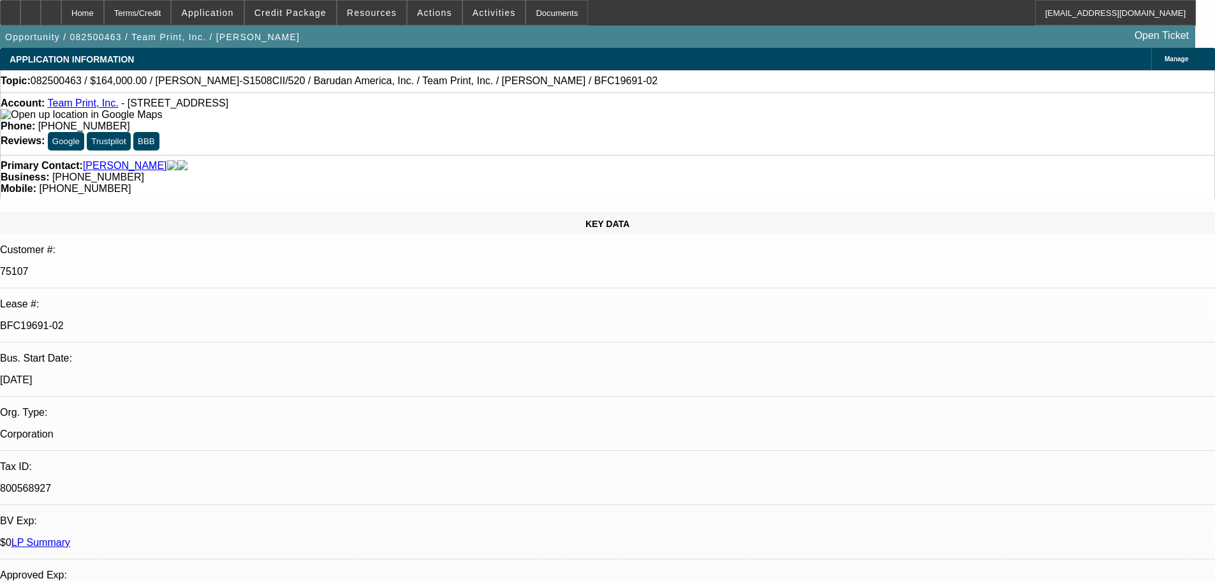
select select "0"
select select "2"
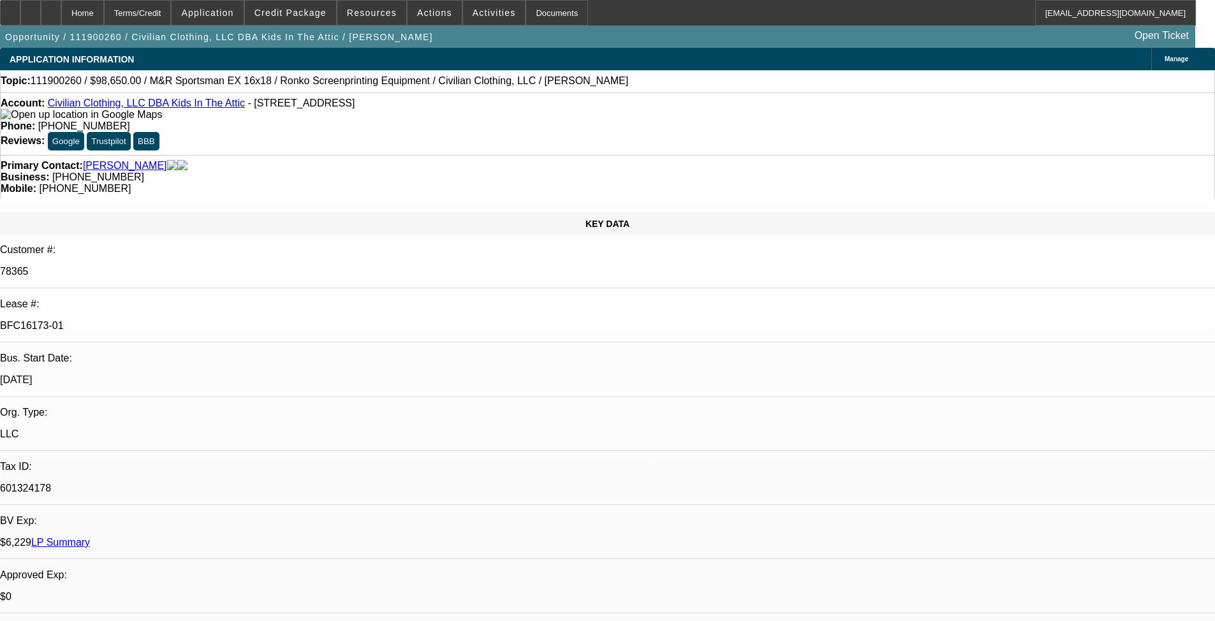
select select "0"
select select "3"
select select "2"
select select "0.1"
select select "4"
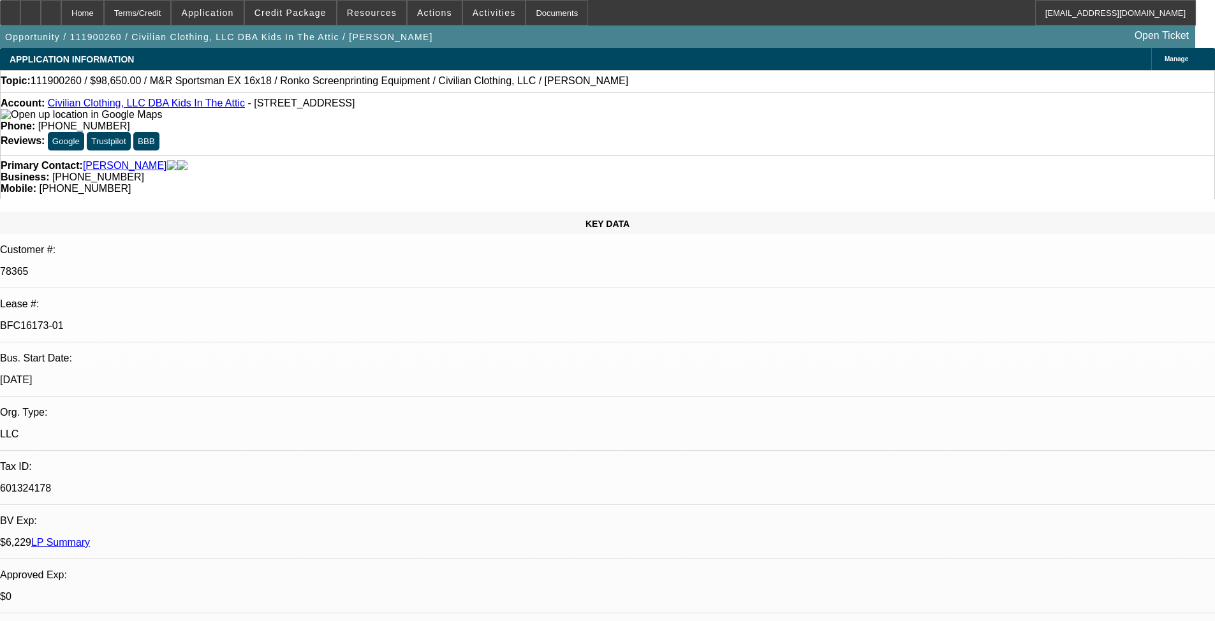
select select "0"
select select "3"
select select "2"
select select "0.1"
select select "4"
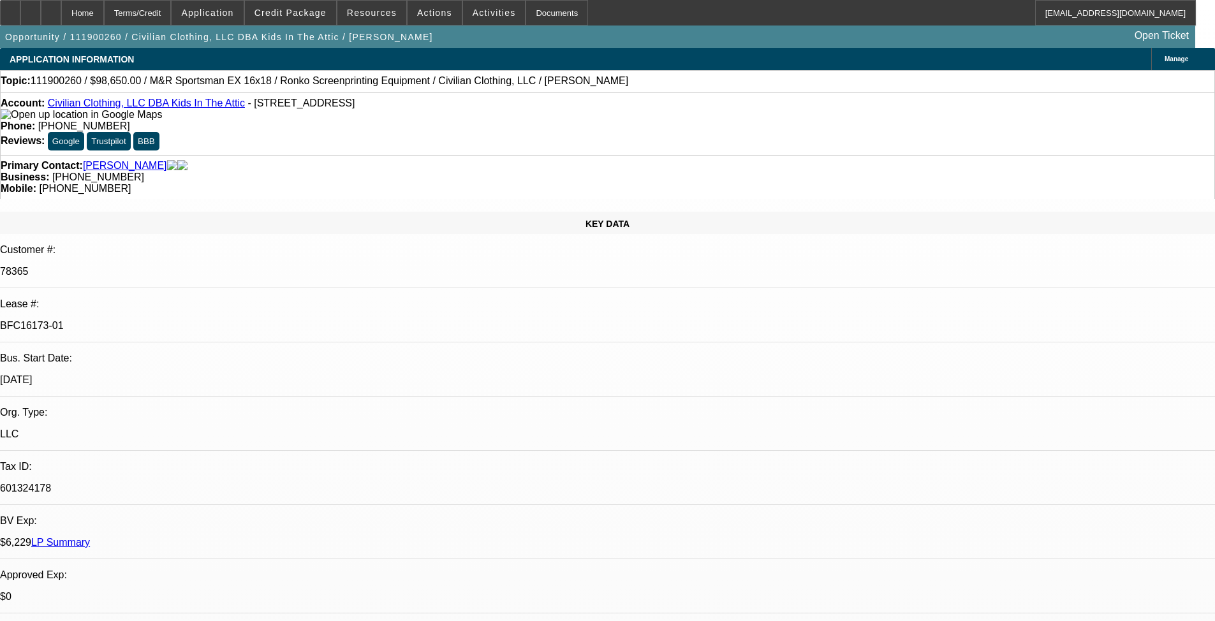
select select "0"
select select "3"
select select "2"
select select "0.1"
select select "4"
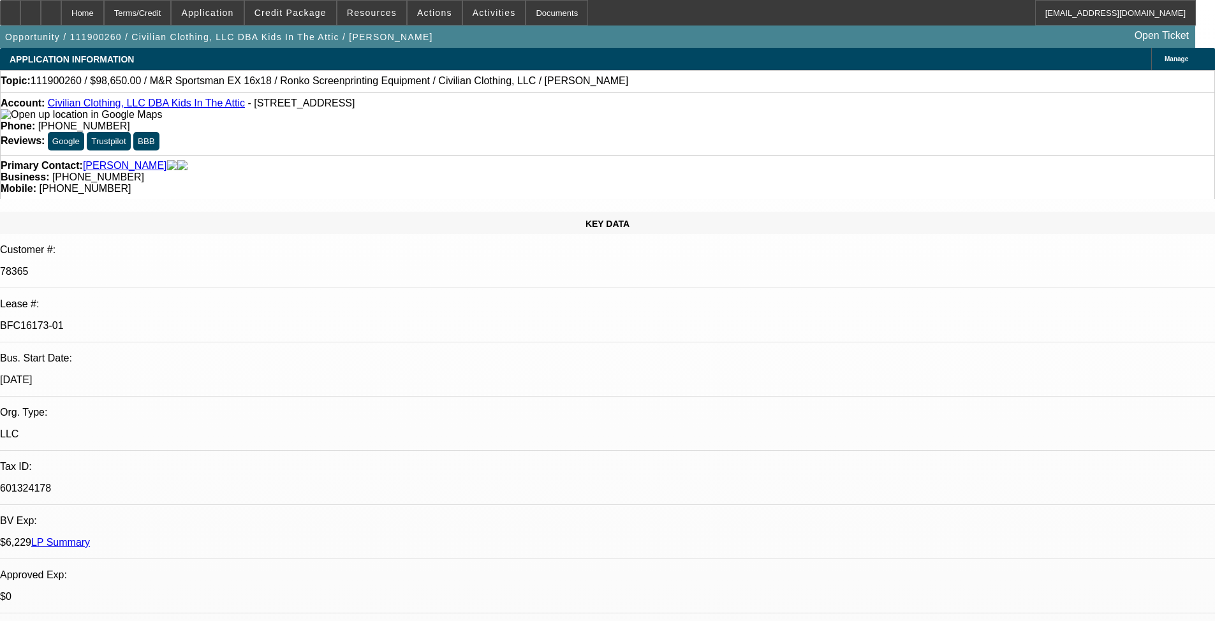
select select "0"
select select "3"
select select "2"
select select "0.1"
select select "4"
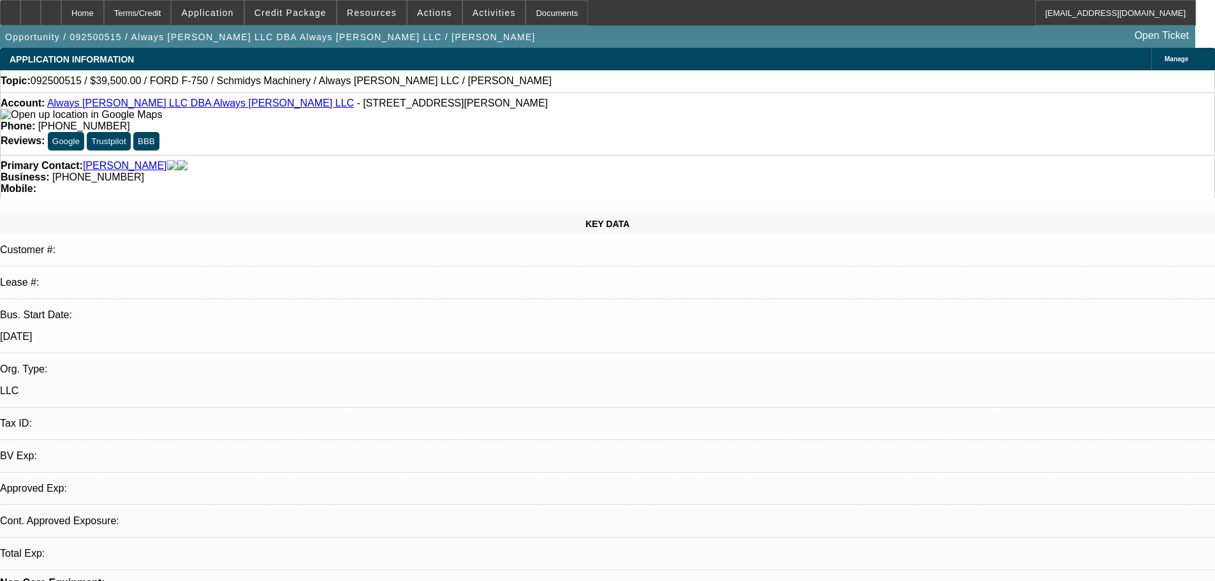
select select "0"
select select "2"
select select "0.1"
select select "4"
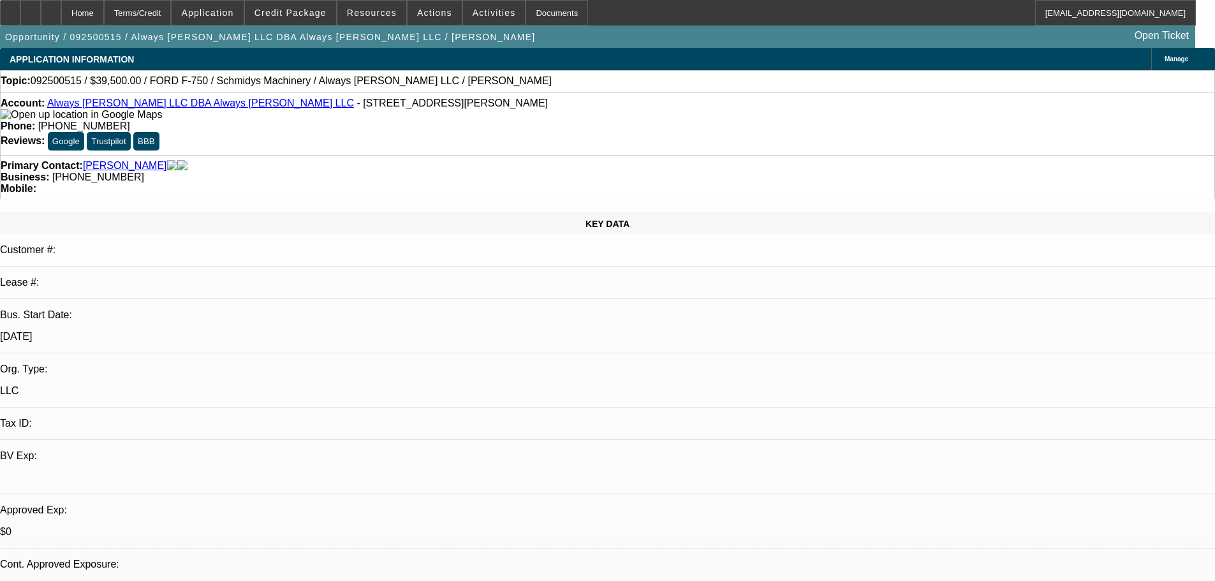
click at [142, 108] on link "Always [PERSON_NAME] LLC DBA Always [PERSON_NAME] LLC" at bounding box center [200, 103] width 307 height 11
click at [314, 19] on span at bounding box center [290, 12] width 91 height 31
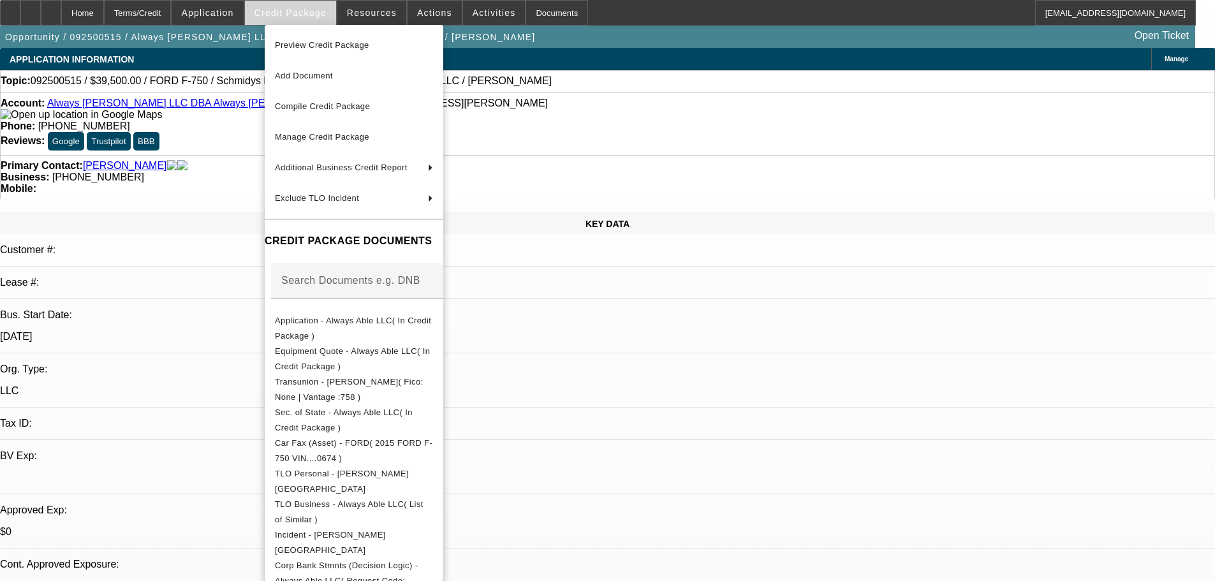
click at [314, 19] on div at bounding box center [607, 290] width 1215 height 581
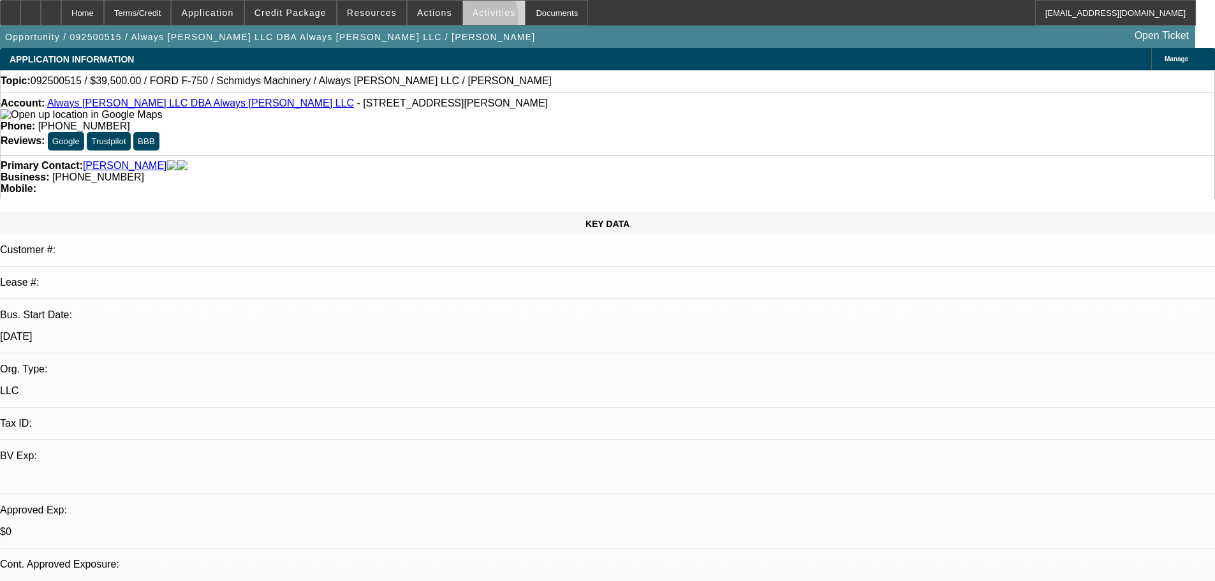
click at [467, 20] on span at bounding box center [494, 12] width 62 height 31
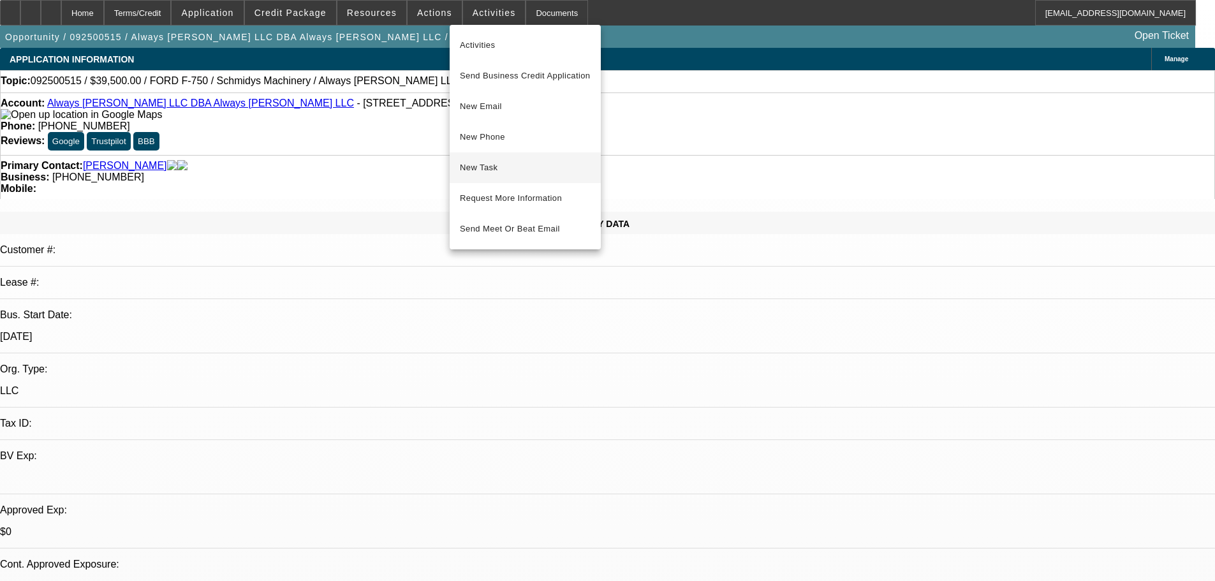
click at [508, 175] on button "New Task" at bounding box center [525, 167] width 151 height 31
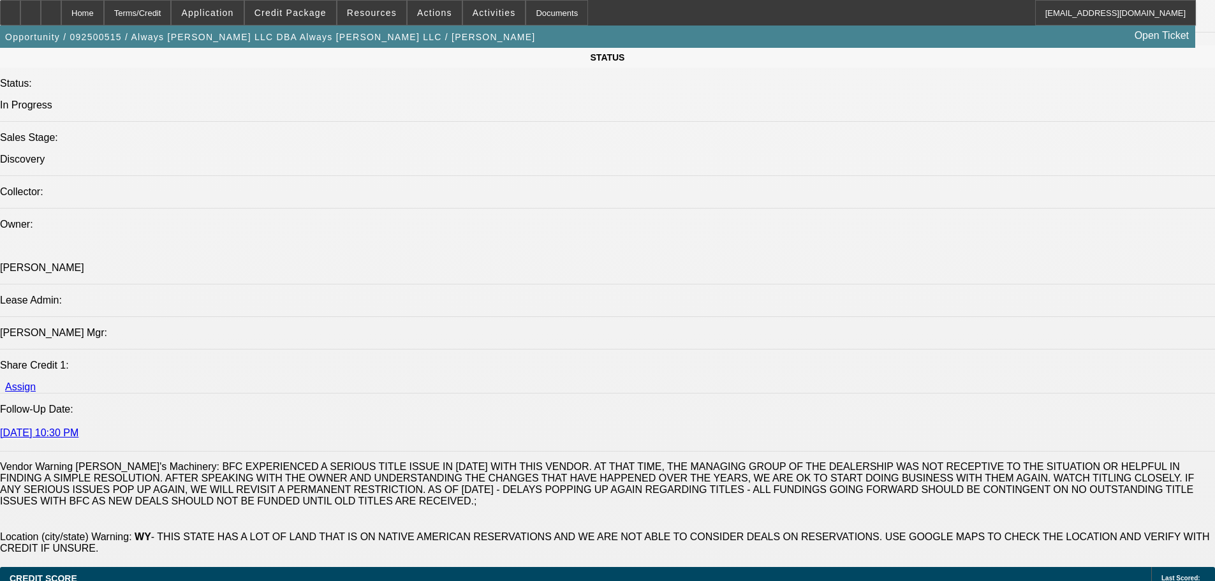
scroll to position [1722, 0]
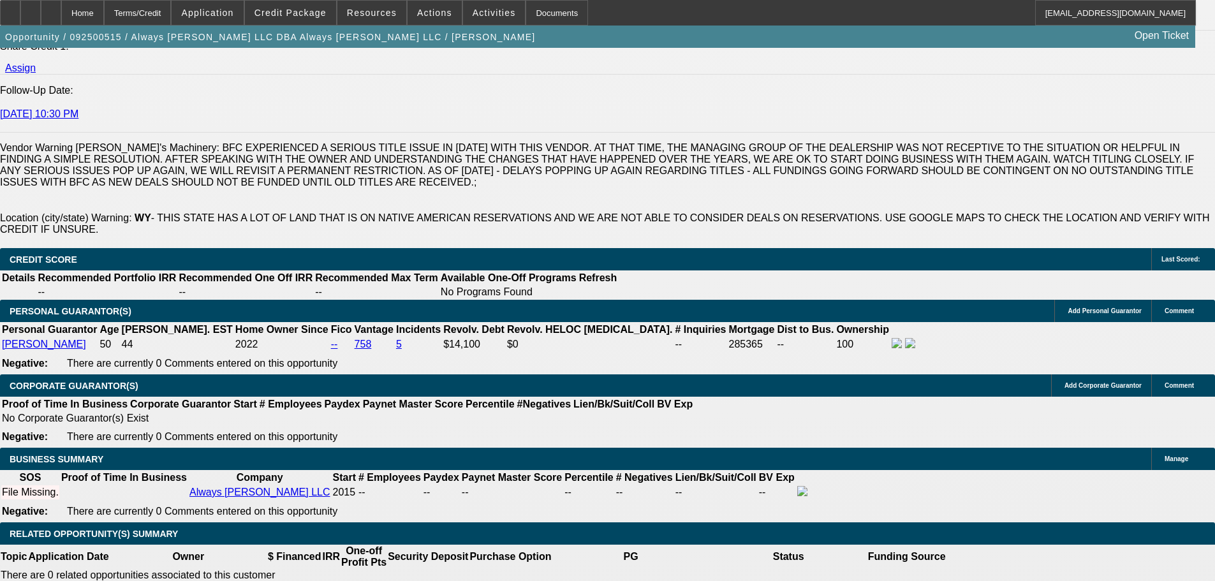
type input "$0.00"
type input "UNKNOWN"
drag, startPoint x: 256, startPoint y: 441, endPoint x: 274, endPoint y: 441, distance: 17.9
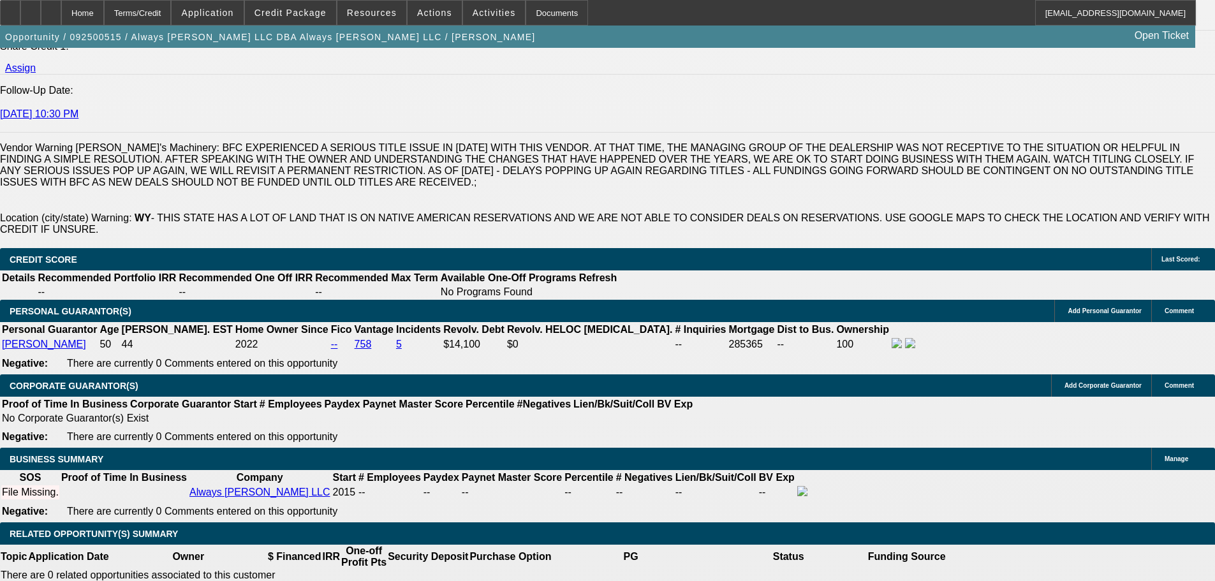
type input "48"
type input "1"
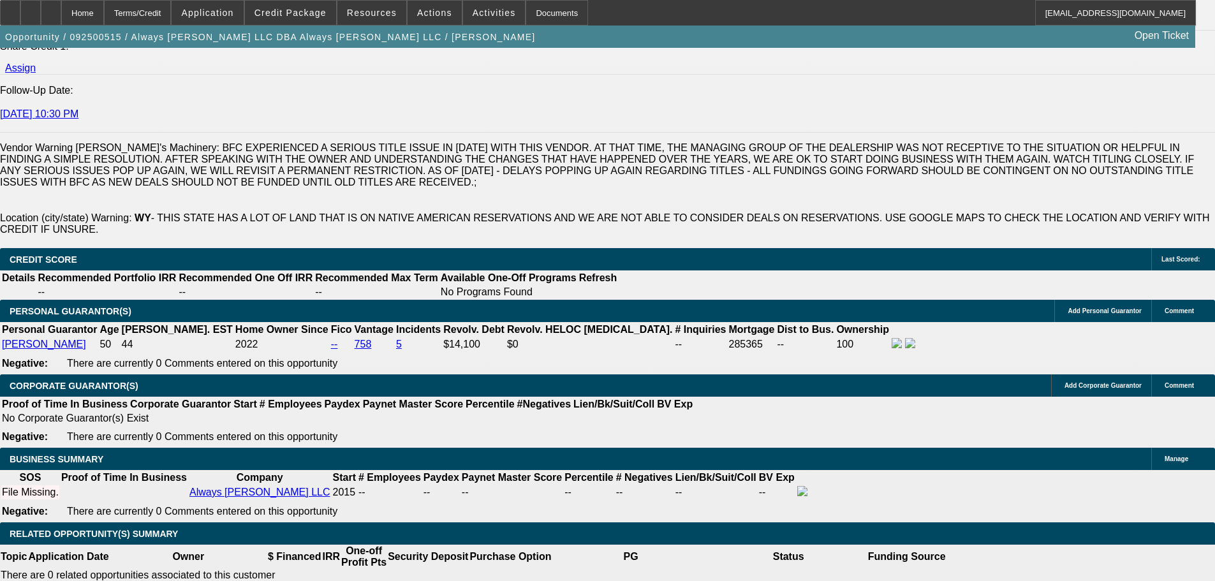
type input "$1,679.66"
type input "$839.83"
type input "19"
type input "$2,362.10"
type input "$1,181.05"
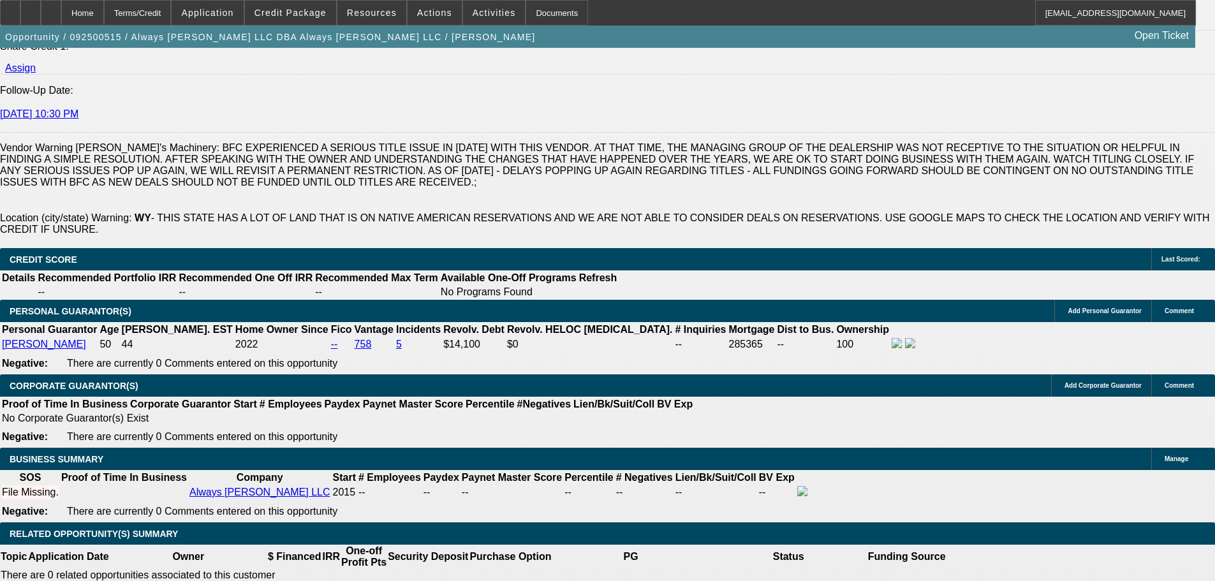
type input "1"
type input "$1,679.66"
type input "$839.83"
type input "12."
type input "$2,080.38"
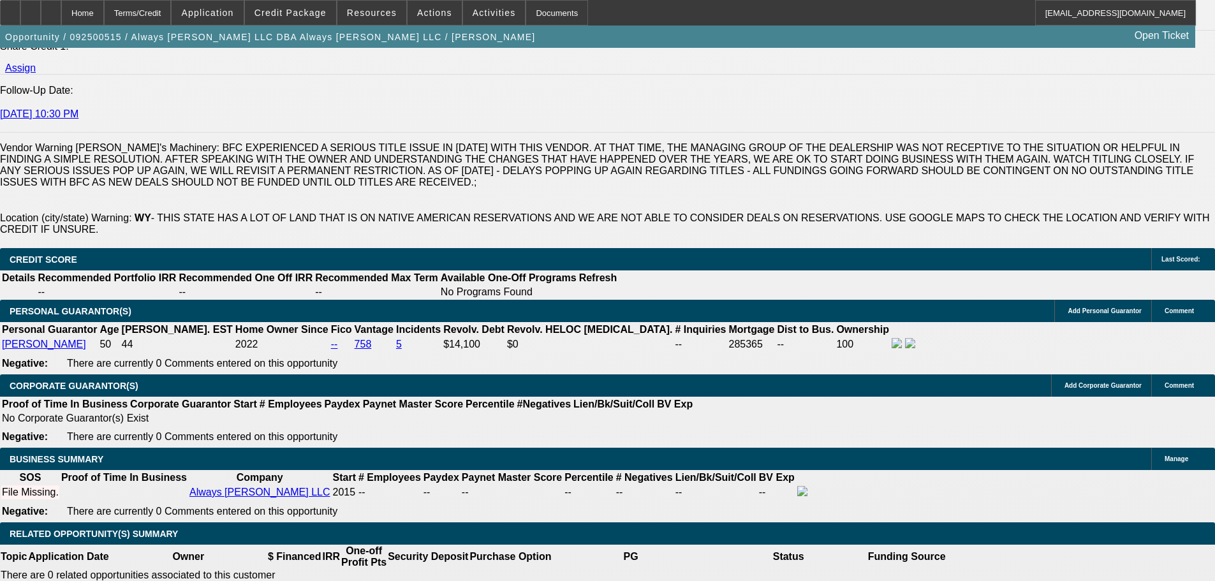
type input "$1,040.19"
type input "12.7"
type input "$2,107.62"
type input "$1,053.81"
type input "12.7"
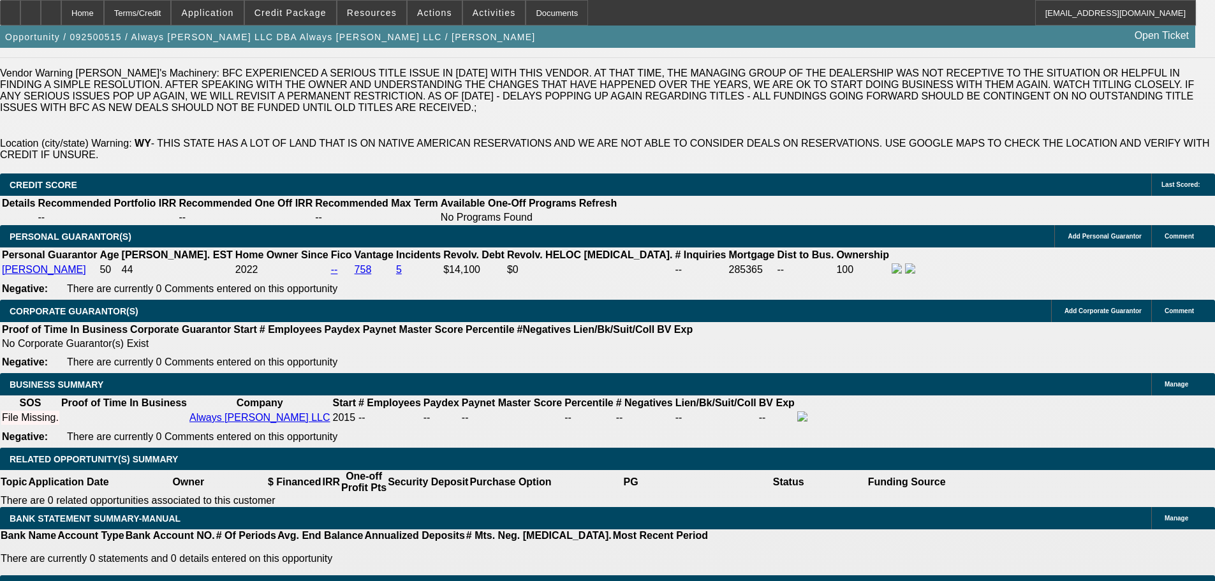
scroll to position [1849, 0]
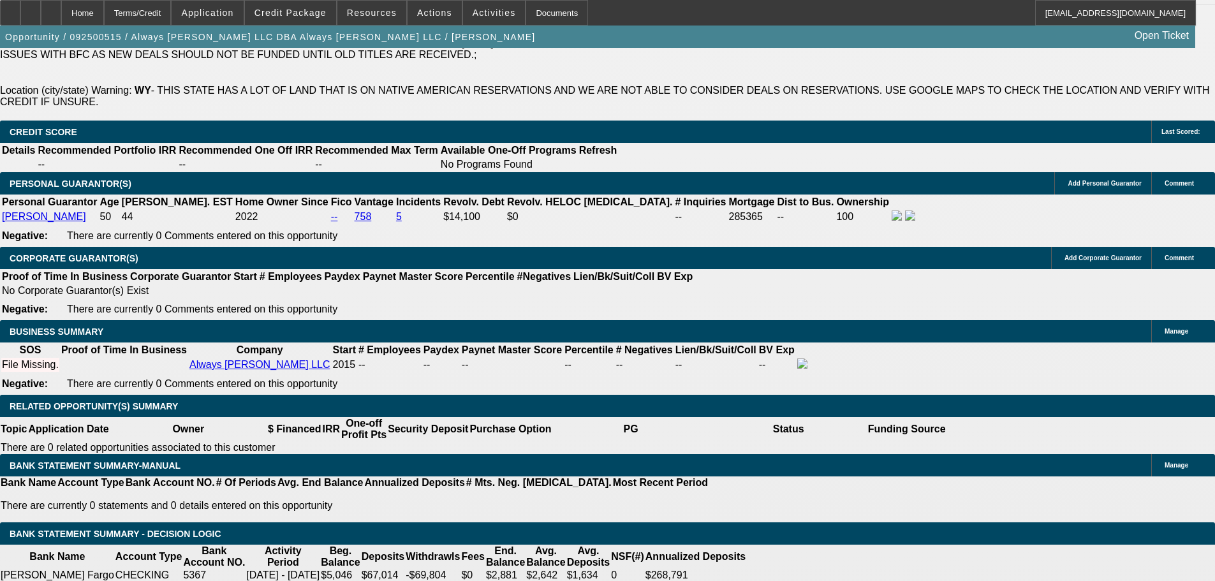
select select "0"
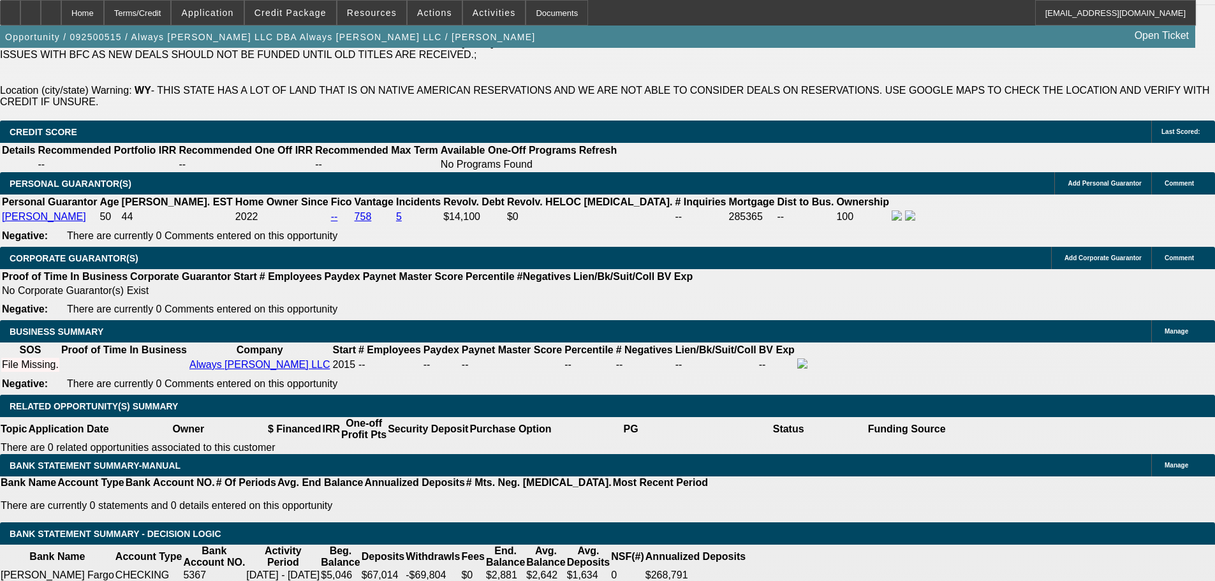
scroll to position [0, 0]
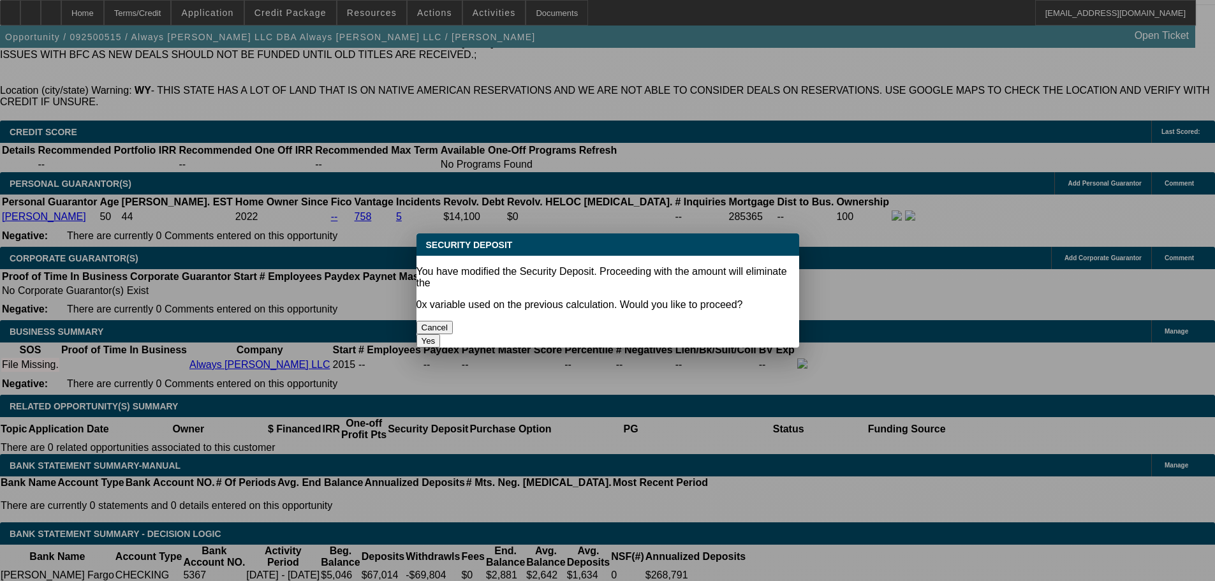
click at [441, 334] on button "Yes" at bounding box center [428, 340] width 24 height 13
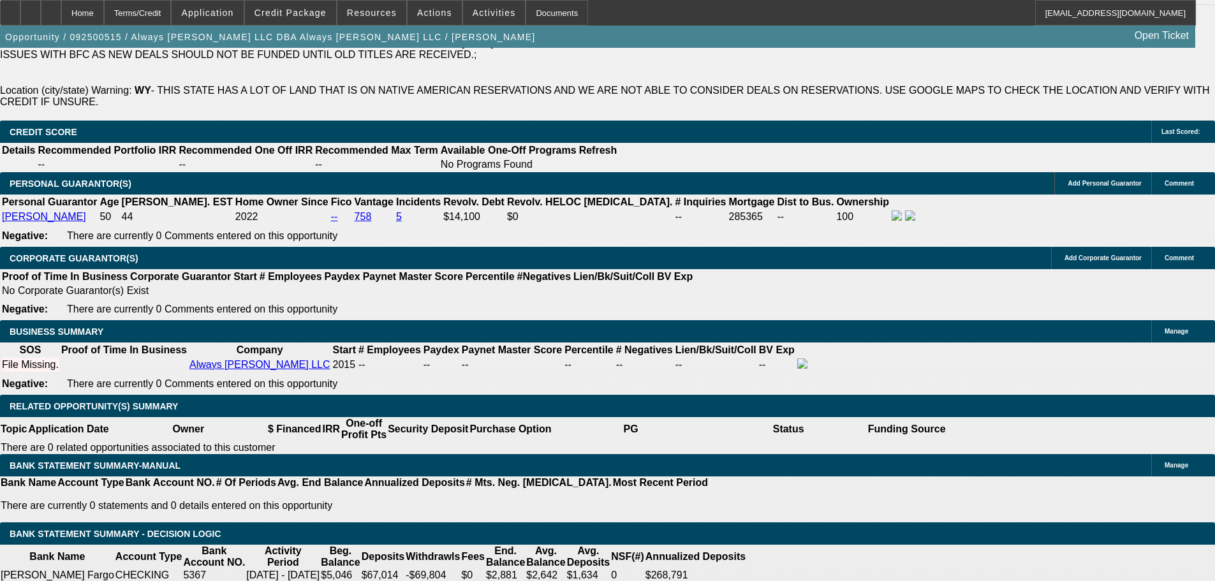
type input "$0.00"
select select "3"
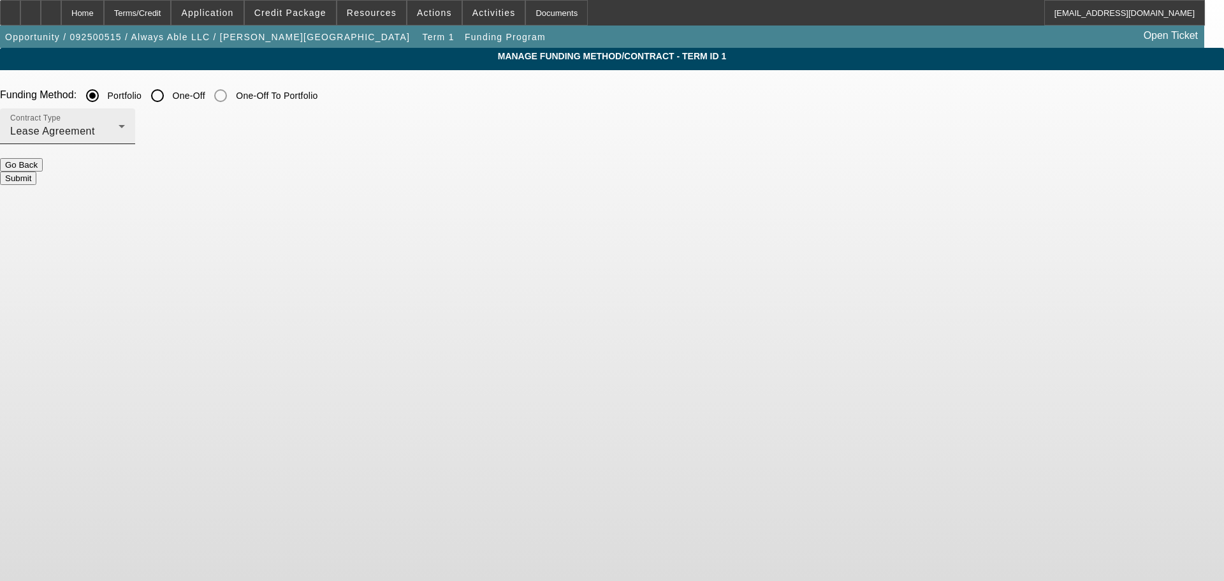
click at [95, 135] on span "Lease Agreement" at bounding box center [52, 131] width 85 height 11
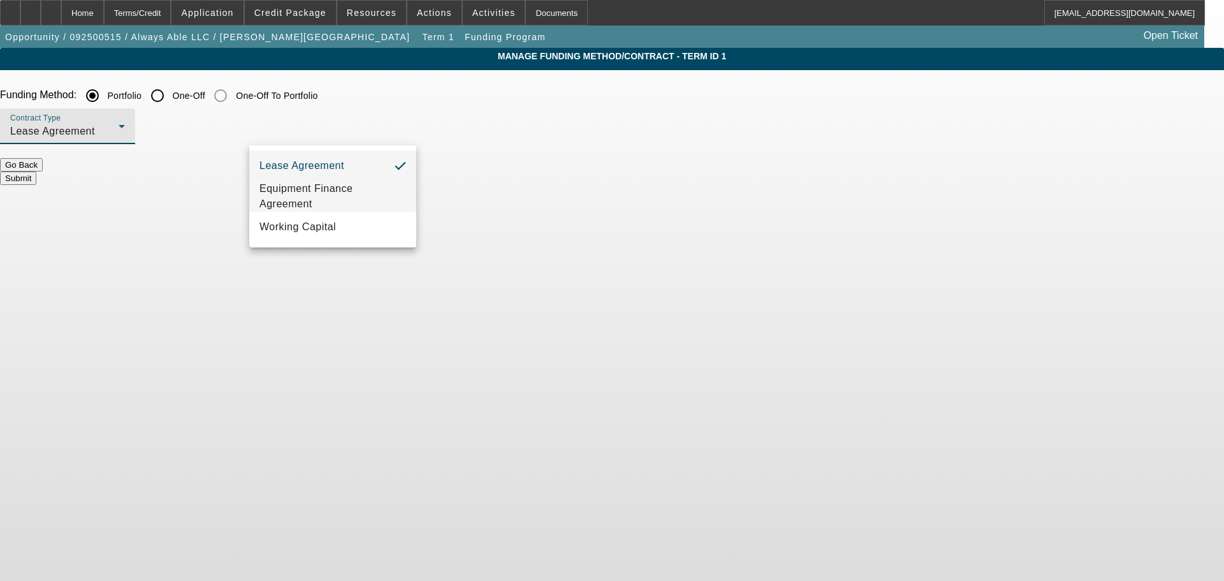
click at [321, 196] on span "Equipment Finance Agreement" at bounding box center [333, 196] width 147 height 31
click at [170, 94] on input "One-Off" at bounding box center [158, 96] width 26 height 26
radio input "true"
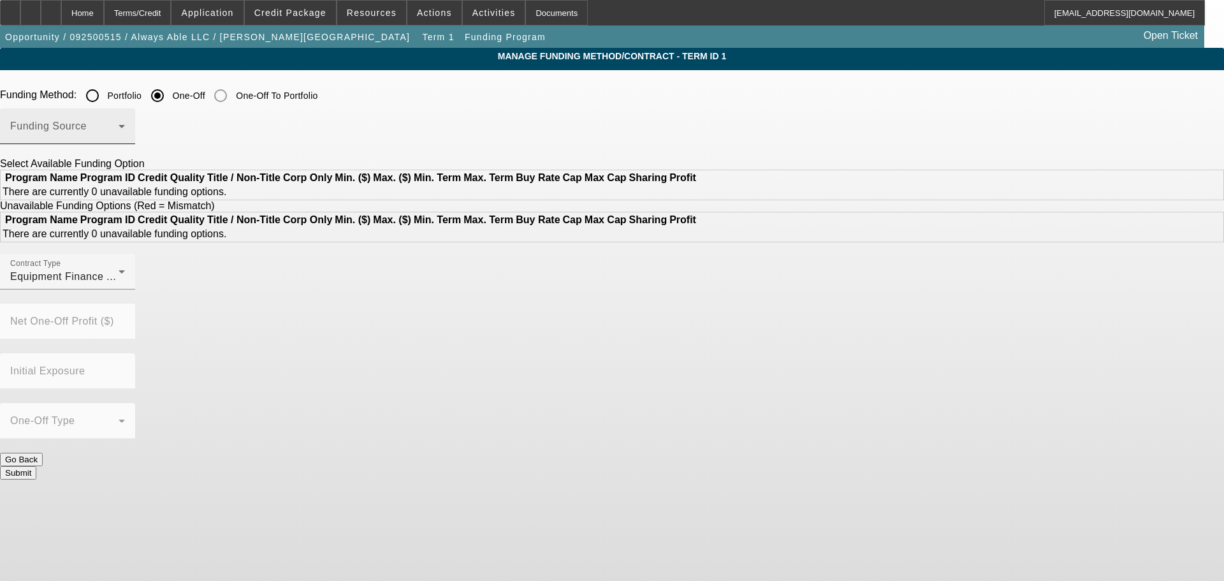
click at [119, 126] on span at bounding box center [64, 131] width 108 height 15
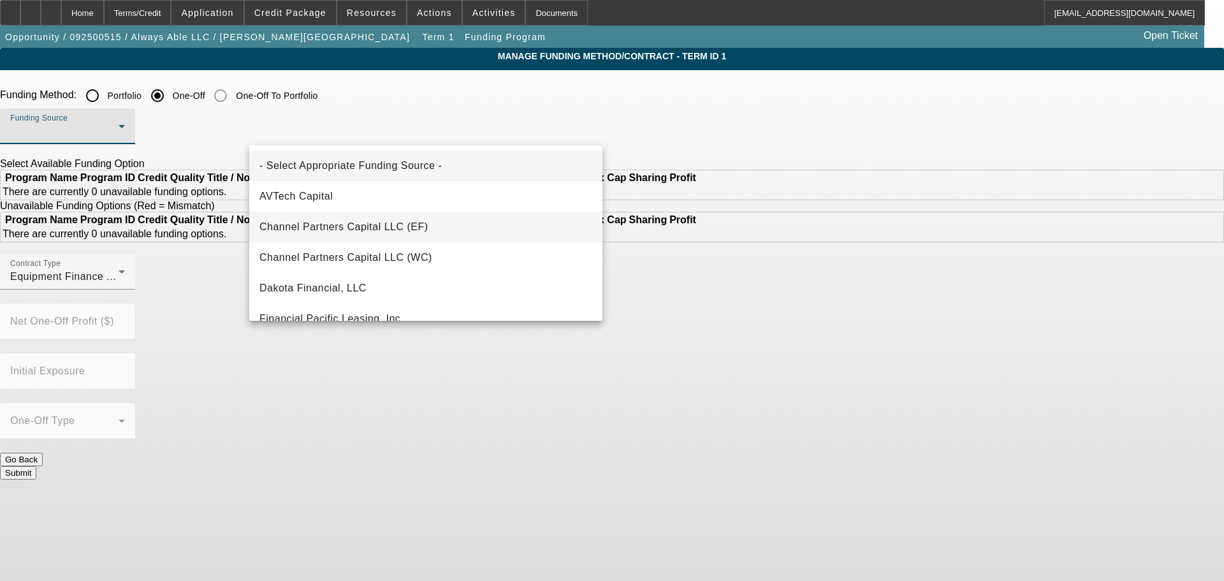
click at [405, 224] on span "Channel Partners Capital LLC (EF)" at bounding box center [344, 226] width 169 height 15
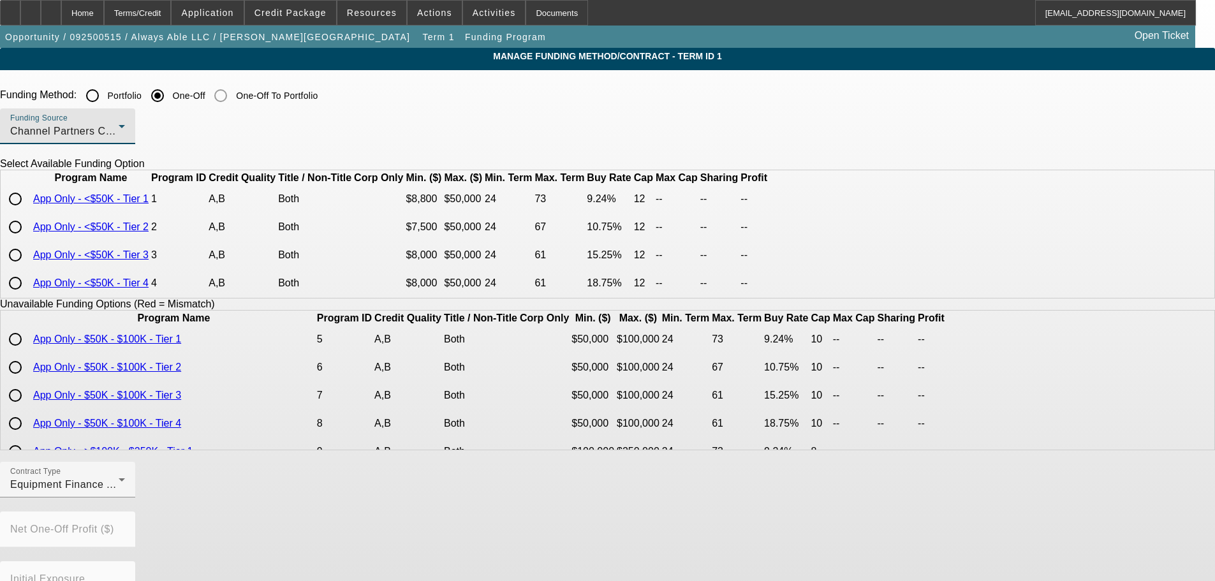
click at [28, 212] on input "radio" at bounding box center [16, 199] width 26 height 26
radio input "true"
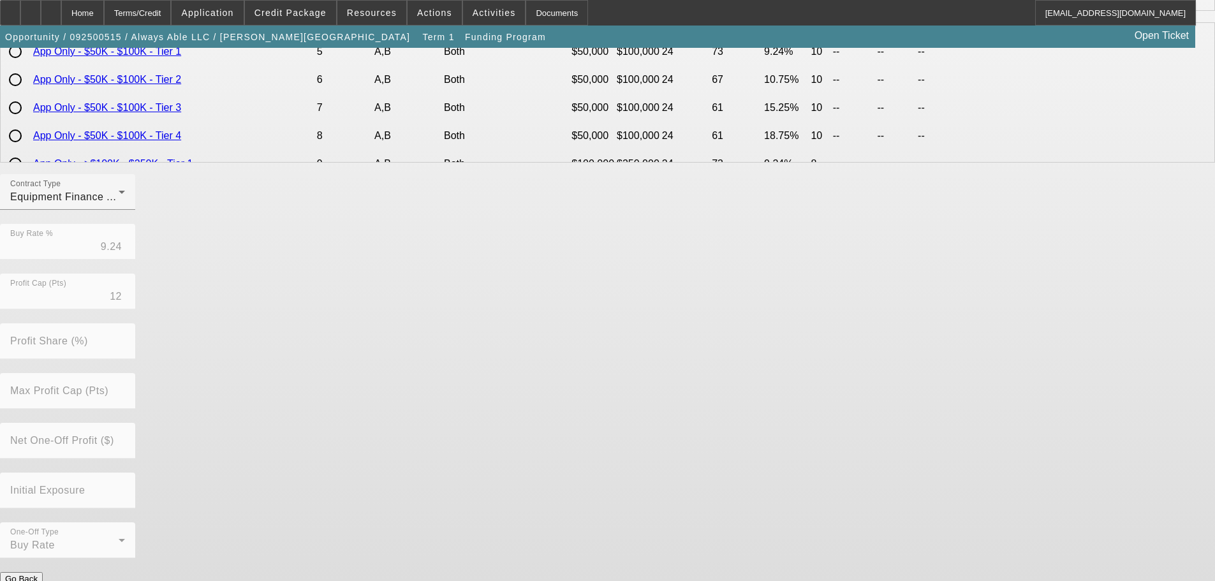
scroll to position [289, 0]
click at [36, 580] on button "Submit" at bounding box center [18, 589] width 36 height 13
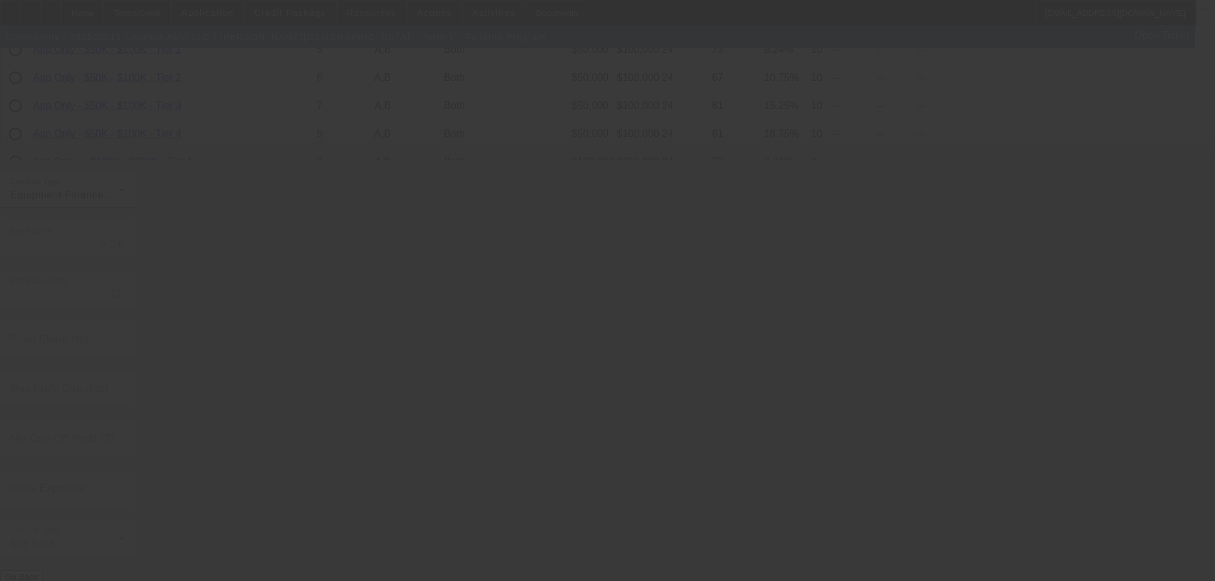
radio input "true"
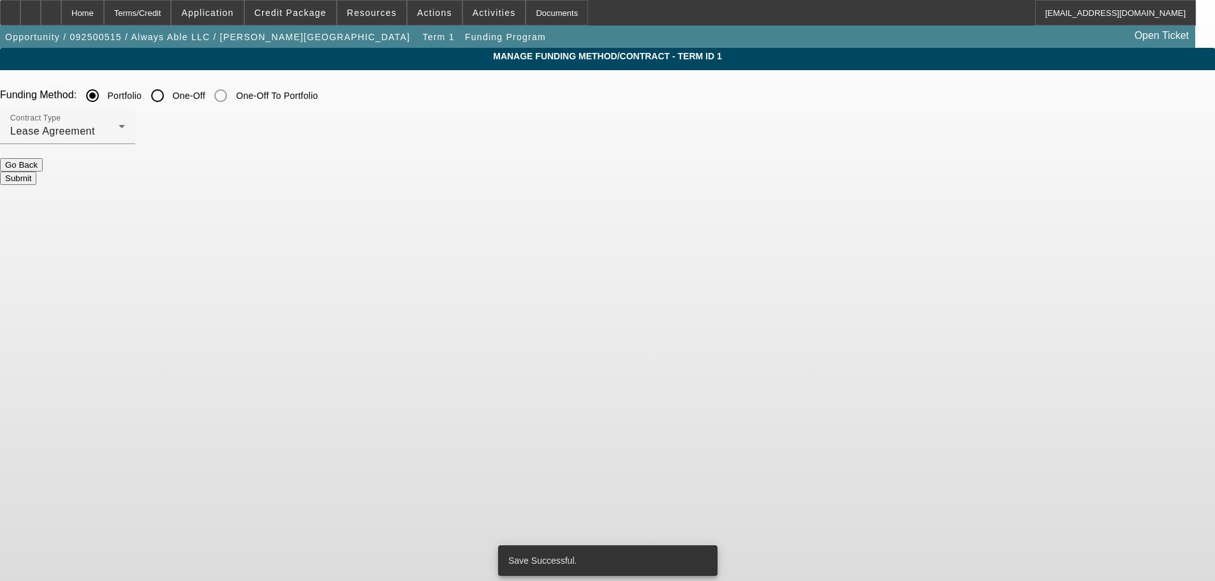
scroll to position [0, 0]
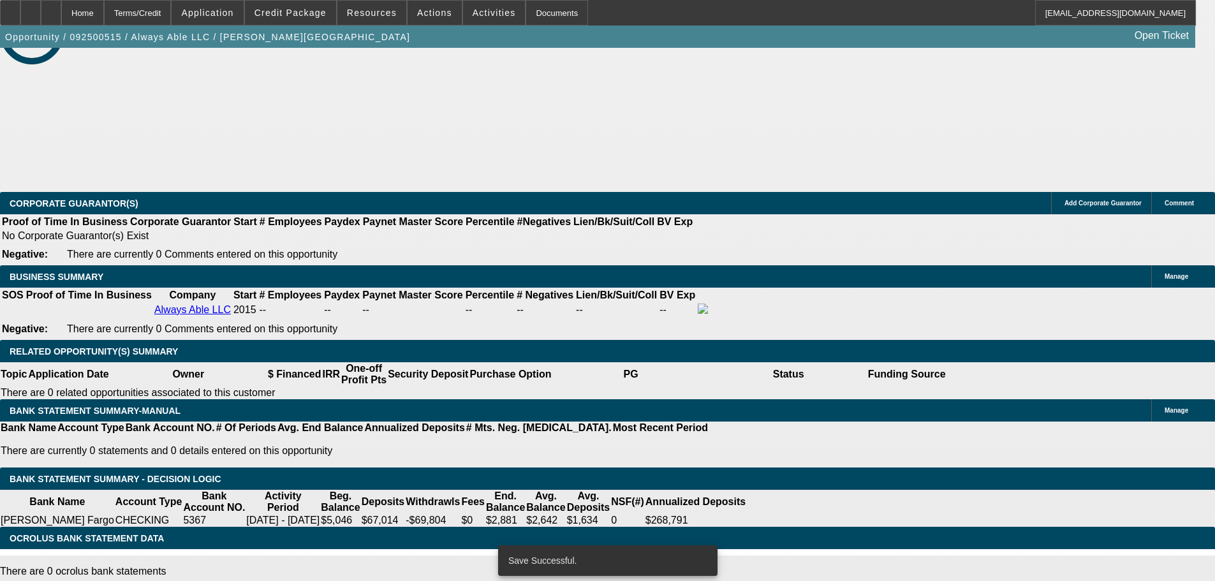
select select "0"
select select "3"
select select "0"
select select "6"
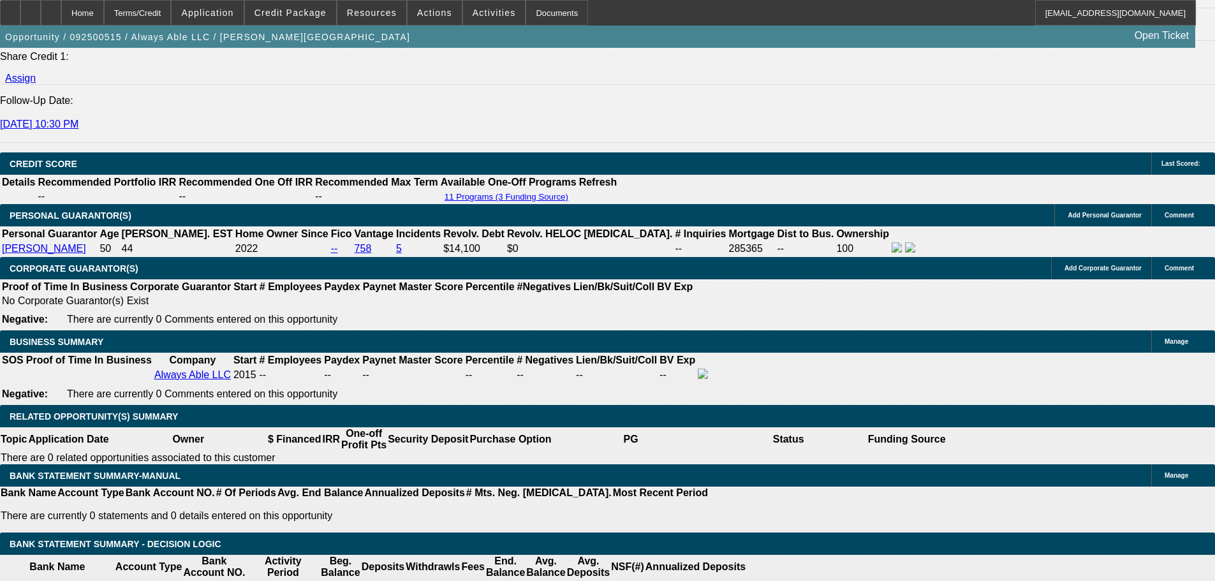
scroll to position [1889, 0]
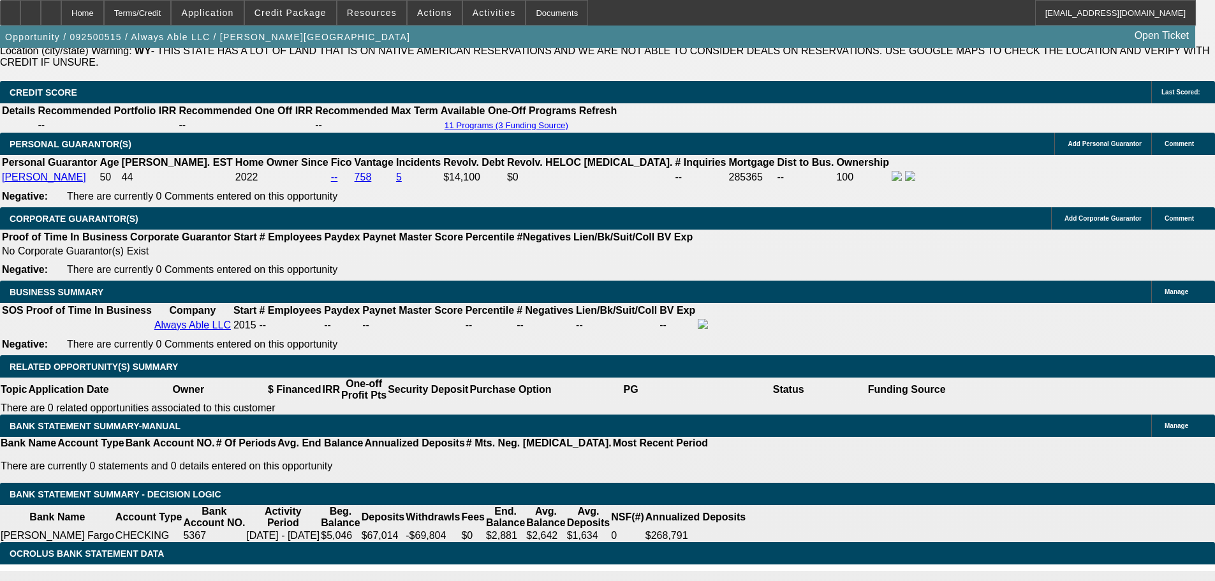
select select "1"
type input "UNKNOWN"
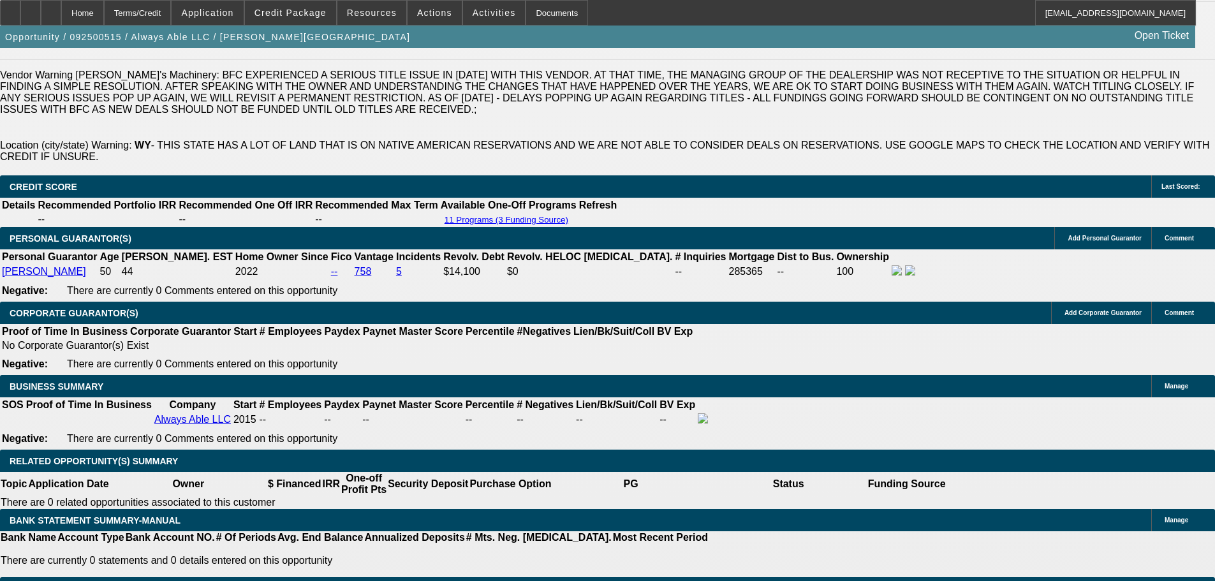
scroll to position [1697, 0]
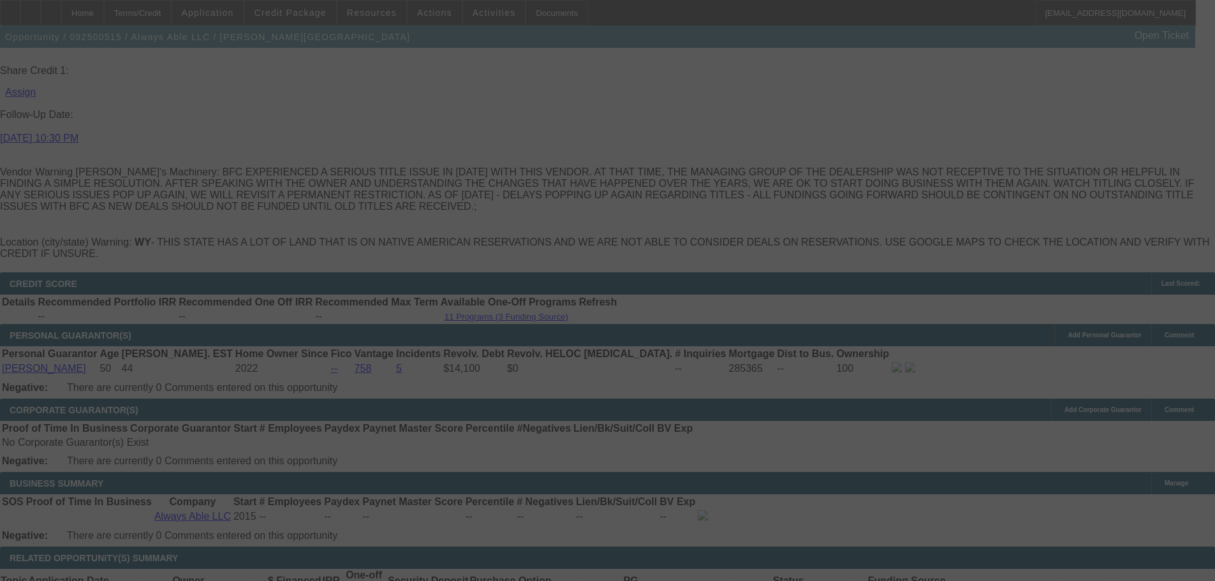
select select "0"
select select "6"
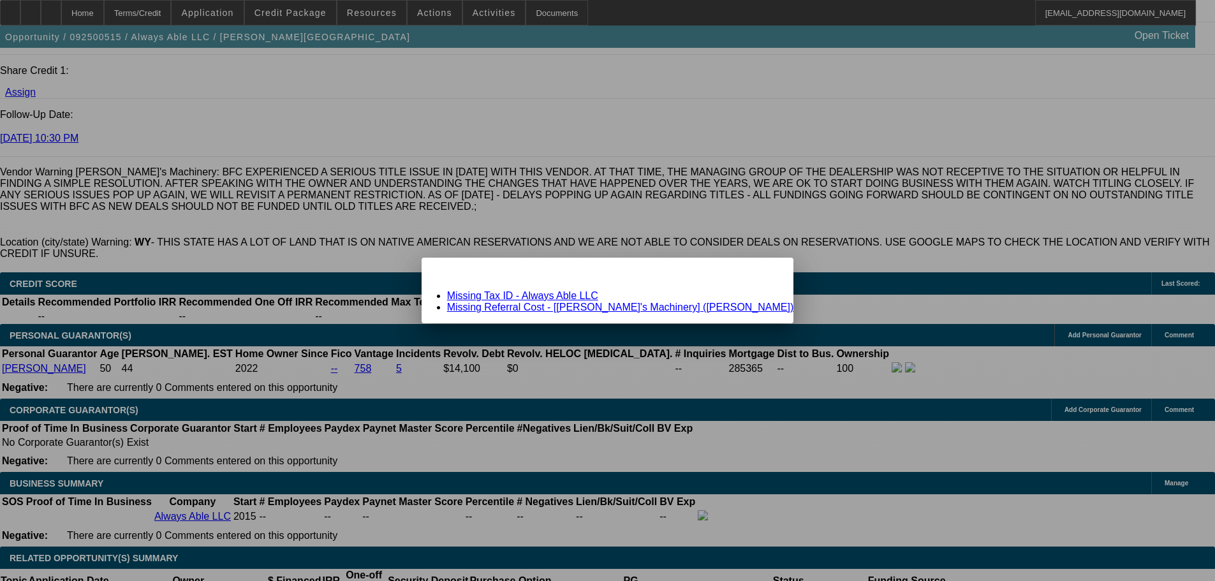
click at [583, 305] on link "Missing Referral Cost - [Schmidy's Machinery] (Schmid, Jesse)" at bounding box center [620, 307] width 347 height 11
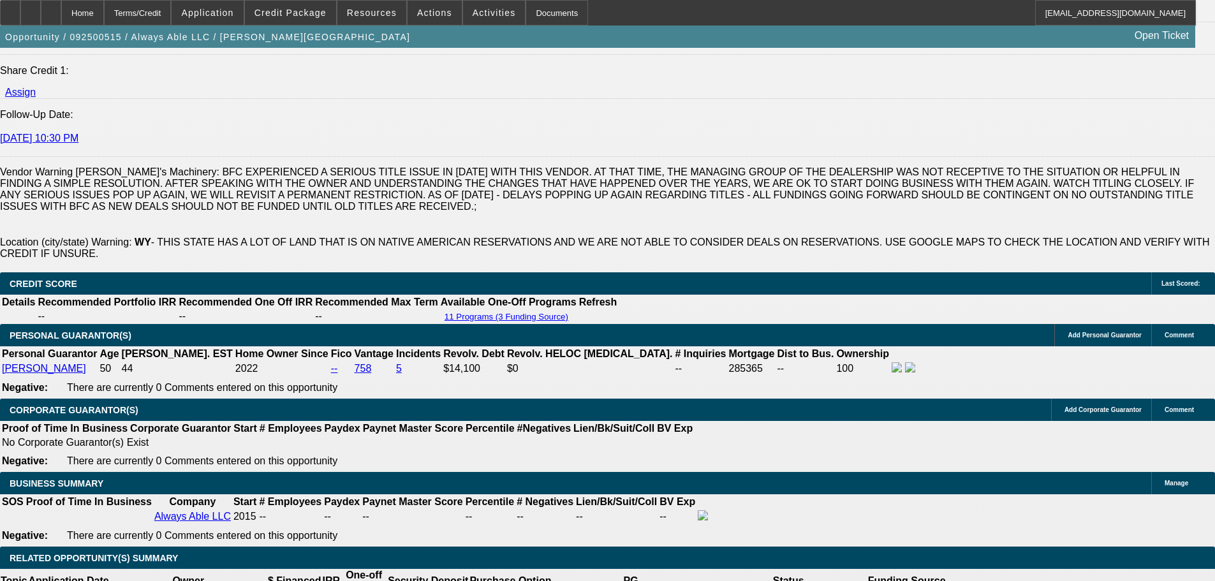
scroll to position [1697, 0]
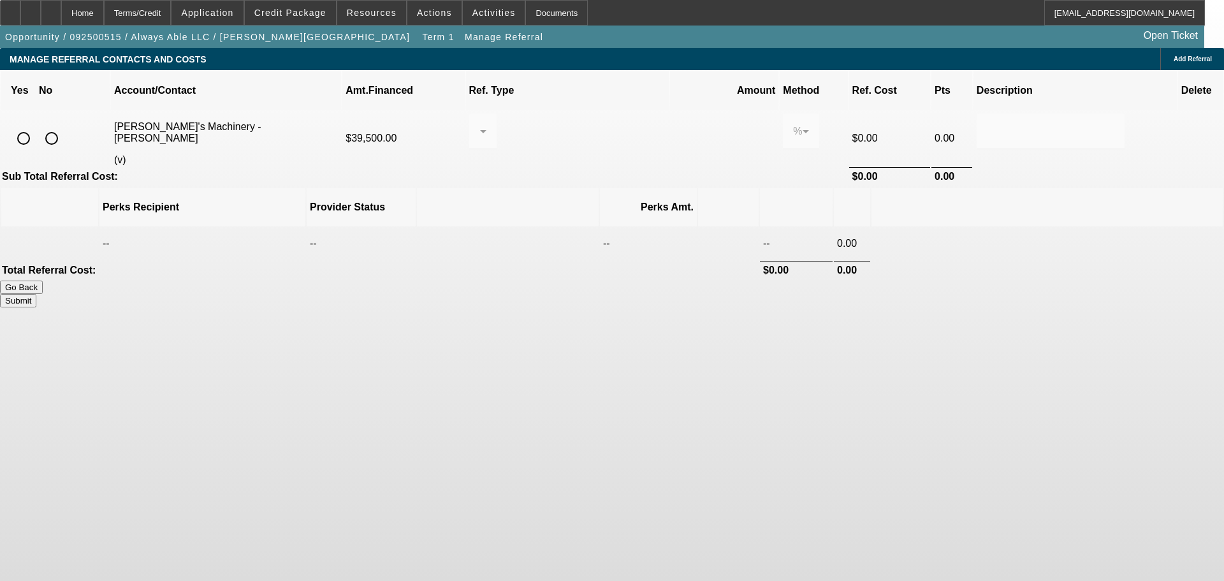
click at [64, 126] on input "radio" at bounding box center [52, 139] width 26 height 26
radio input "true"
click at [36, 294] on button "Submit" at bounding box center [18, 300] width 36 height 13
type input "0.000"
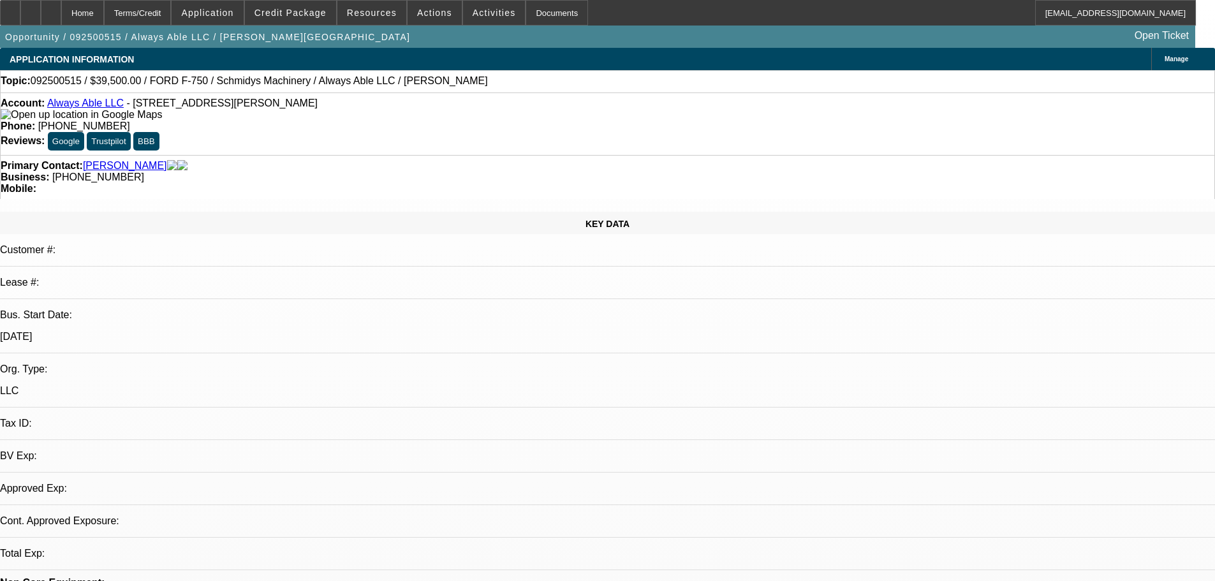
select select "0"
select select "6"
click at [108, 160] on link "[PERSON_NAME]" at bounding box center [125, 165] width 84 height 11
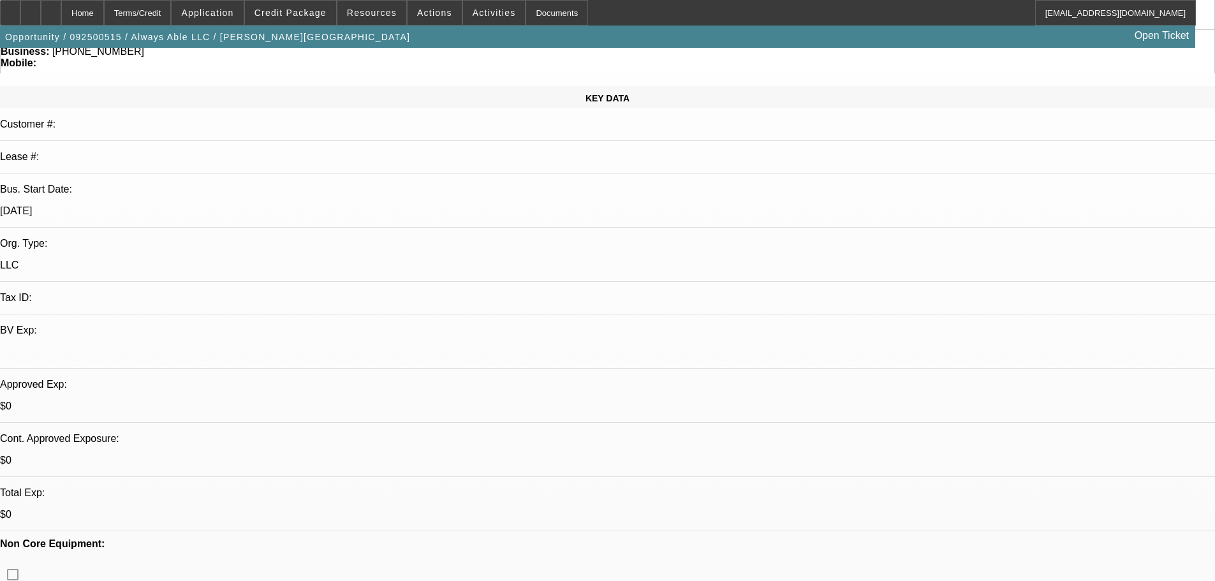
scroll to position [383, 0]
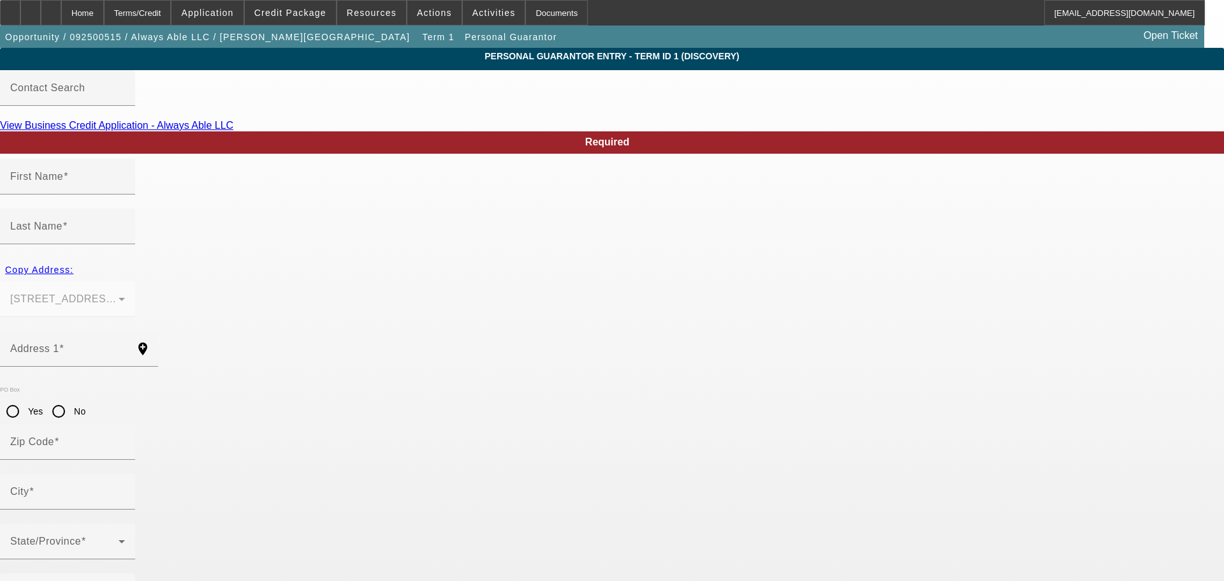
type input "Tara"
type input "Alatini"
type input "155 Lost Wells Circle"
radio input "true"
type input "82501"
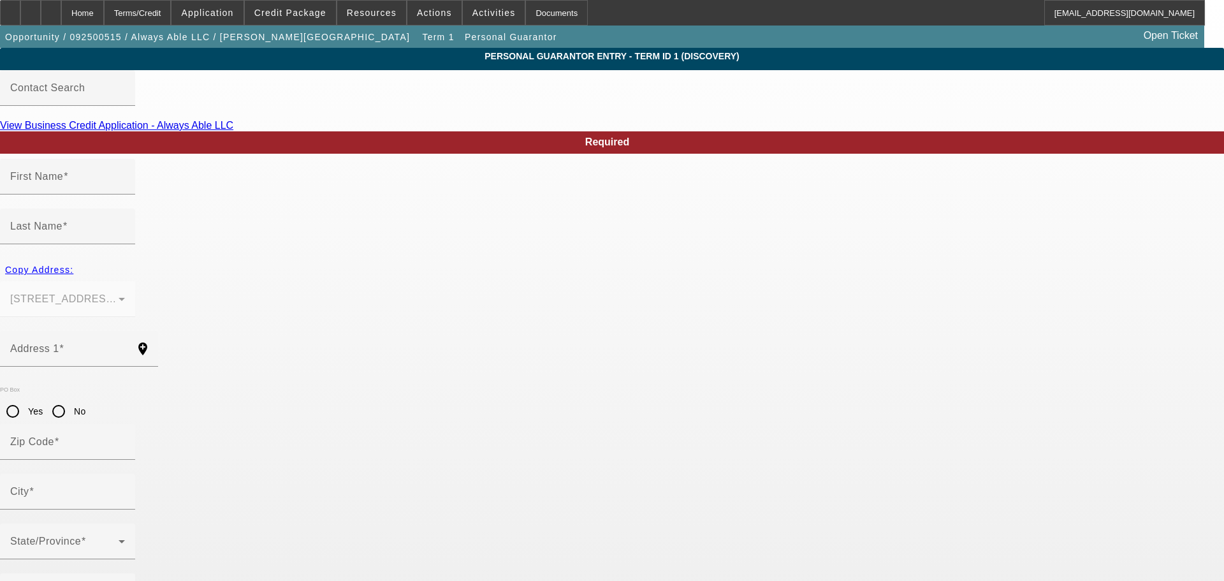
type input "Riverton"
type input "[PHONE_NUMBER]"
type input "100"
type input "528-27-2085"
type input "Alwaysable.llc@gmail.com"
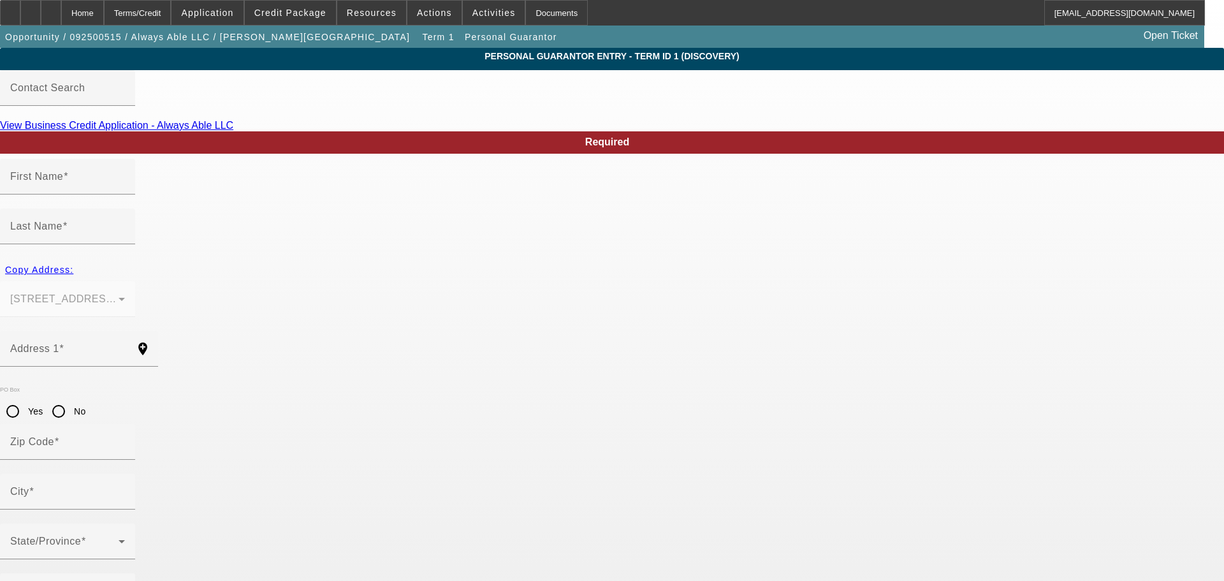
type input "[PHONE_NUMBER]"
drag, startPoint x: 318, startPoint y: 509, endPoint x: 250, endPoint y: 506, distance: 68.3
click at [104, 17] on div "Home" at bounding box center [82, 13] width 43 height 26
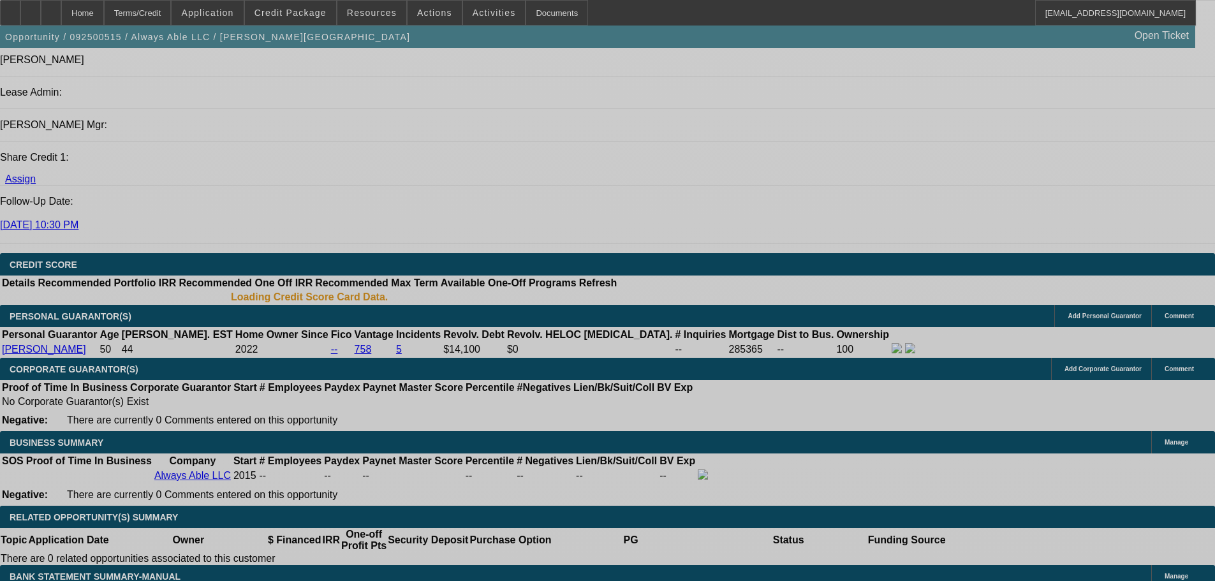
select select "0"
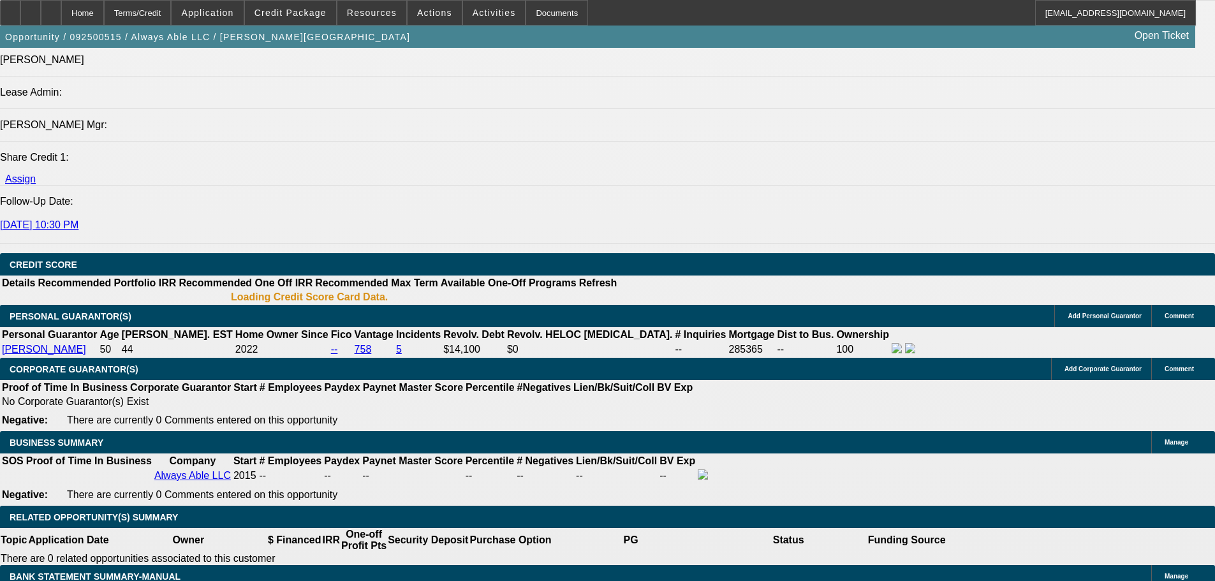
select select "0"
select select "6"
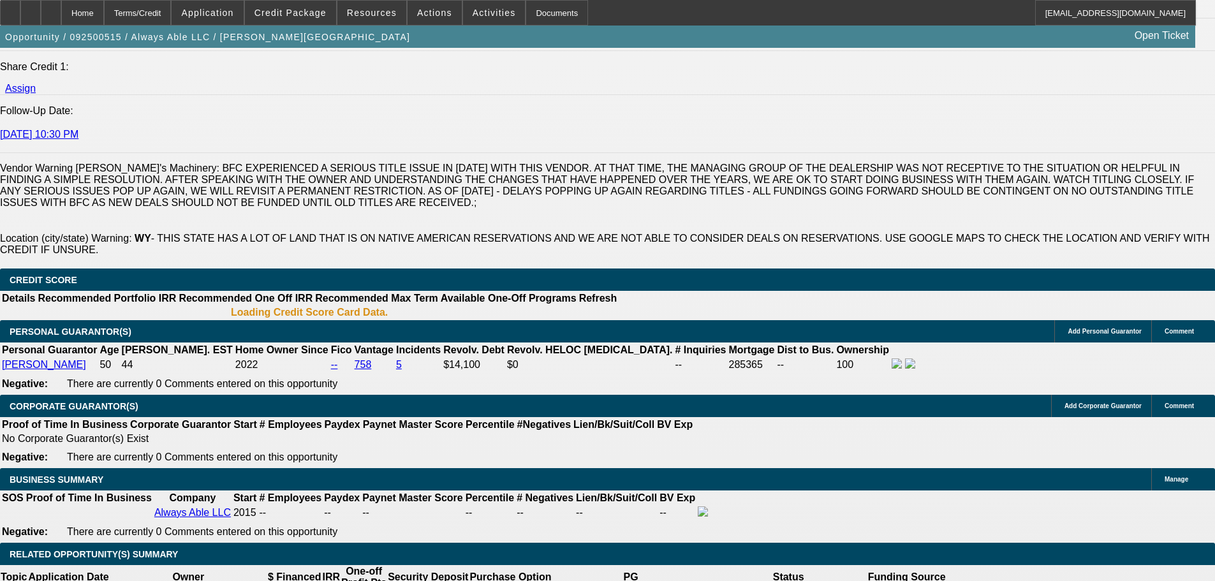
scroll to position [1696, 0]
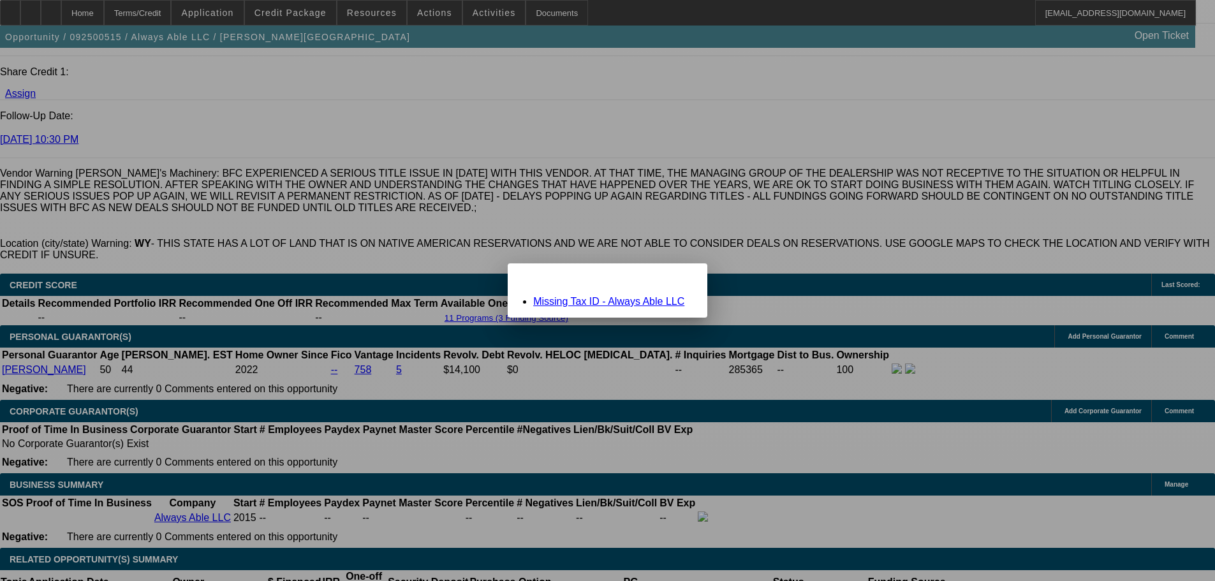
scroll to position [0, 0]
click at [601, 300] on link "Missing Tax ID - Always Able LLC" at bounding box center [608, 301] width 151 height 11
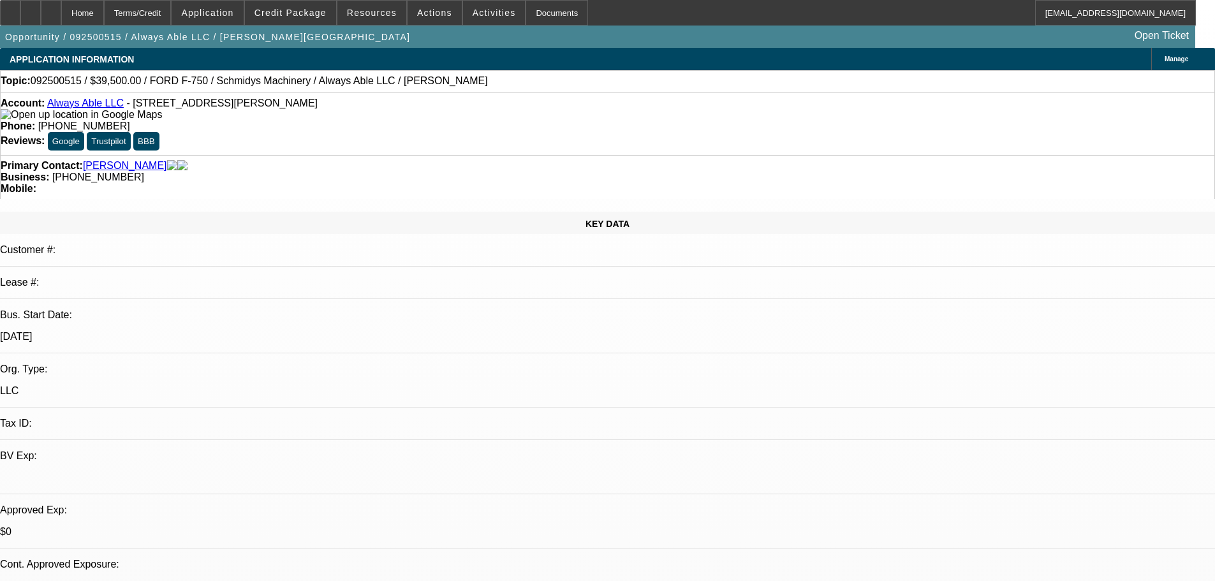
scroll to position [1696, 0]
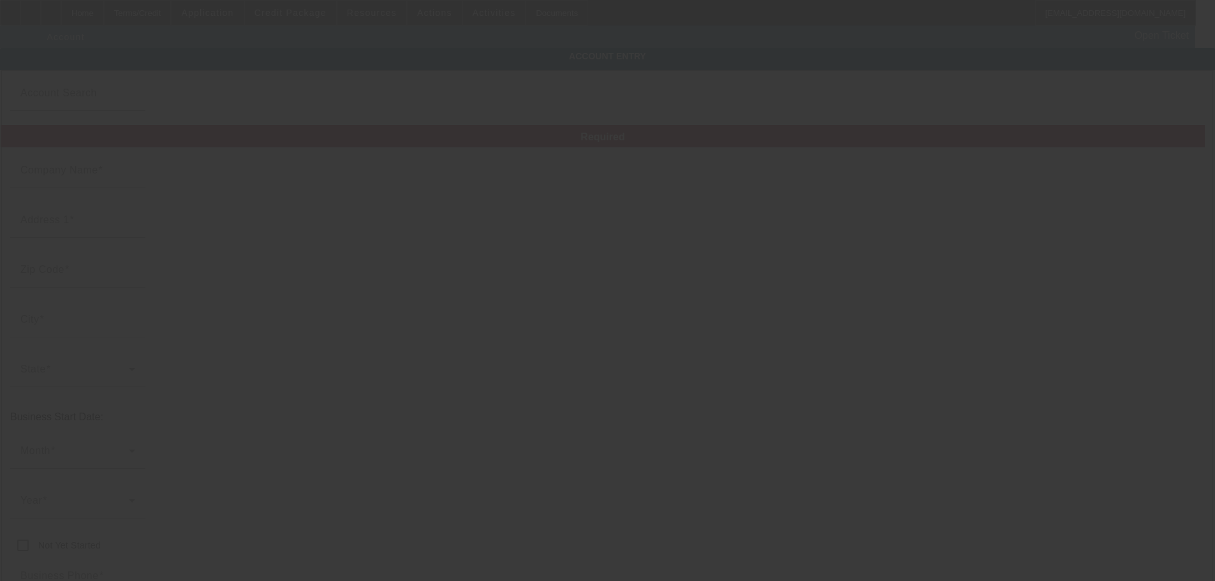
type input "Always Able LLC"
type input "155 Lost Wells Circle"
type input "82501"
type input "Riverton"
type input "[PHONE_NUMBER]"
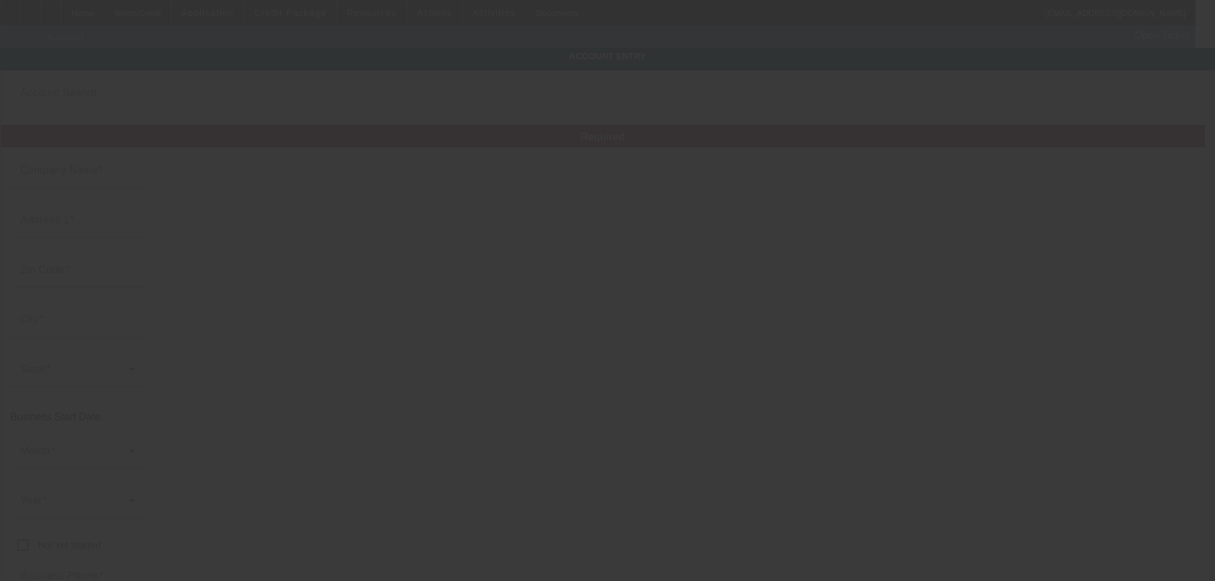
type input "Alwaysable.llc@gmail.com"
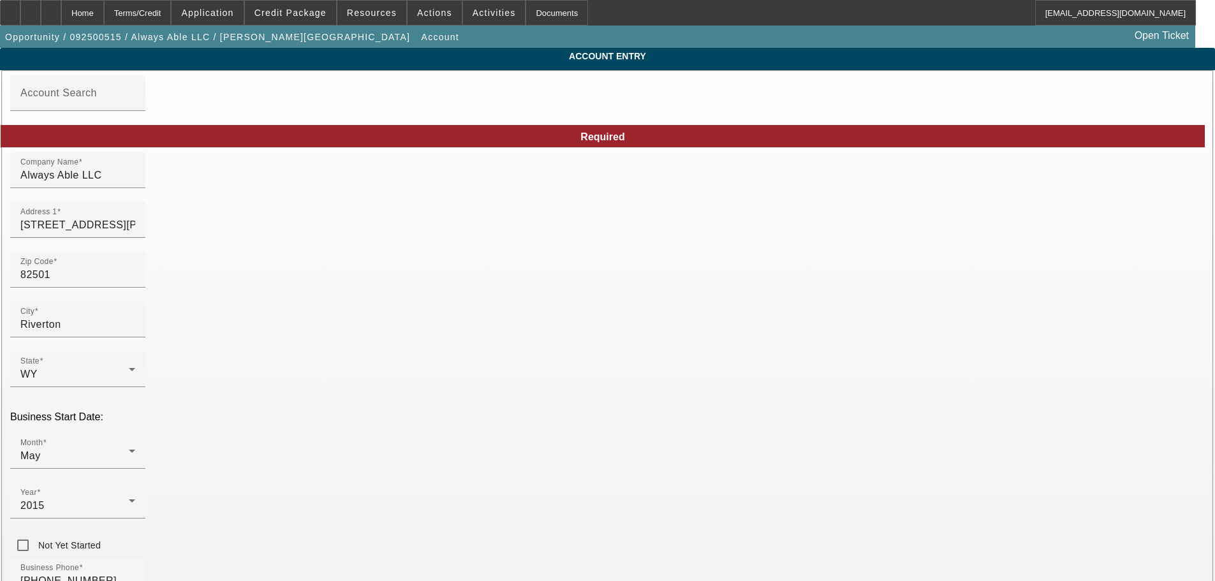
paste input "528-27-2085"
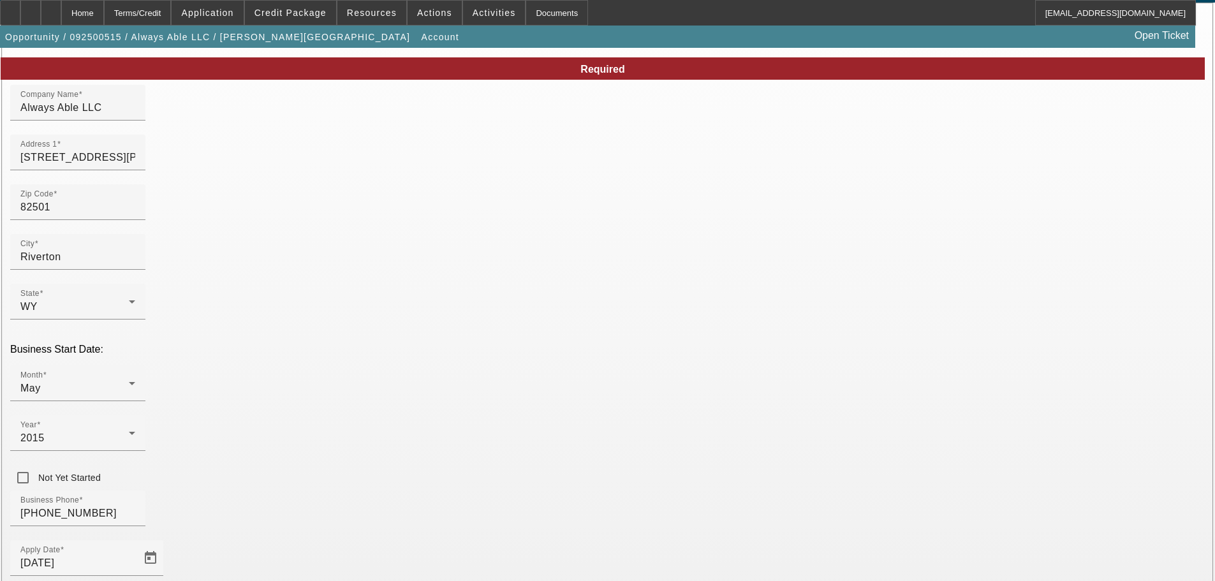
scroll to position [171, 0]
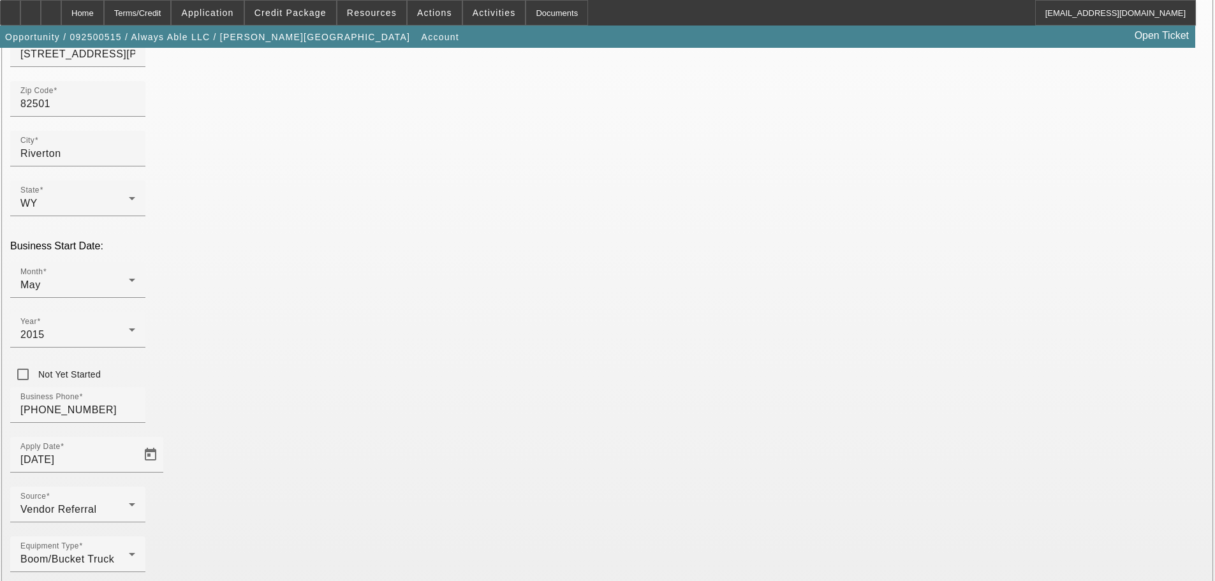
type input "528272085"
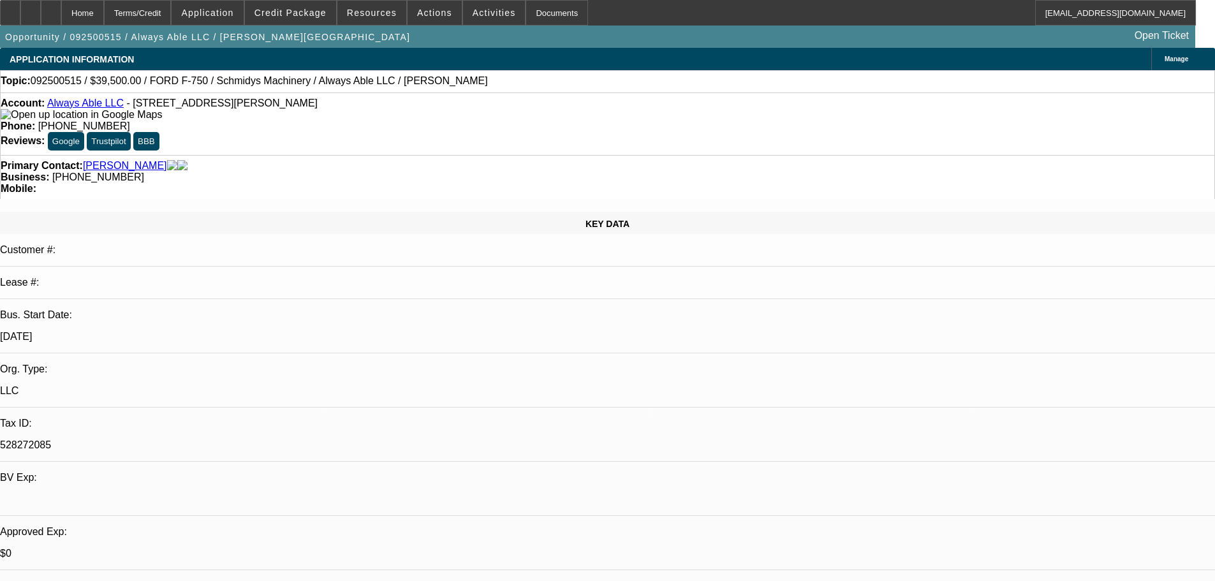
select select "0"
select select "6"
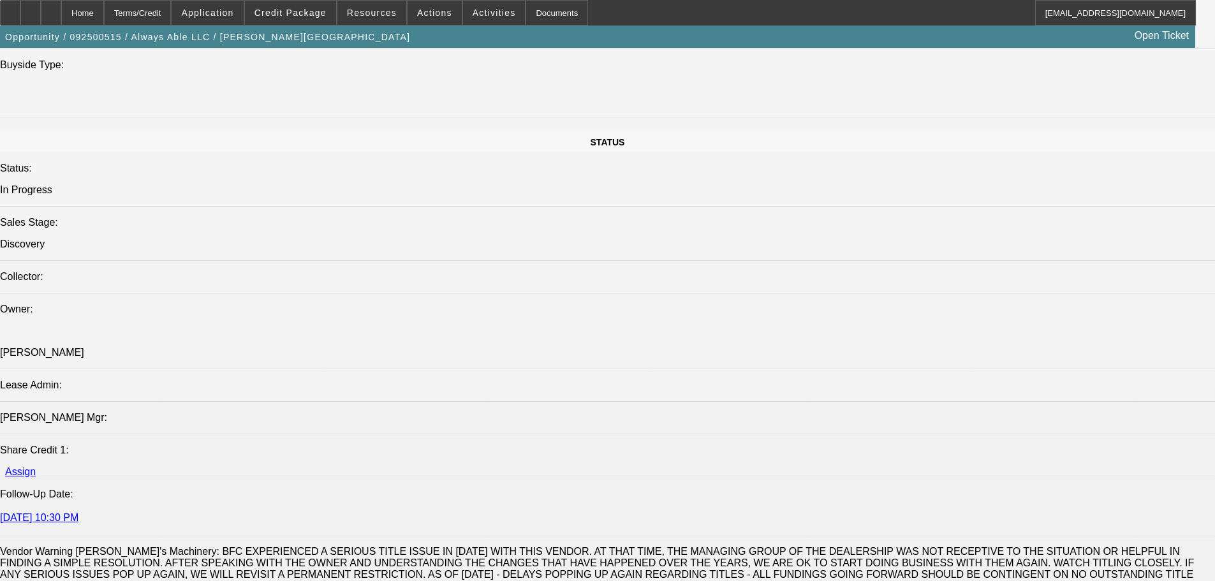
scroll to position [1339, 0]
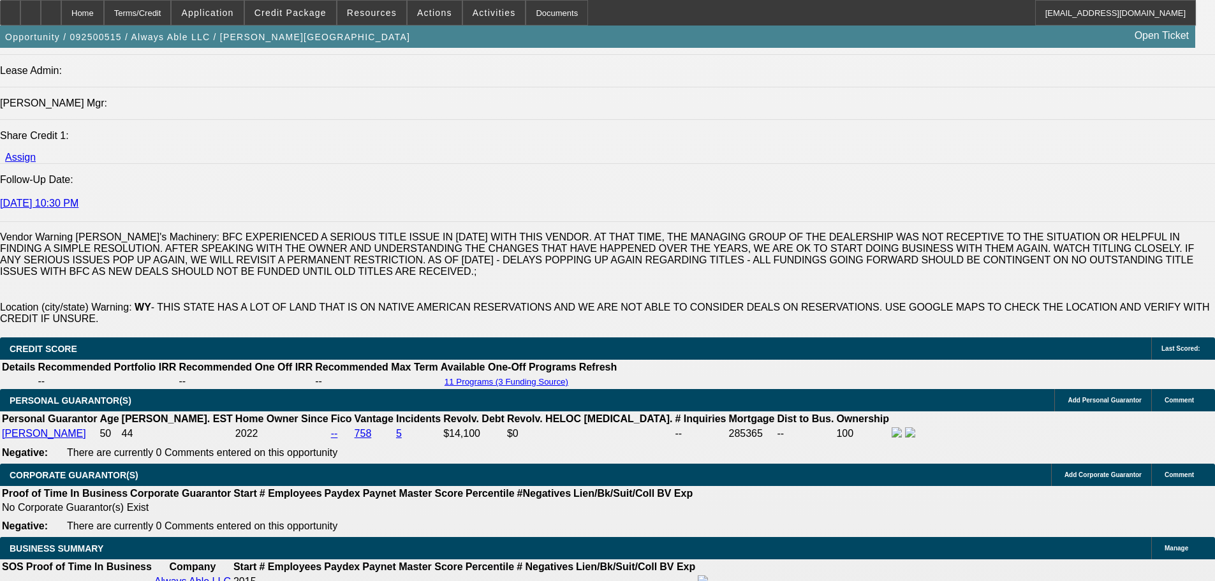
scroll to position [1680, 0]
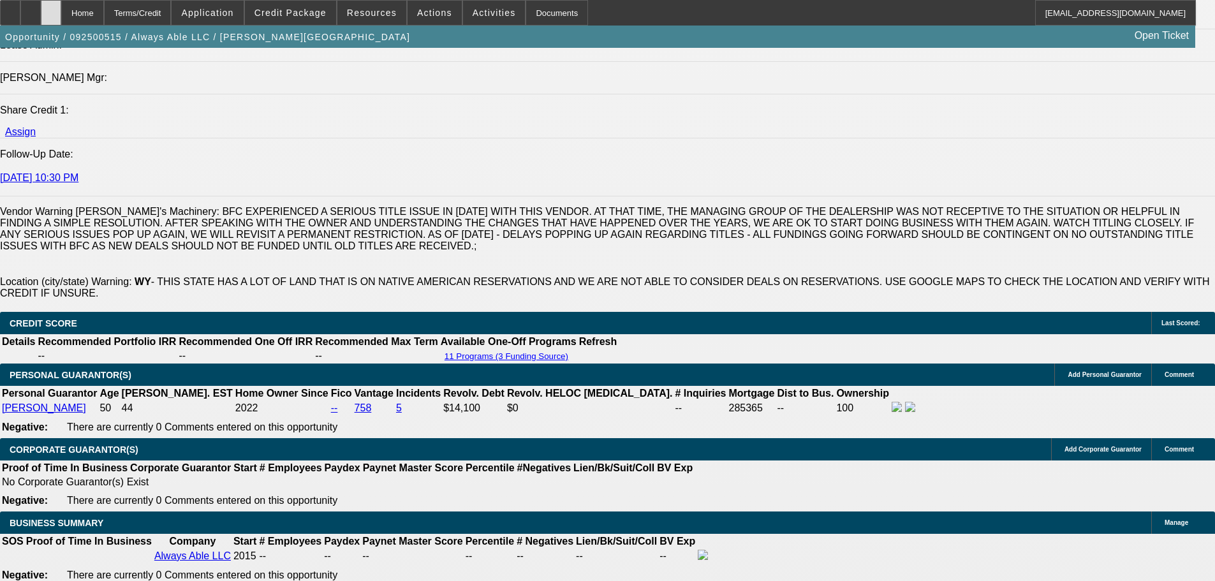
click at [51, 8] on icon at bounding box center [51, 8] width 0 height 0
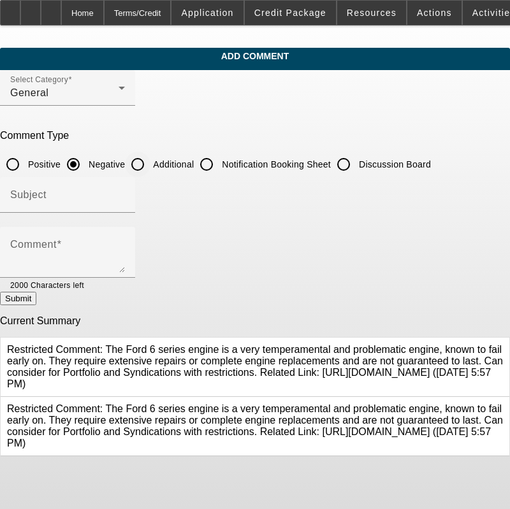
click at [150, 161] on input "Additional" at bounding box center [138, 165] width 26 height 26
radio input "true"
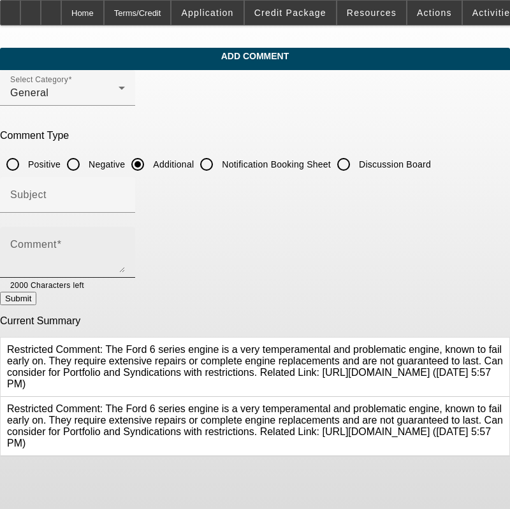
click at [125, 263] on textarea "Comment" at bounding box center [67, 257] width 115 height 31
click at [57, 242] on mat-label "Comment" at bounding box center [33, 244] width 47 height 11
click at [75, 242] on textarea "Comment" at bounding box center [67, 257] width 115 height 31
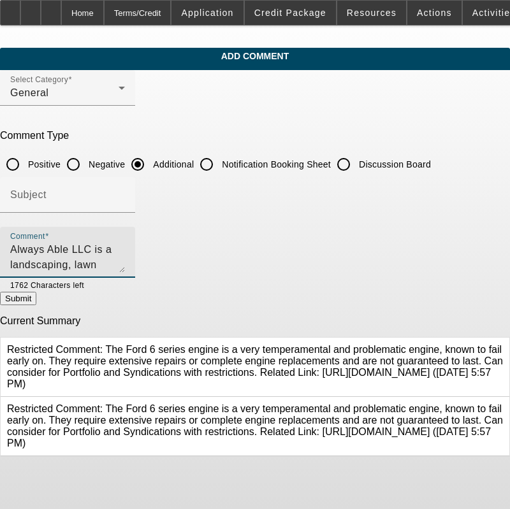
scroll to position [12, 0]
click at [125, 270] on textarea "Always Able LLC is a landscaping, lawn maintenance and tree servicing business.…" at bounding box center [67, 257] width 115 height 31
type textarea "Always Able LLC is a landscaping, lawn maintenance and tree servicing business.…"
click at [36, 305] on button "Submit" at bounding box center [18, 298] width 36 height 13
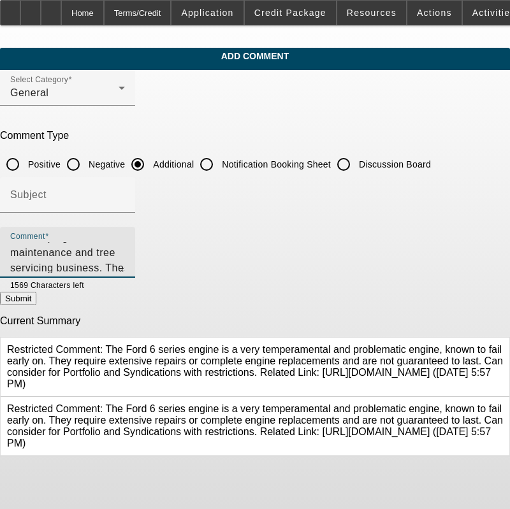
radio input "true"
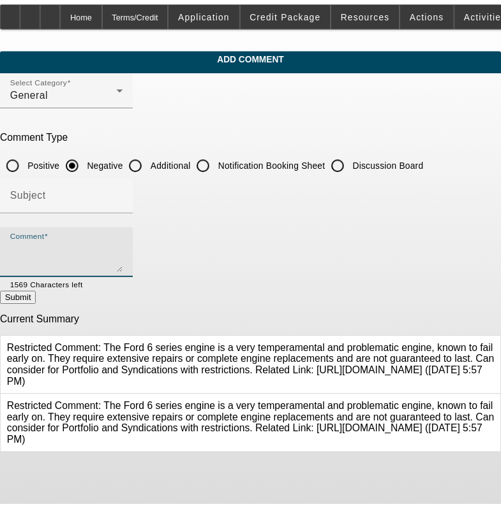
scroll to position [0, 0]
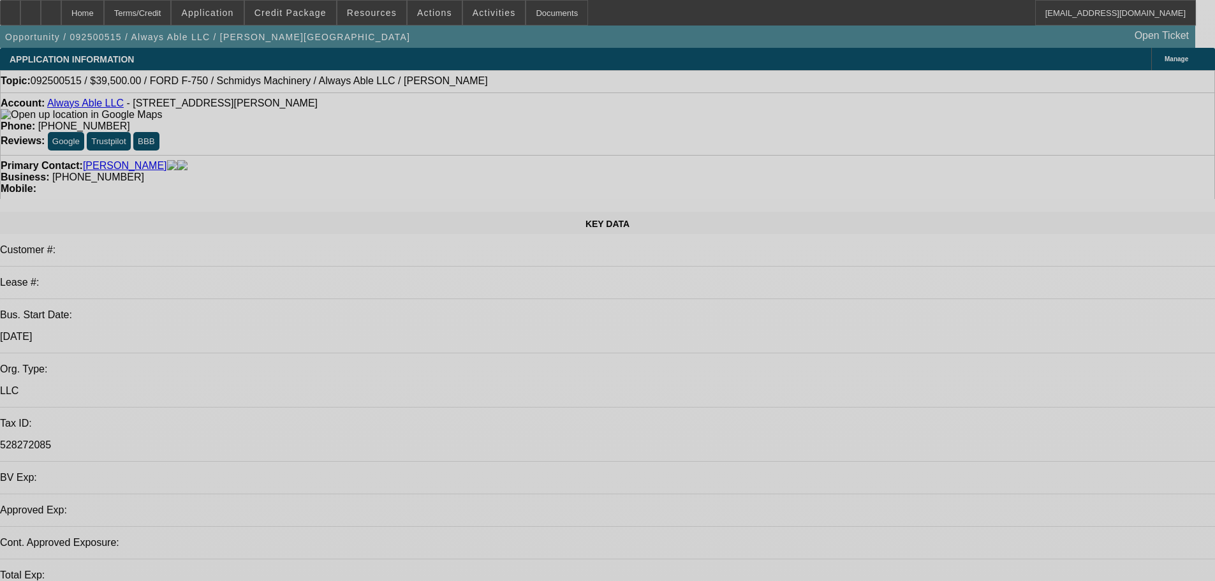
select select "0"
select select "6"
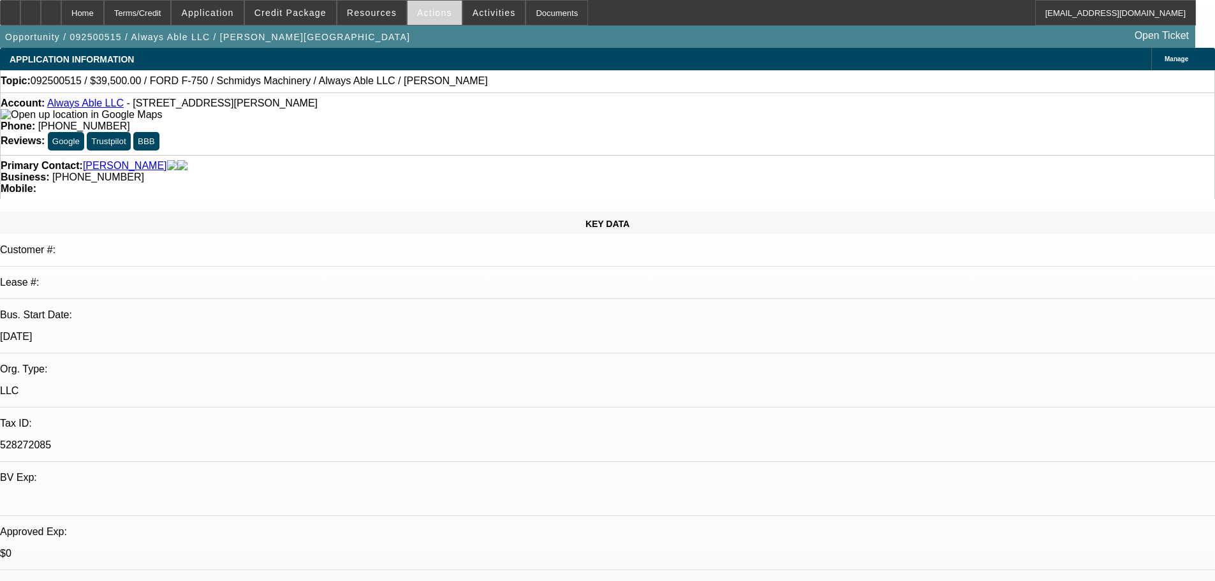
click at [430, 17] on span "Actions" at bounding box center [434, 13] width 35 height 10
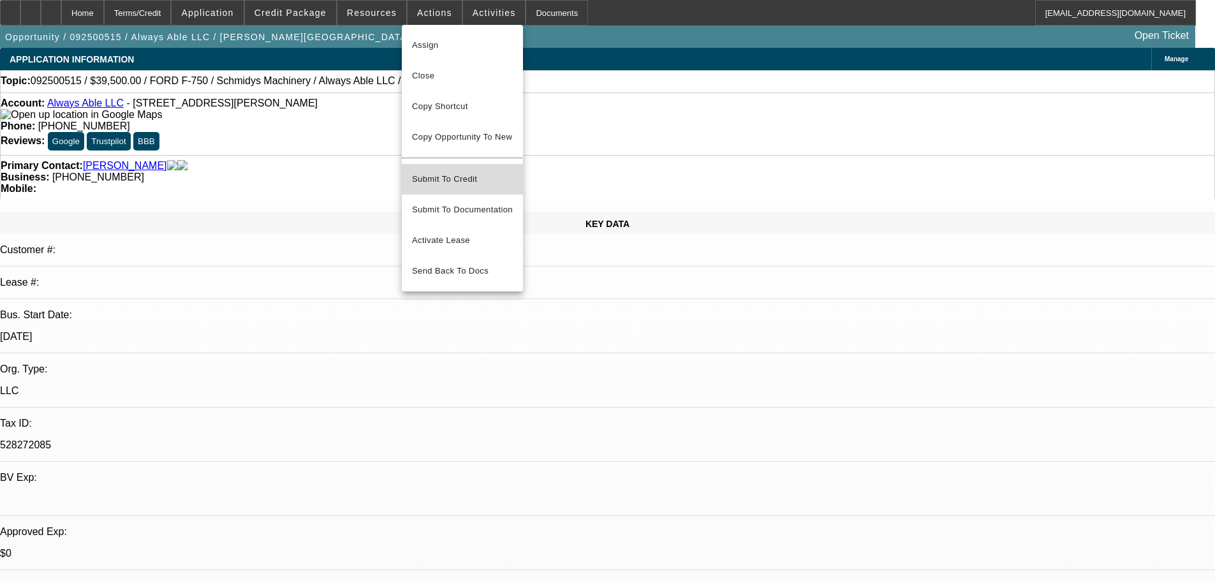
click at [479, 172] on span "Submit To Credit" at bounding box center [462, 179] width 101 height 15
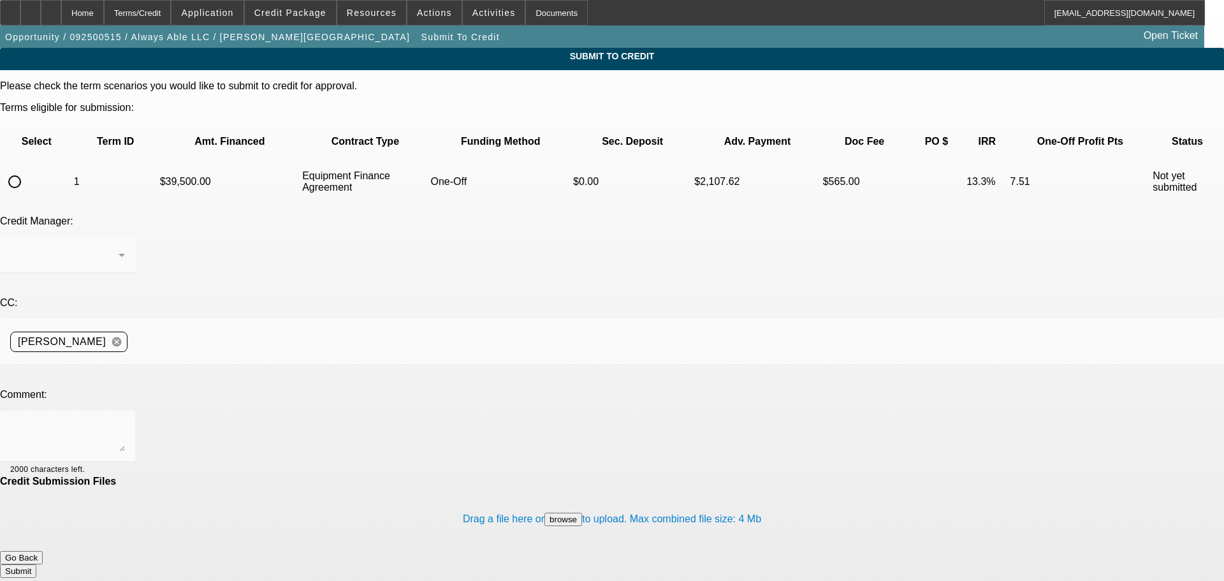
click at [27, 169] on input "radio" at bounding box center [15, 182] width 26 height 26
radio input "true"
click at [125, 421] on textarea at bounding box center [67, 436] width 115 height 31
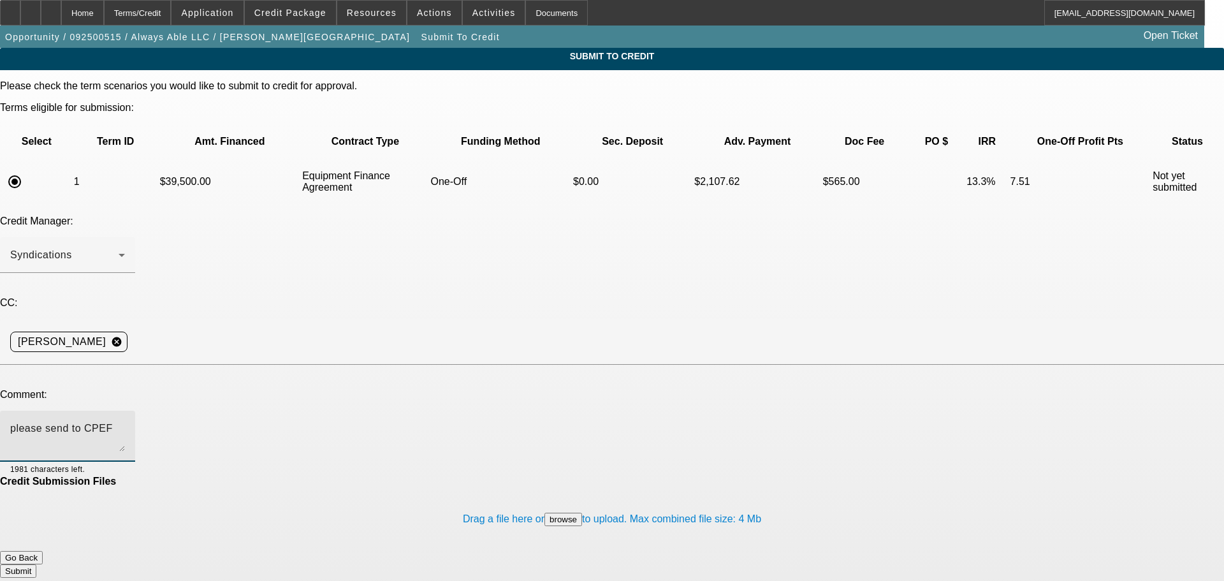
type textarea "please send to CPEF"
click at [36, 564] on button "Submit" at bounding box center [18, 570] width 36 height 13
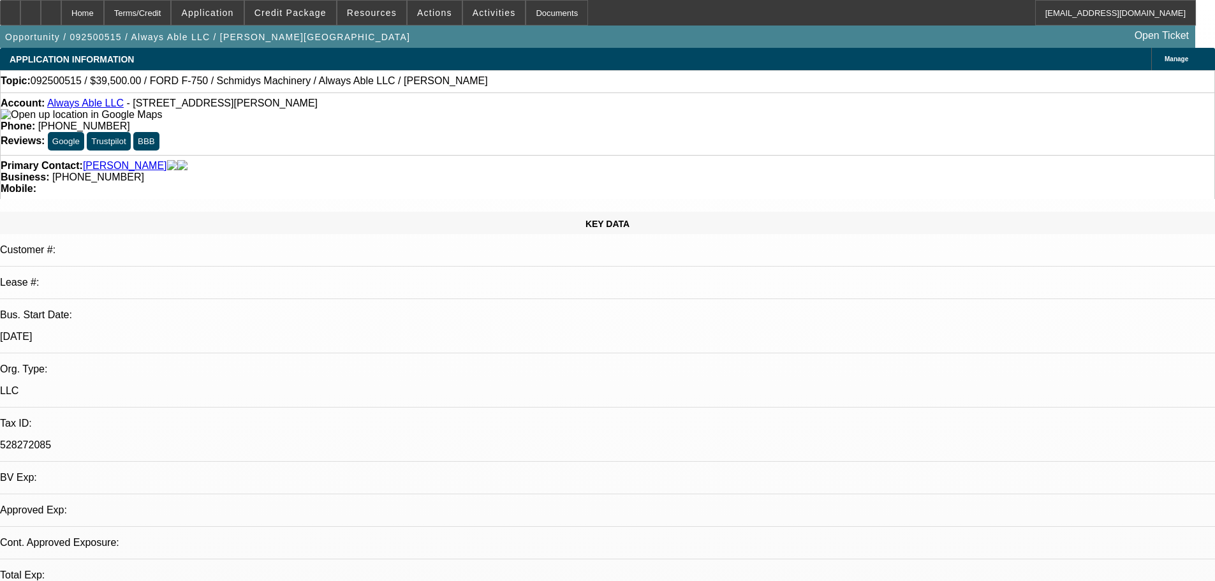
select select "0"
select select "6"
